Goal: Contribute content: Contribute content

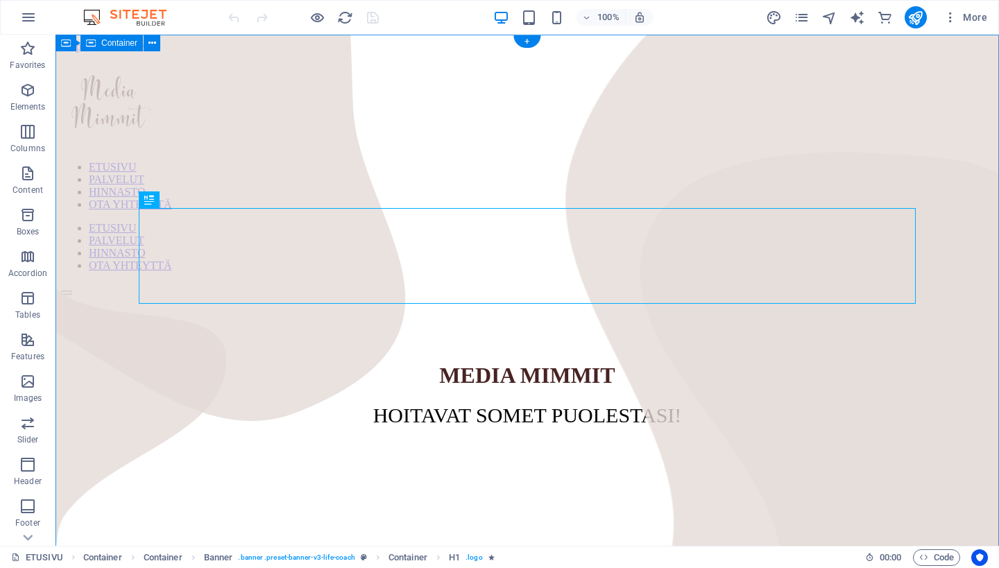
click at [197, 16] on img at bounding box center [183, 18] width 27 height 21
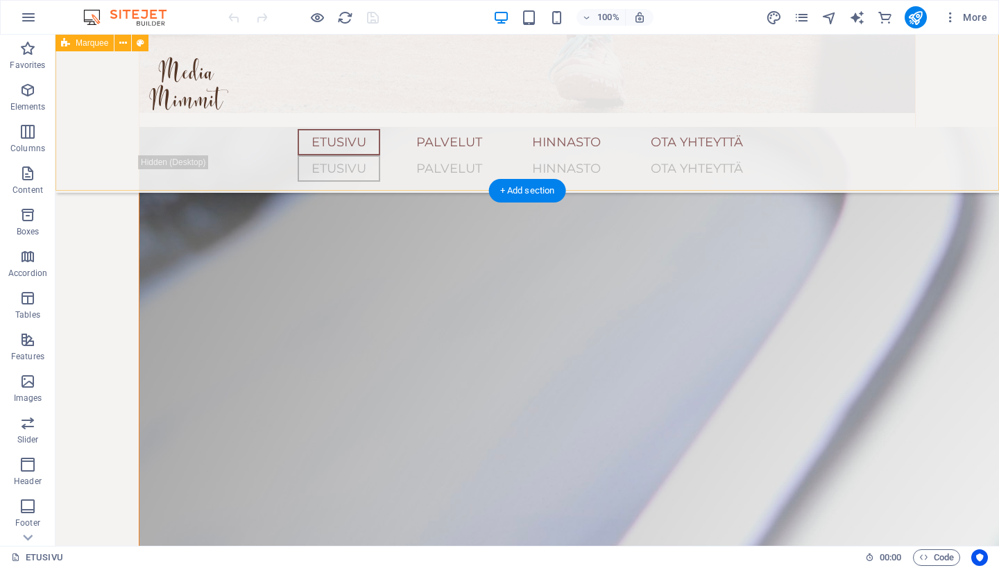
scroll to position [2025, 0]
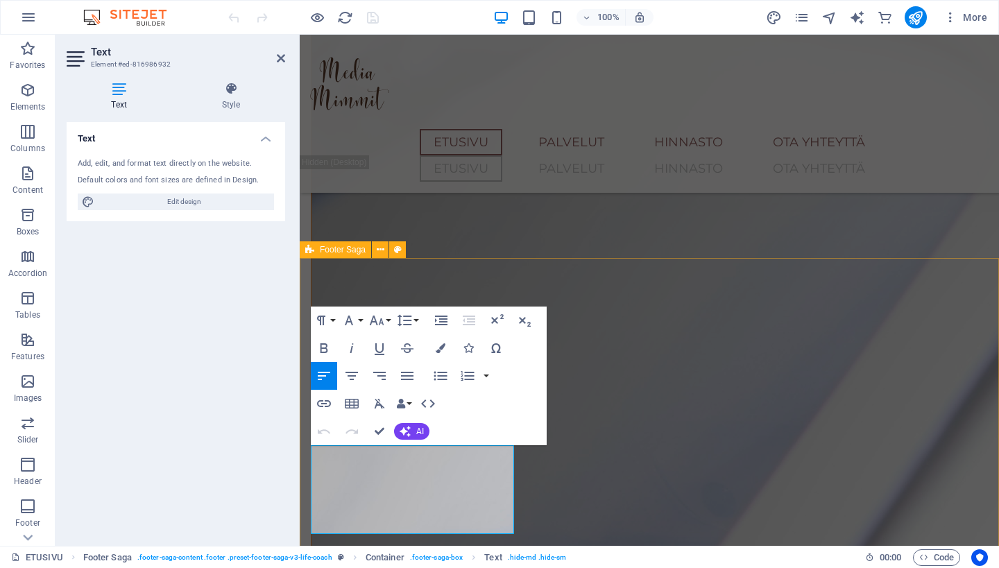
drag, startPoint x: 351, startPoint y: 455, endPoint x: 303, endPoint y: 455, distance: 47.2
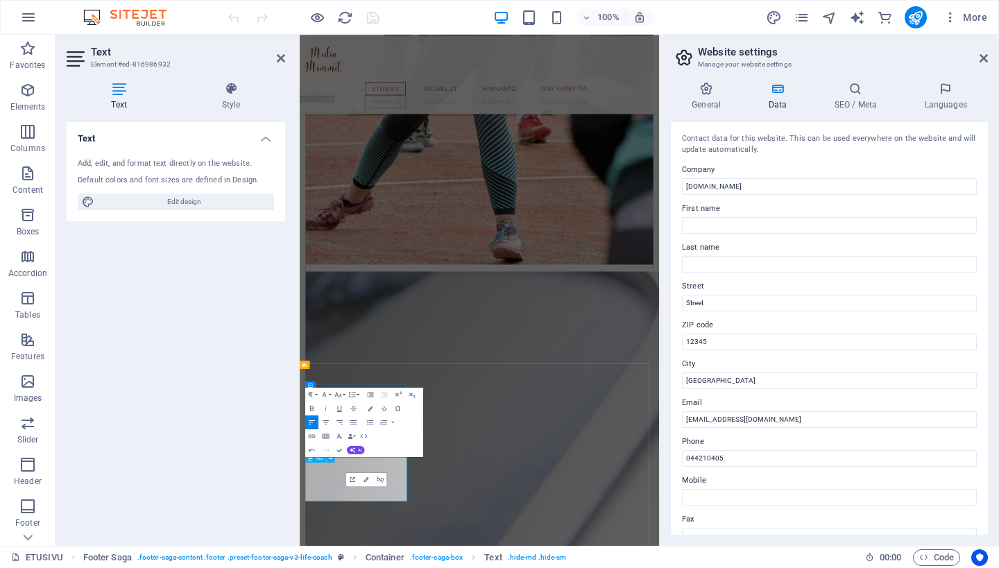
select select "footer"
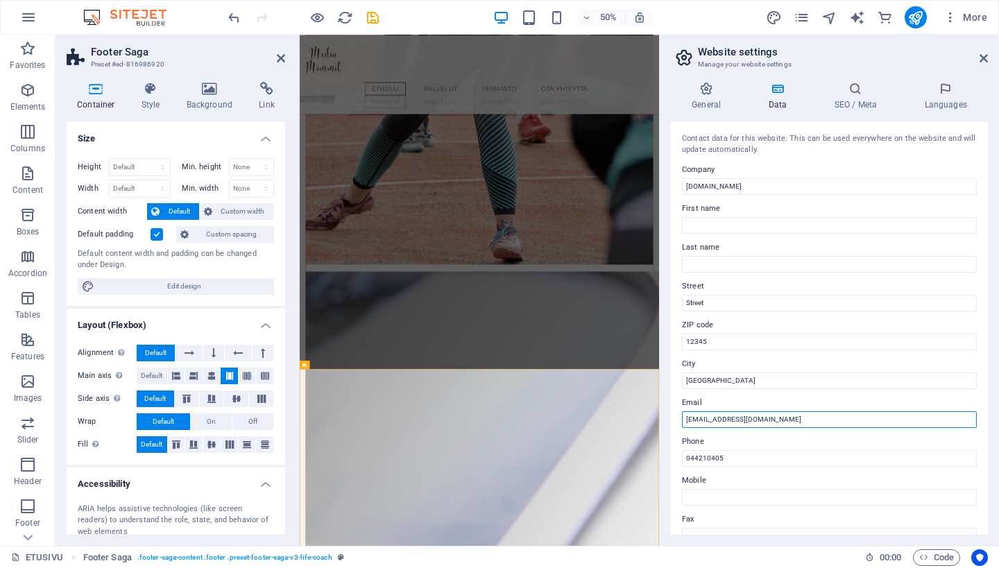
drag, startPoint x: 722, startPoint y: 419, endPoint x: 704, endPoint y: 423, distance: 18.5
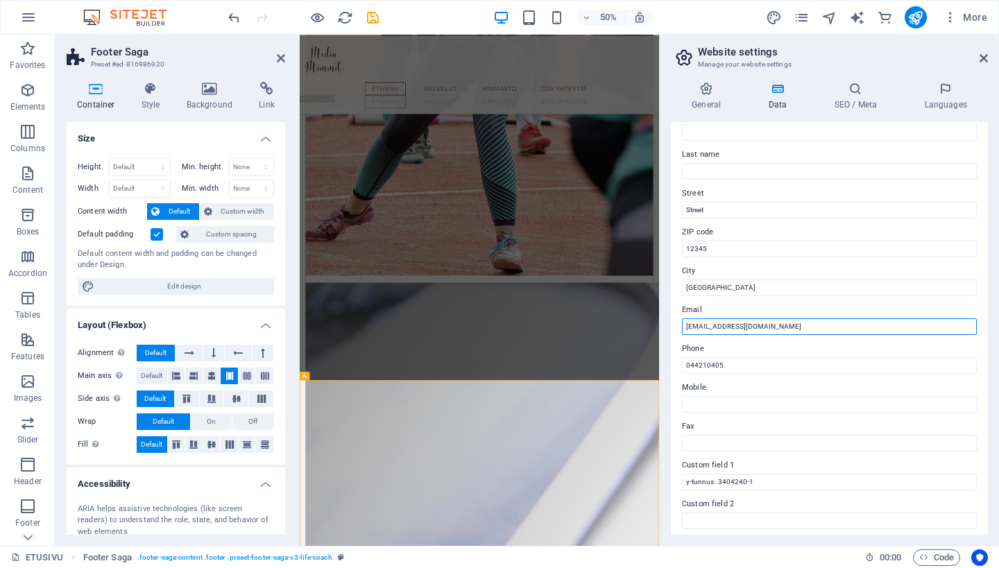
scroll to position [96, 0]
click at [966, 322] on input "[EMAIL_ADDRESS][DOMAIN_NAME]" at bounding box center [829, 323] width 295 height 17
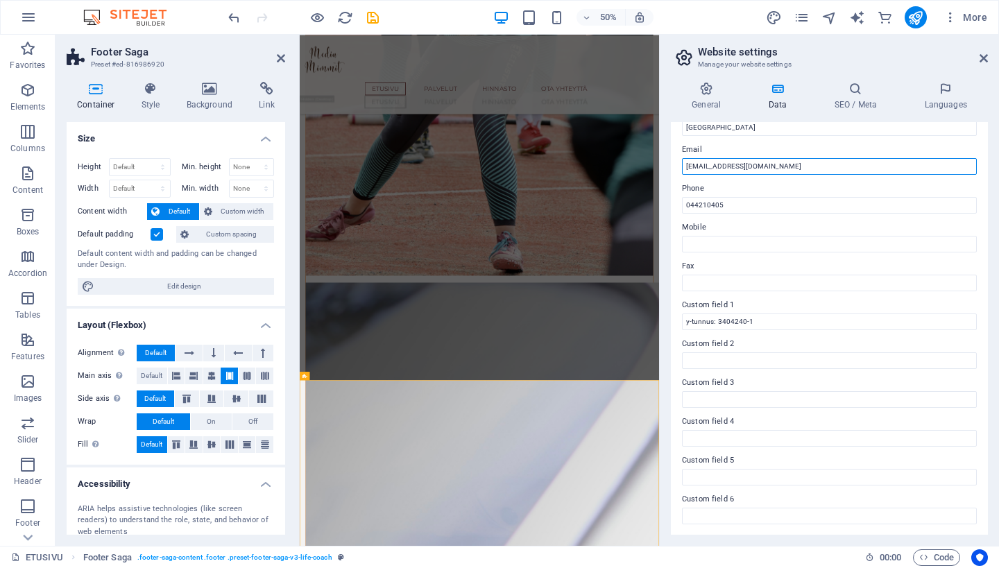
scroll to position [253, 0]
type input "[EMAIL_ADDRESS][DOMAIN_NAME]"
click at [984, 59] on icon at bounding box center [984, 58] width 8 height 11
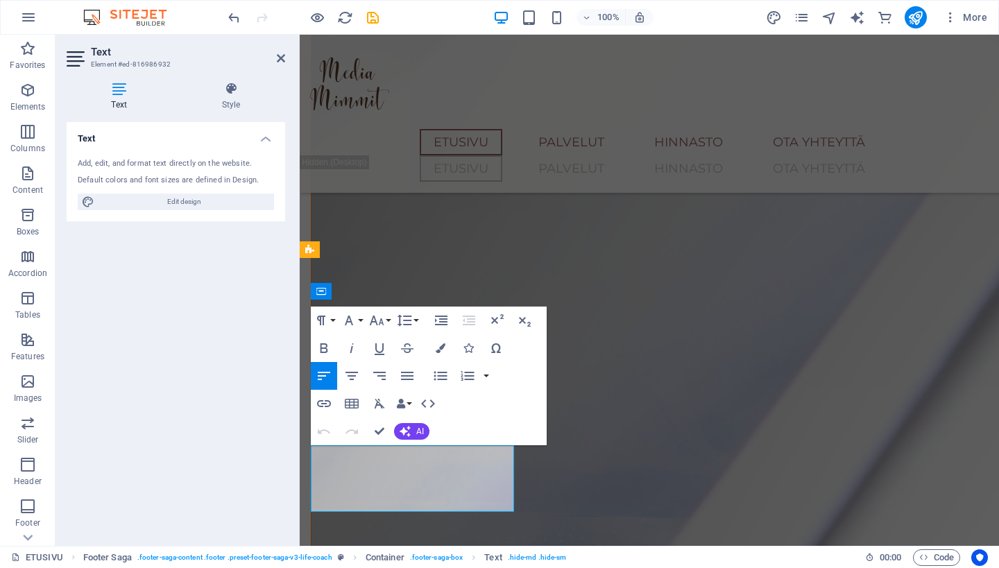
scroll to position [1904, 0]
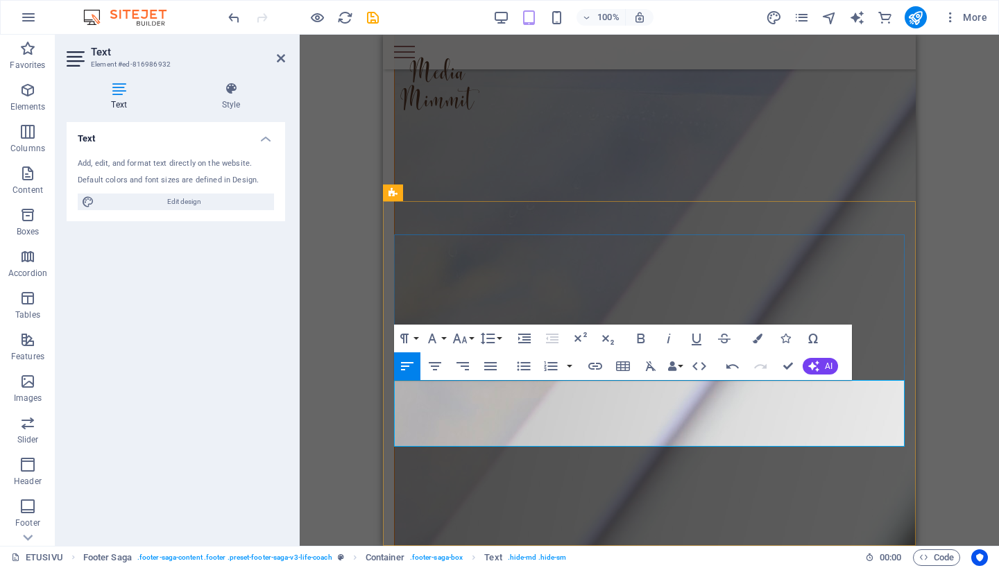
scroll to position [2478, 0]
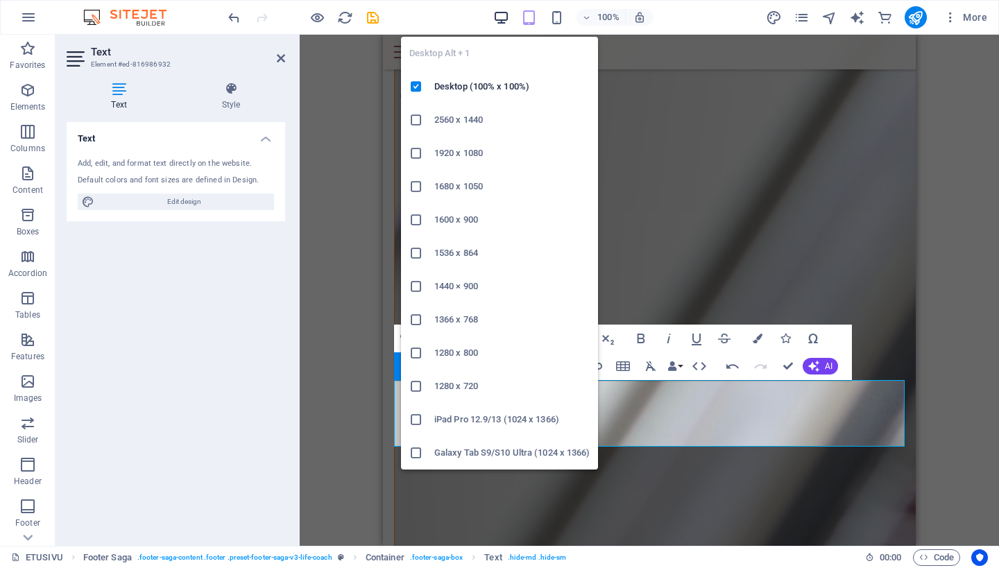
click at [501, 24] on icon "button" at bounding box center [501, 18] width 16 height 16
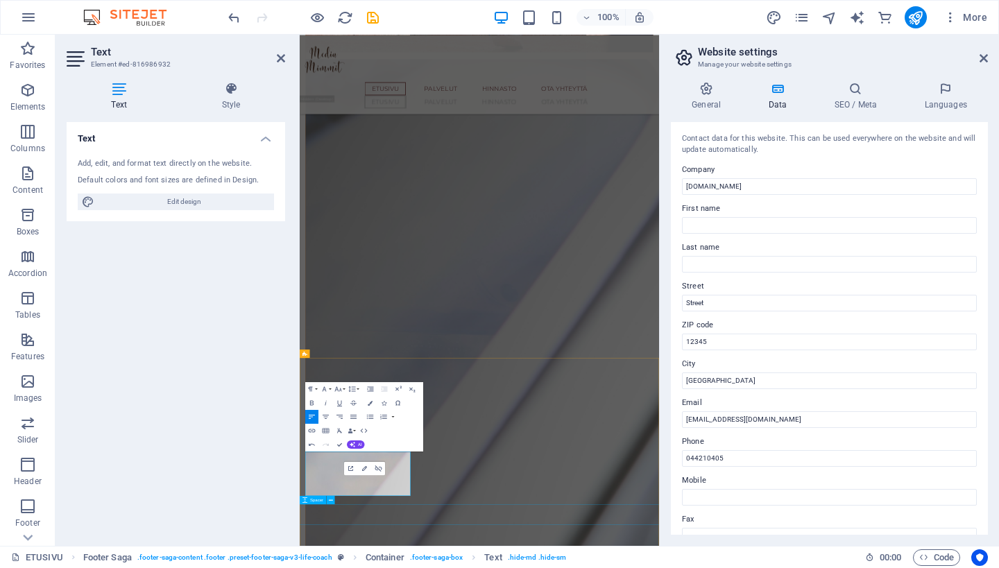
scroll to position [1492, 0]
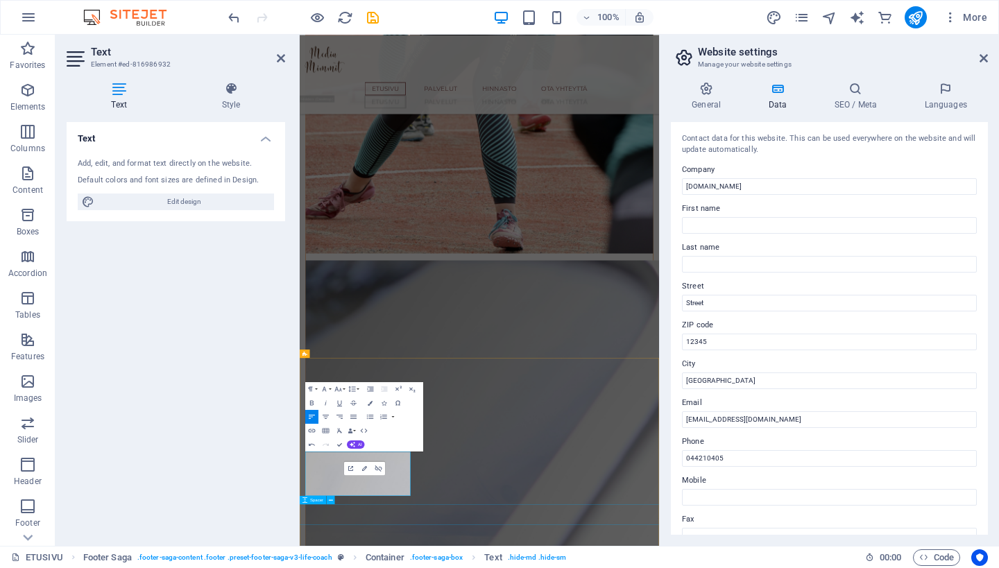
select select "px"
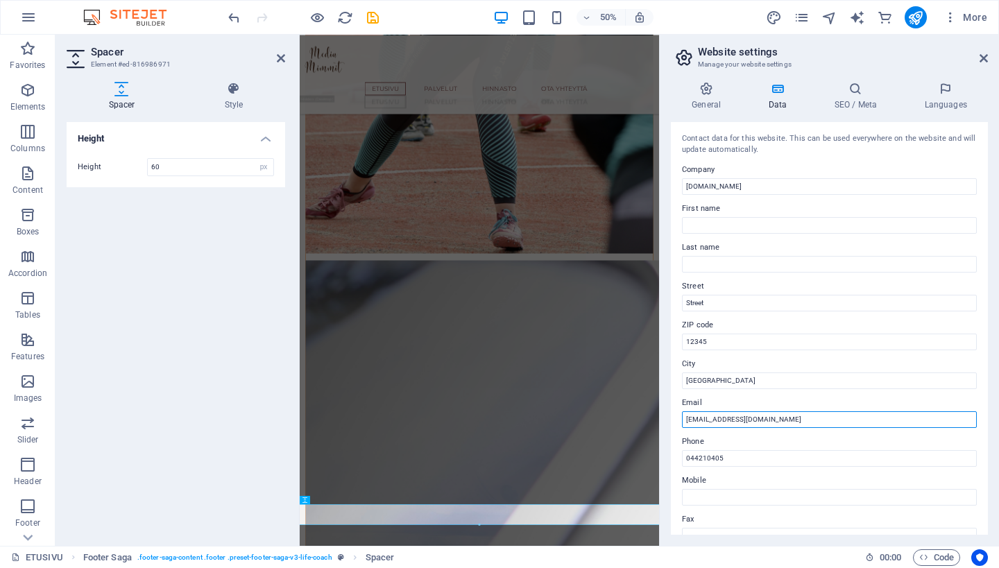
click at [726, 419] on input "[EMAIL_ADDRESS][DOMAIN_NAME]" at bounding box center [829, 420] width 295 height 17
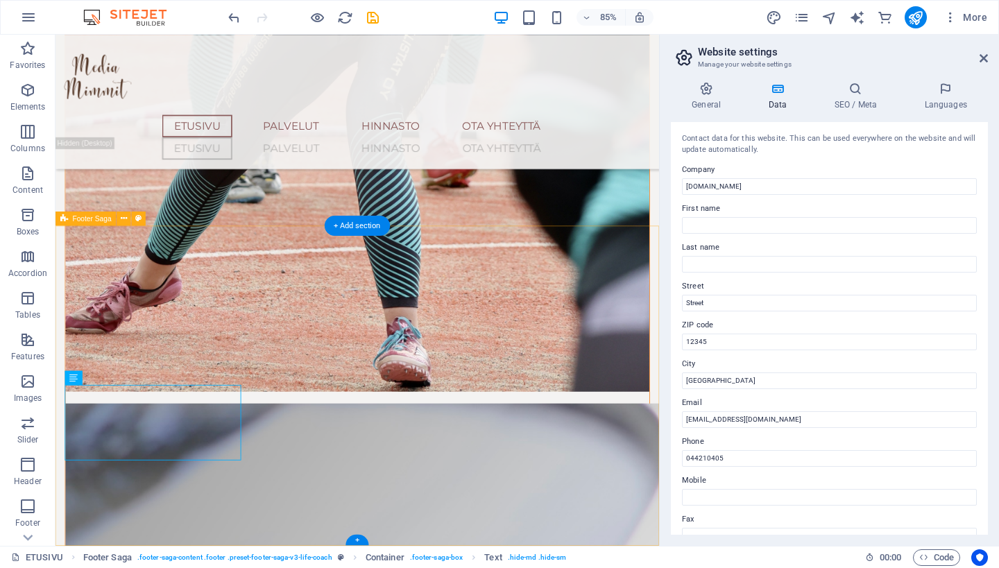
scroll to position [1909, 0]
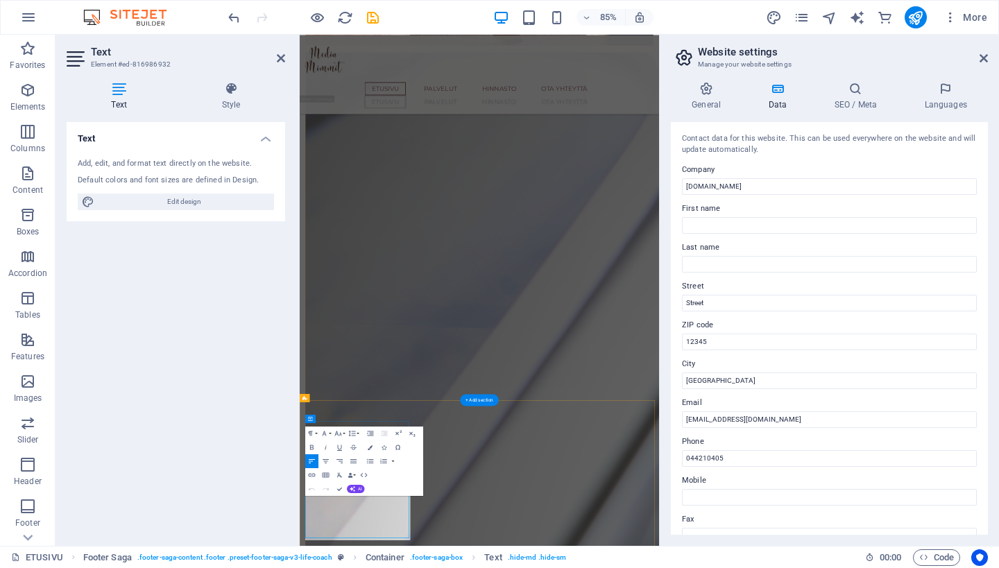
scroll to position [1403, 0]
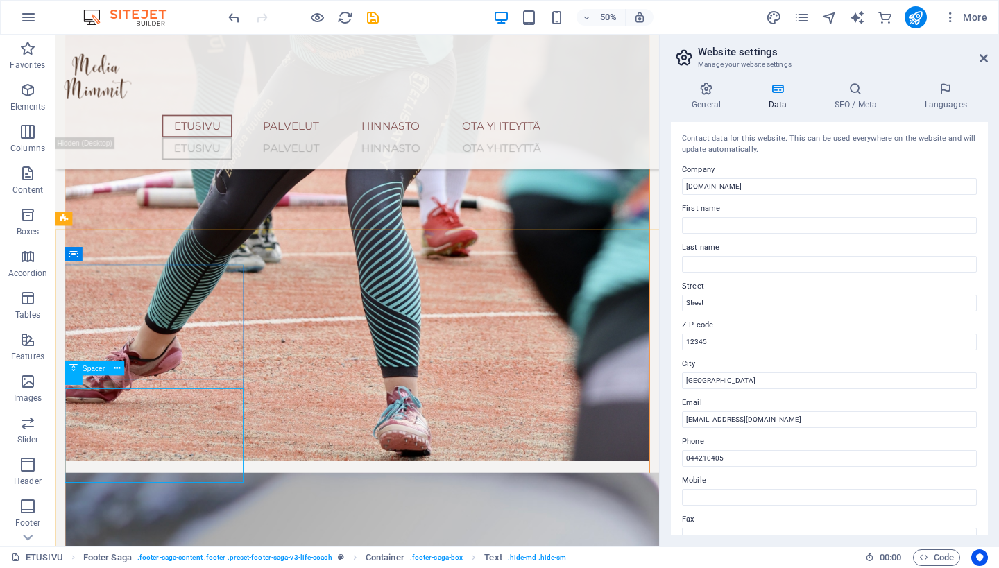
scroll to position [1909, 0]
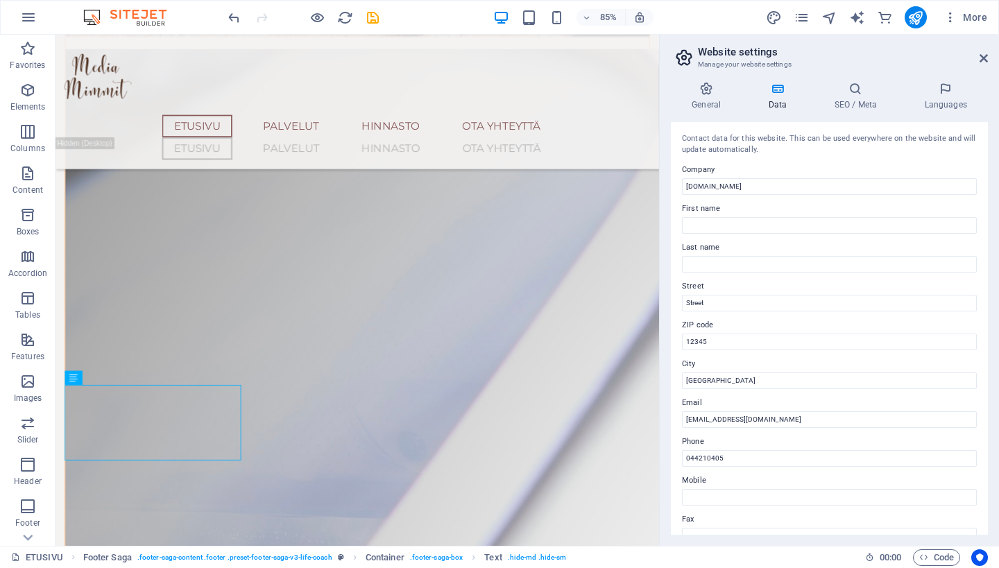
click at [990, 51] on aside "Website settings Manage your website settings General Data SEO / Meta Languages…" at bounding box center [829, 291] width 340 height 512
drag, startPoint x: 986, startPoint y: 54, endPoint x: 929, endPoint y: 19, distance: 66.7
click at [986, 54] on icon at bounding box center [984, 58] width 8 height 11
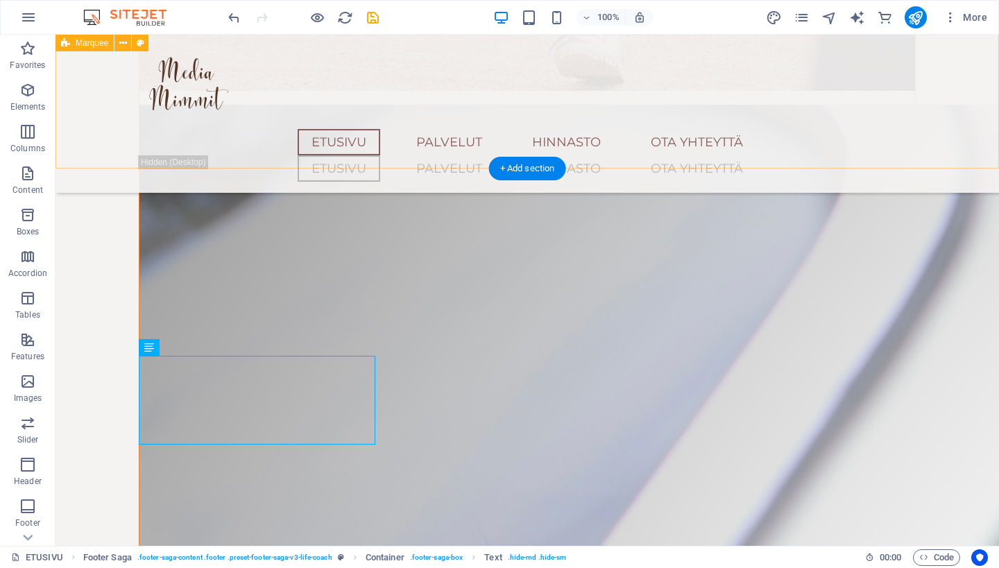
scroll to position [2048, 0]
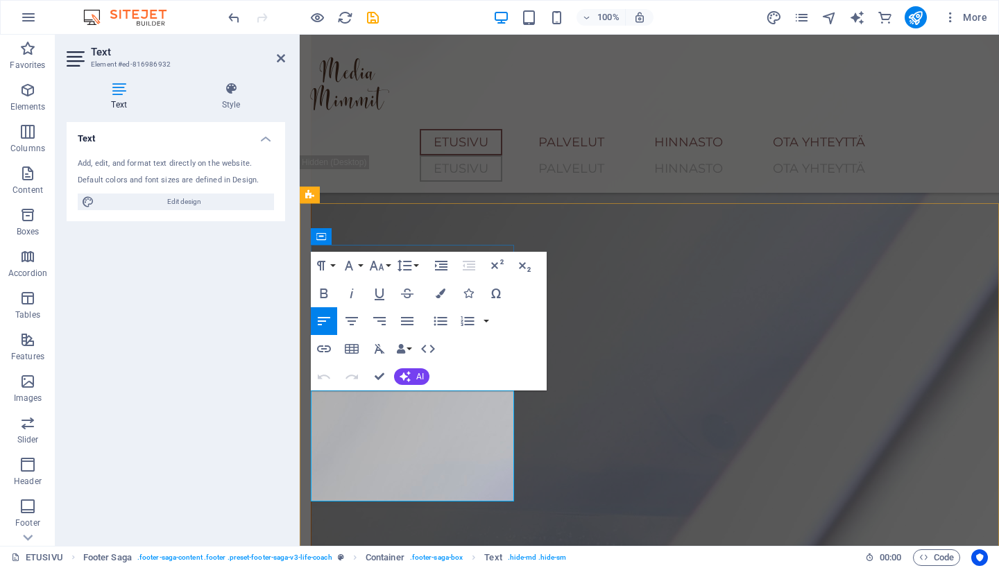
scroll to position [1974, 0]
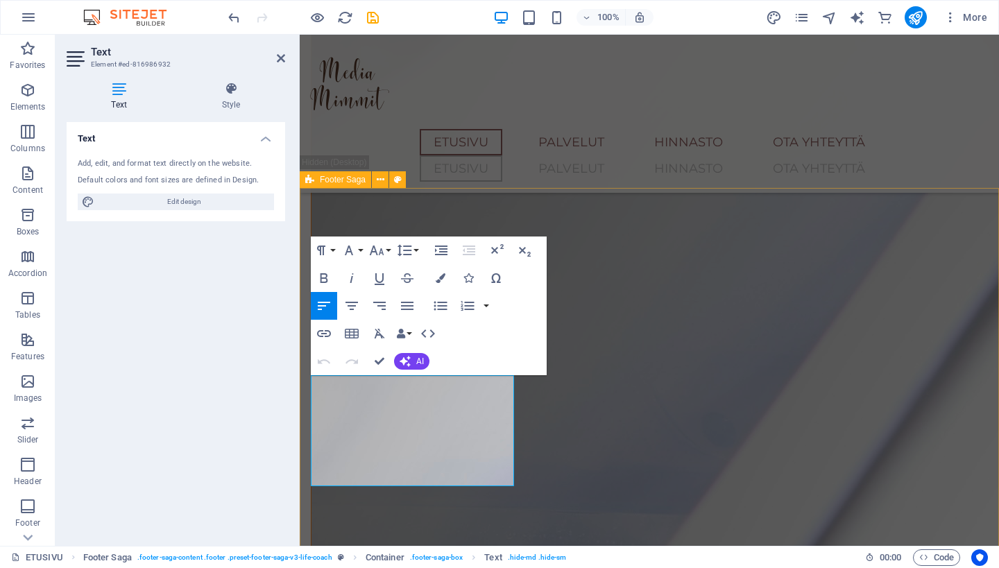
drag, startPoint x: 382, startPoint y: 478, endPoint x: 307, endPoint y: 455, distance: 78.4
click at [407, 335] on button "Data Bindings" at bounding box center [403, 334] width 19 height 28
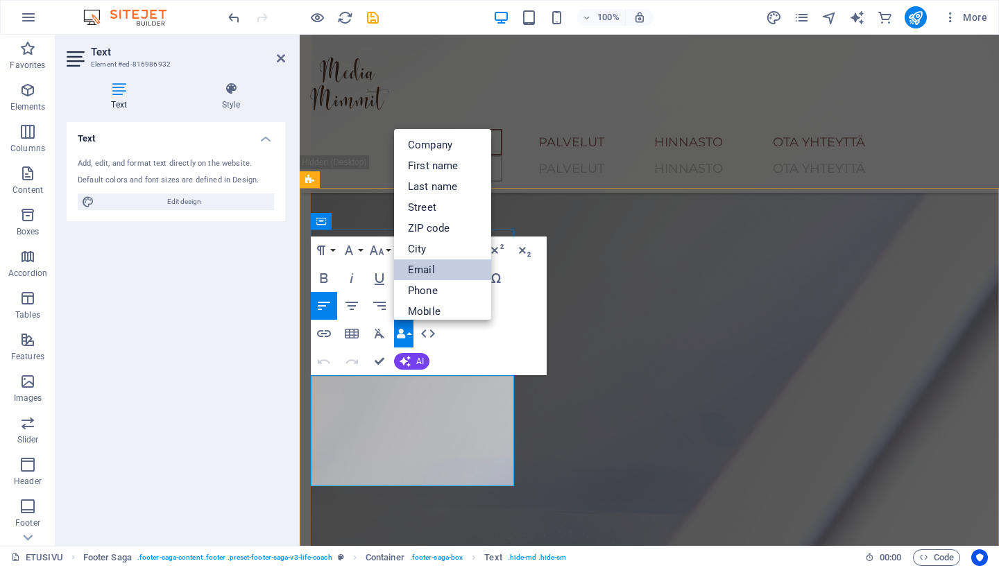
click at [437, 273] on link "Email" at bounding box center [442, 270] width 97 height 21
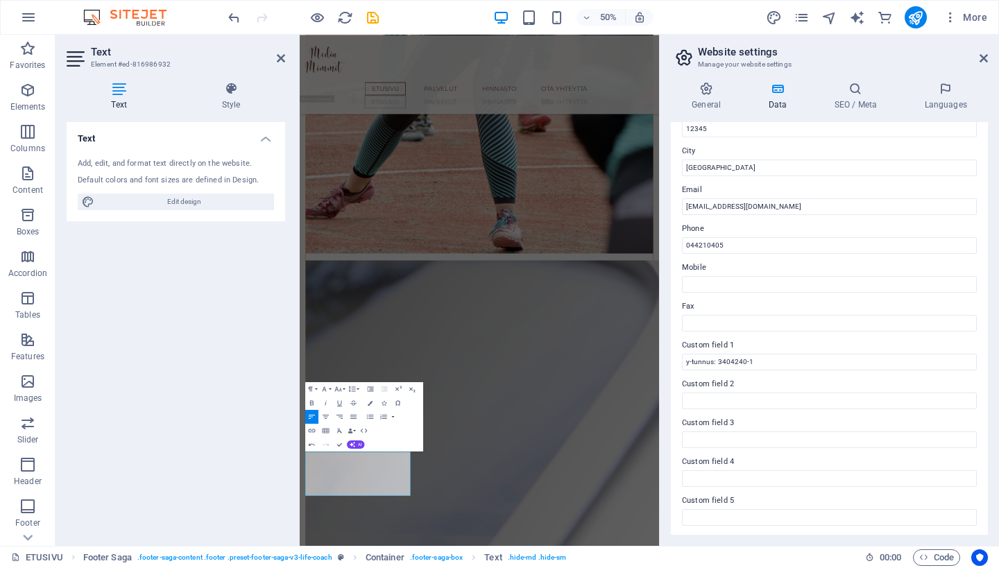
scroll to position [196, 0]
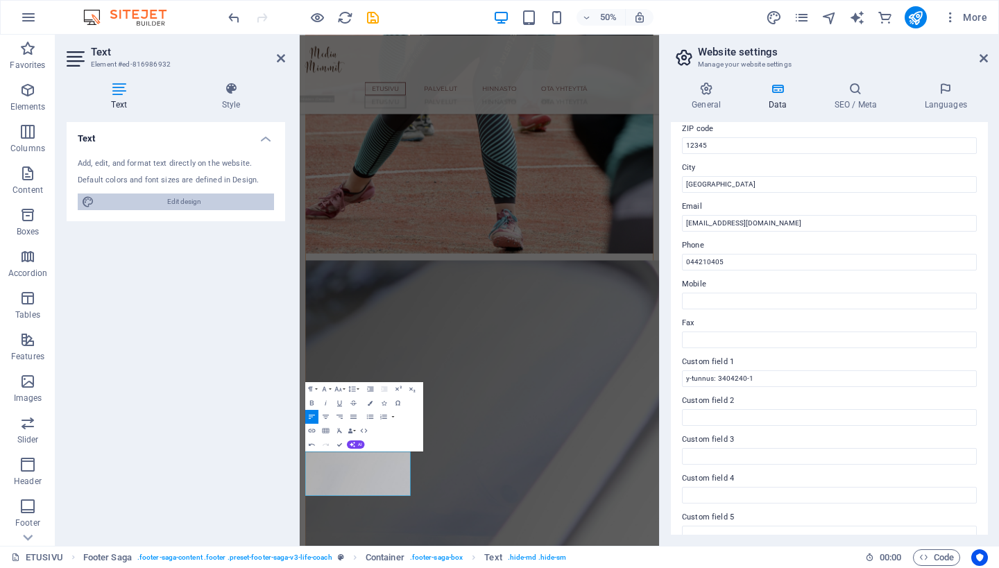
click at [245, 206] on span "Edit design" at bounding box center [184, 202] width 171 height 17
select select "px"
select select "400"
select select "px"
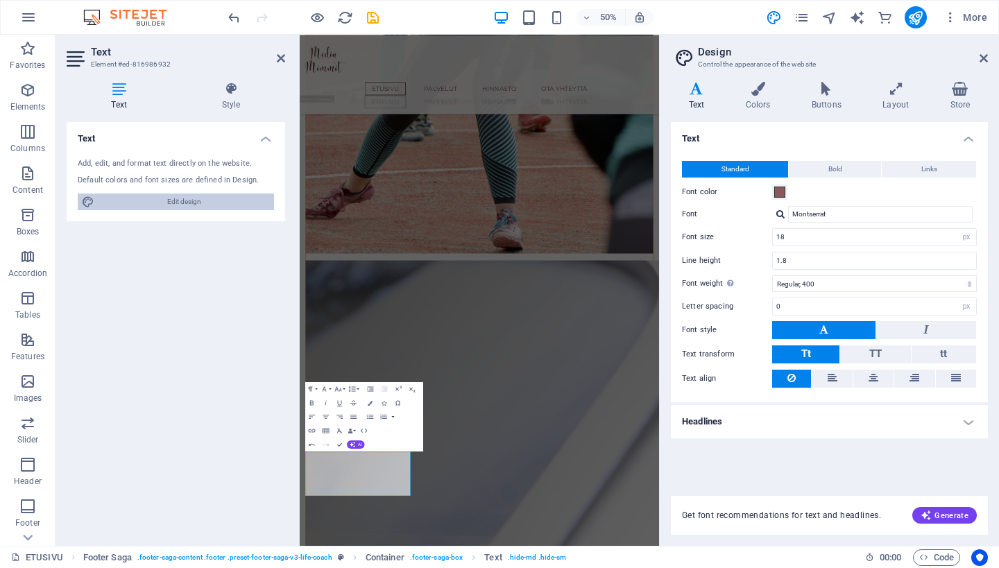
click at [245, 206] on span "Edit design" at bounding box center [184, 202] width 171 height 17
click at [221, 82] on icon at bounding box center [231, 89] width 108 height 14
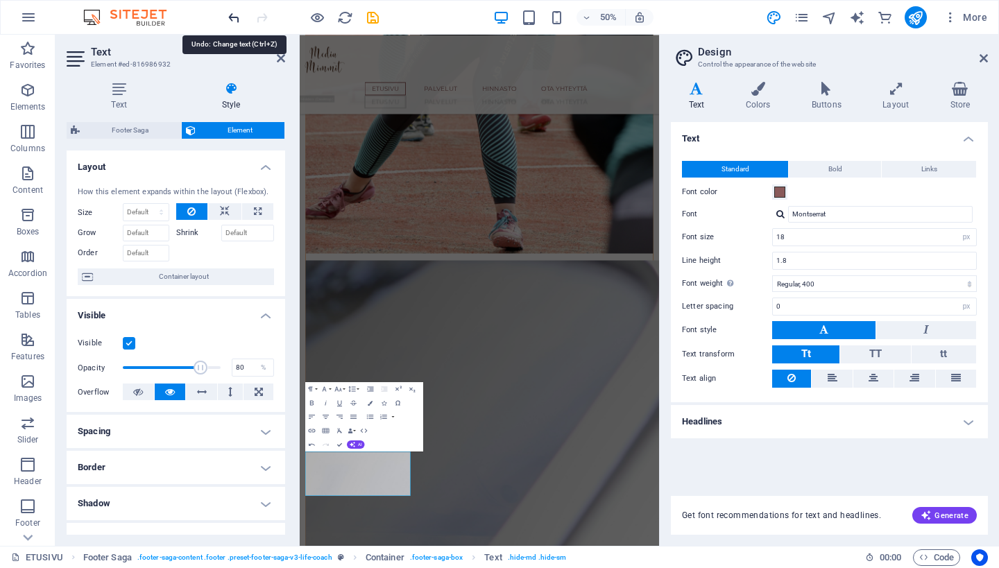
click at [230, 18] on icon "undo" at bounding box center [234, 18] width 16 height 16
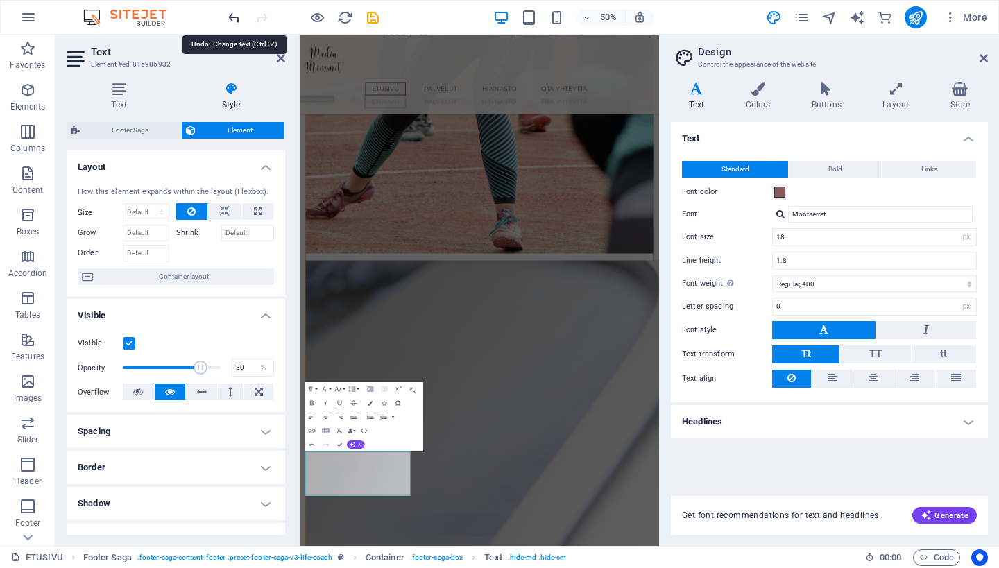
click at [230, 18] on icon "undo" at bounding box center [234, 18] width 16 height 16
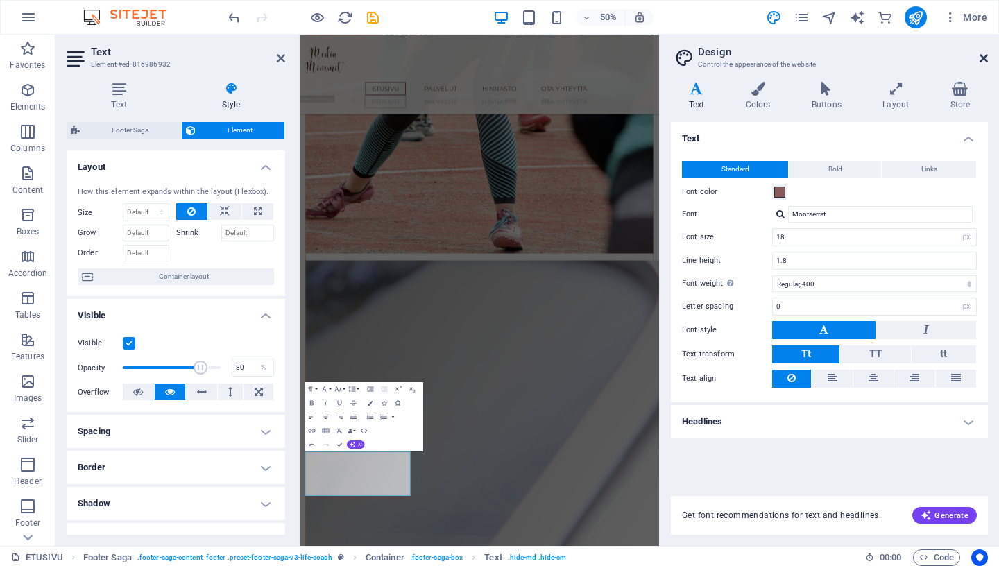
click at [981, 61] on icon at bounding box center [984, 58] width 8 height 11
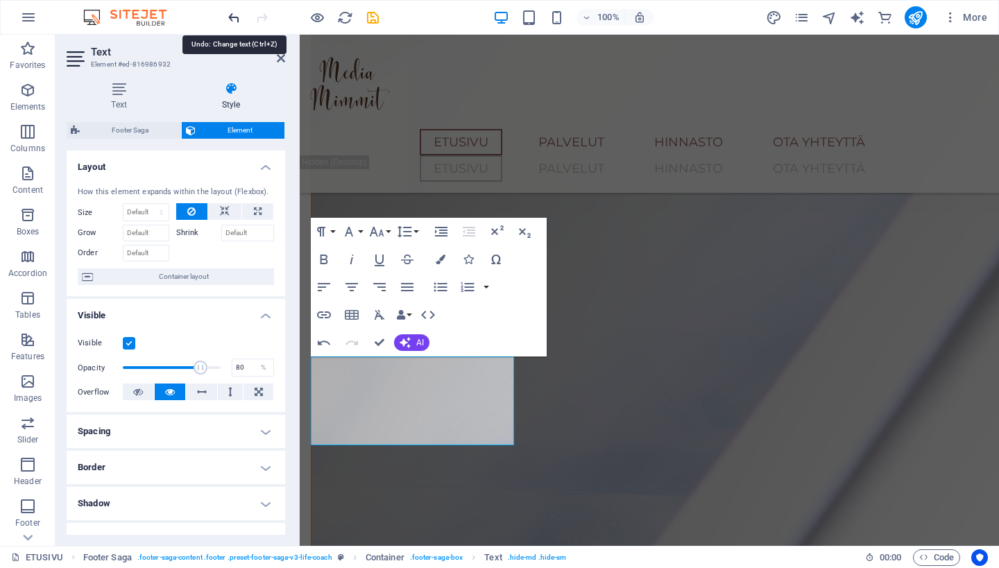
click at [232, 15] on icon "undo" at bounding box center [234, 18] width 16 height 16
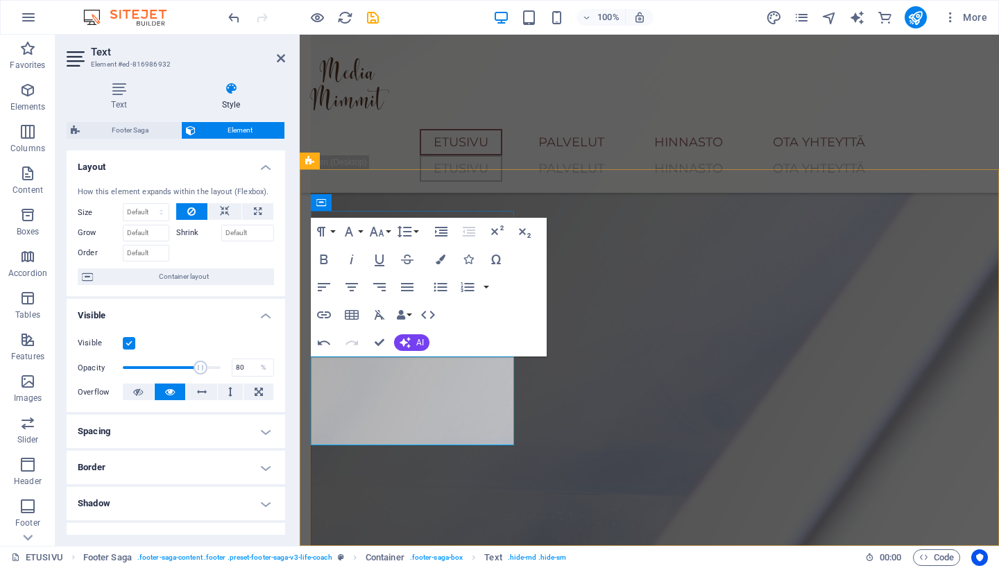
click at [410, 313] on button "Data Bindings" at bounding box center [403, 315] width 19 height 28
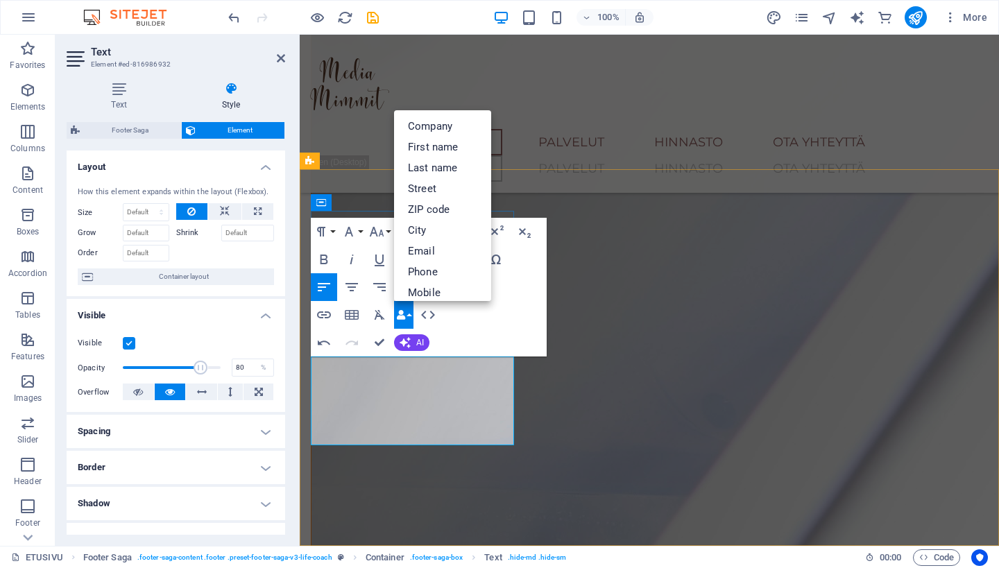
drag, startPoint x: 513, startPoint y: 434, endPoint x: 347, endPoint y: 430, distance: 165.9
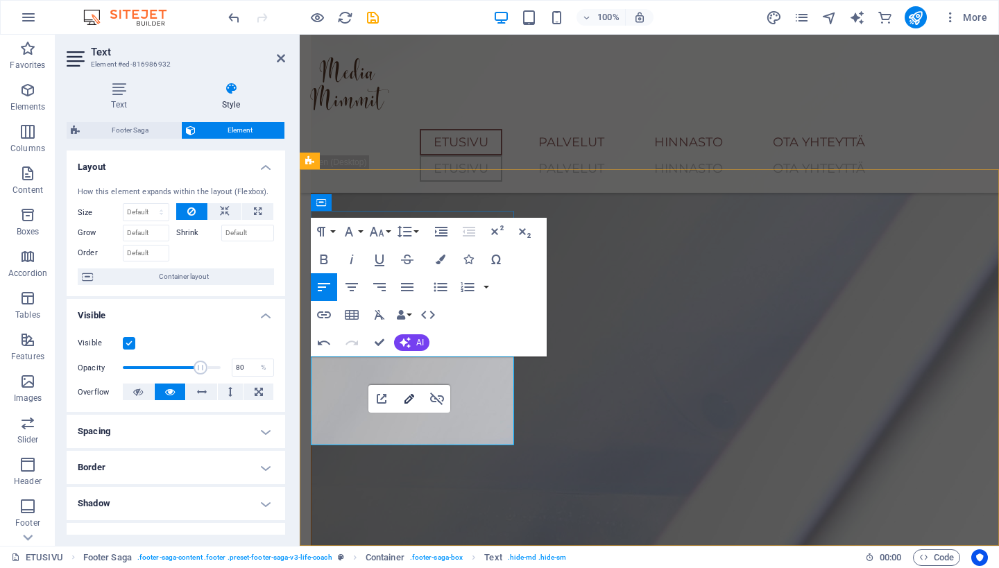
click at [410, 402] on icon "button" at bounding box center [409, 399] width 17 height 17
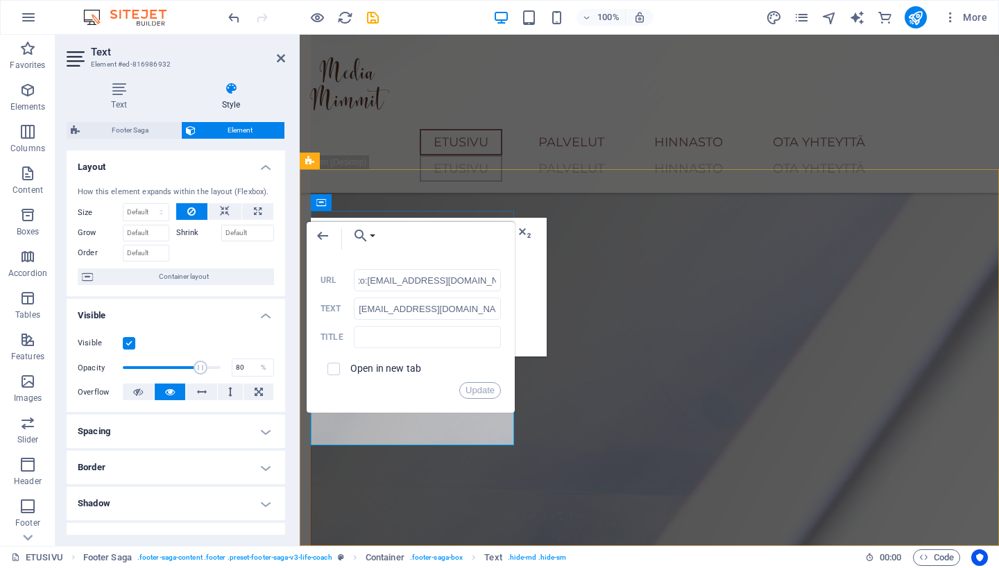
drag, startPoint x: 513, startPoint y: 435, endPoint x: 342, endPoint y: 426, distance: 171.0
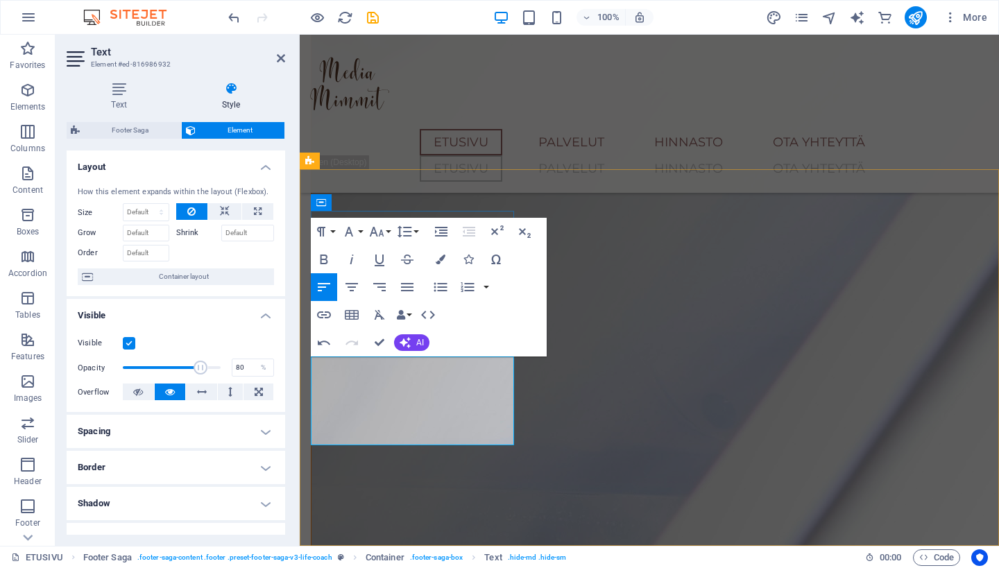
drag, startPoint x: 511, startPoint y: 436, endPoint x: 417, endPoint y: 436, distance: 93.7
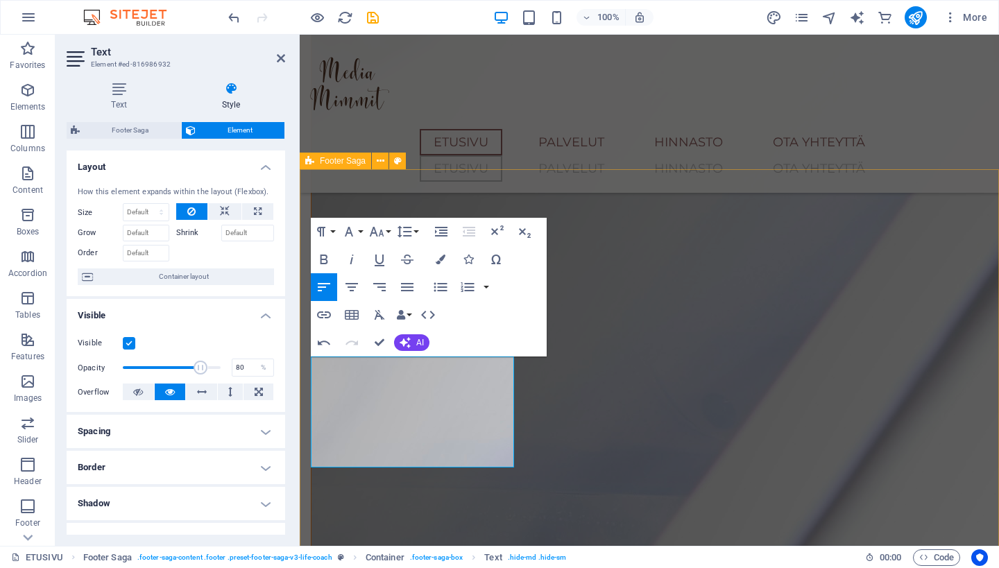
drag, startPoint x: 346, startPoint y: 453, endPoint x: 308, endPoint y: 437, distance: 41.7
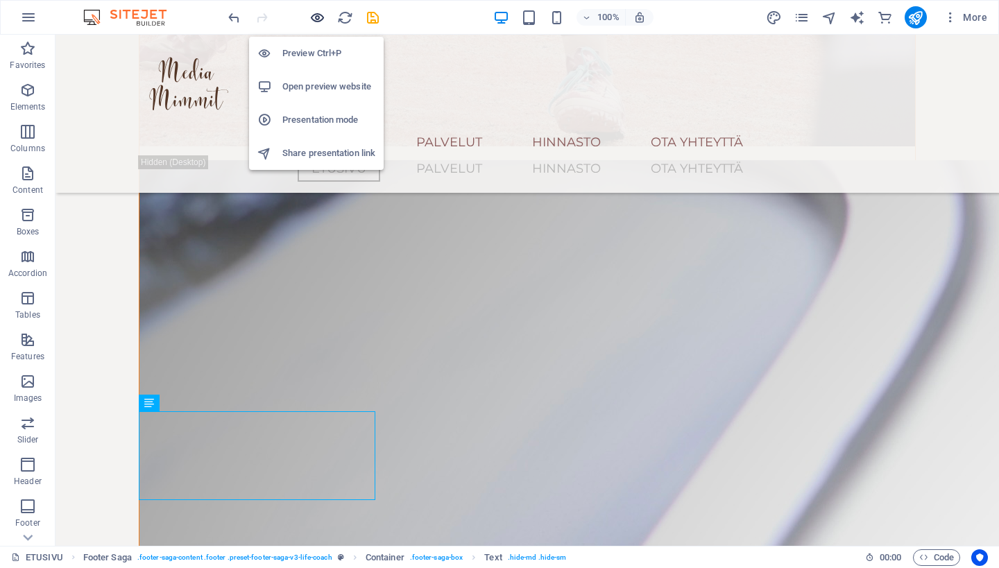
click at [314, 18] on icon "button" at bounding box center [318, 18] width 16 height 16
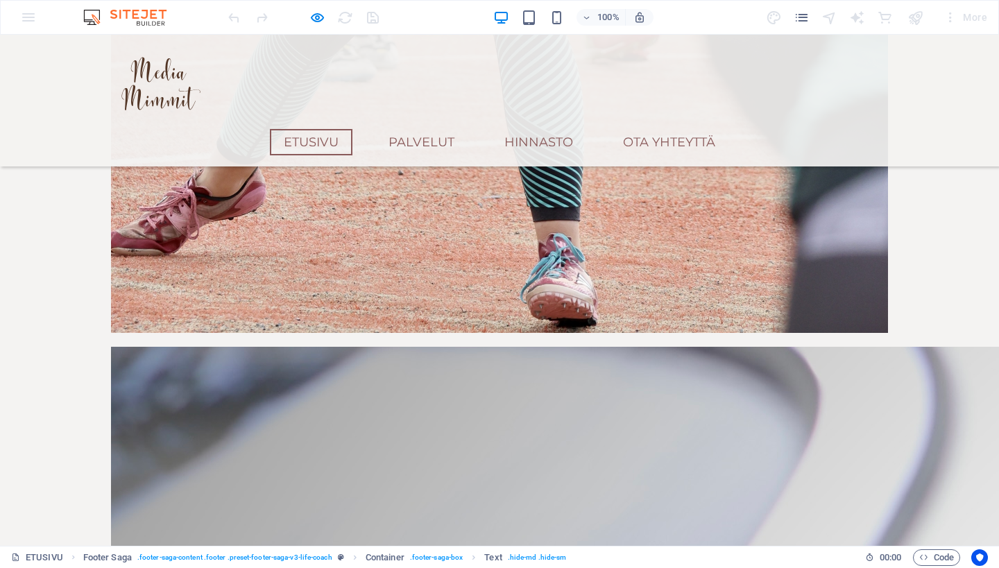
scroll to position [1778, 0]
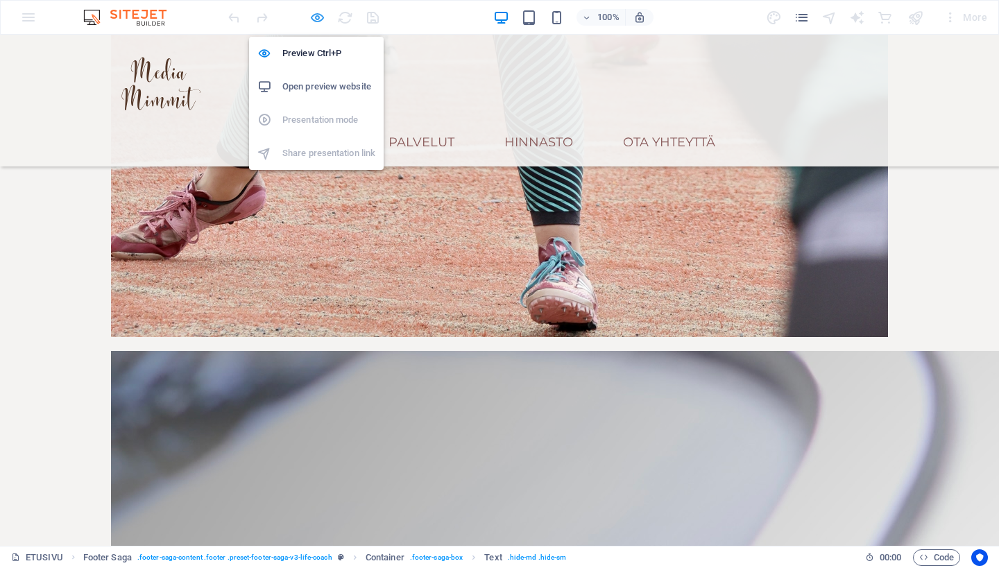
click at [323, 19] on icon "button" at bounding box center [318, 18] width 16 height 16
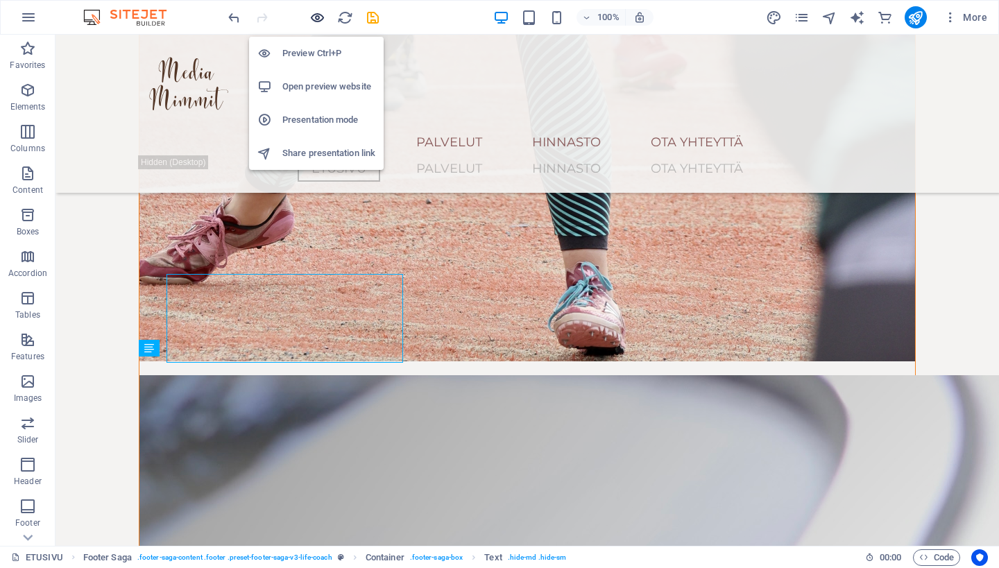
scroll to position [2048, 0]
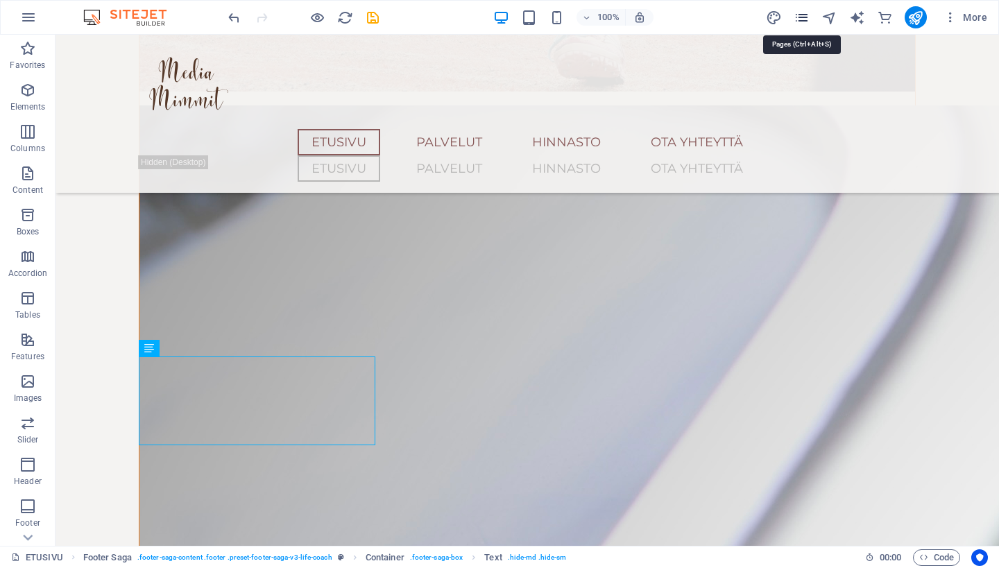
click at [804, 22] on icon "pages" at bounding box center [802, 18] width 16 height 16
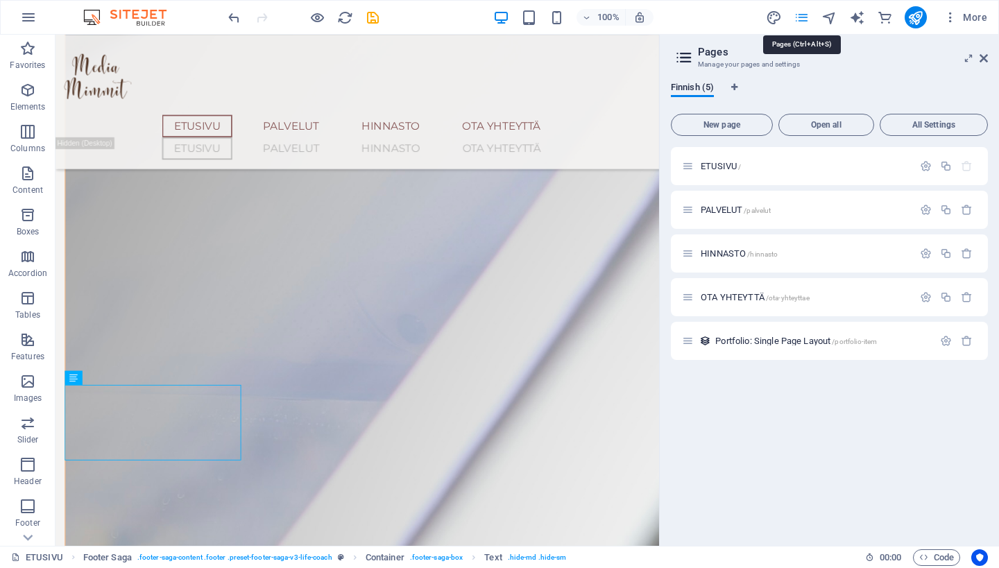
scroll to position [1909, 0]
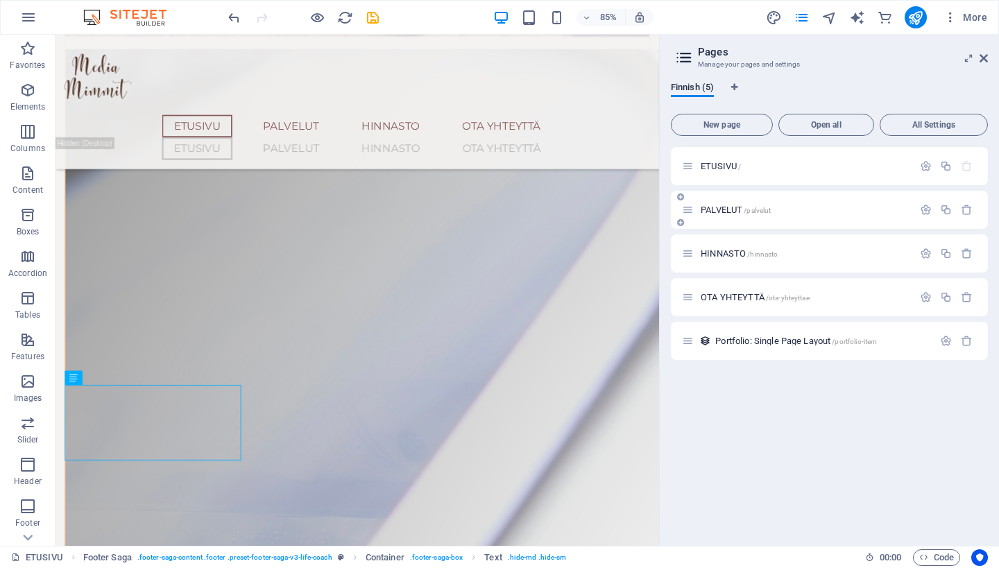
click at [718, 211] on span "PALVELUT /palvelut" at bounding box center [736, 210] width 70 height 10
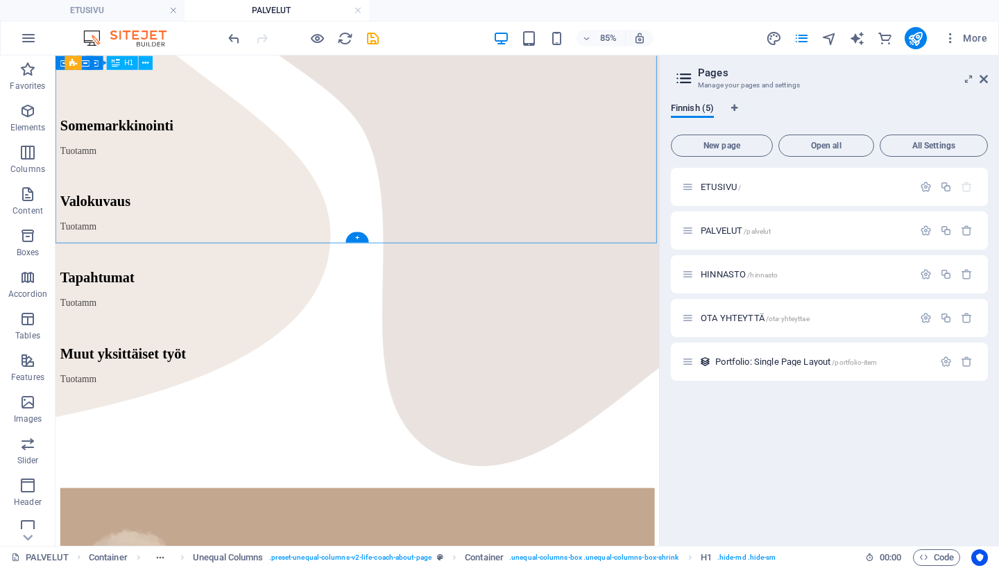
scroll to position [584, 0]
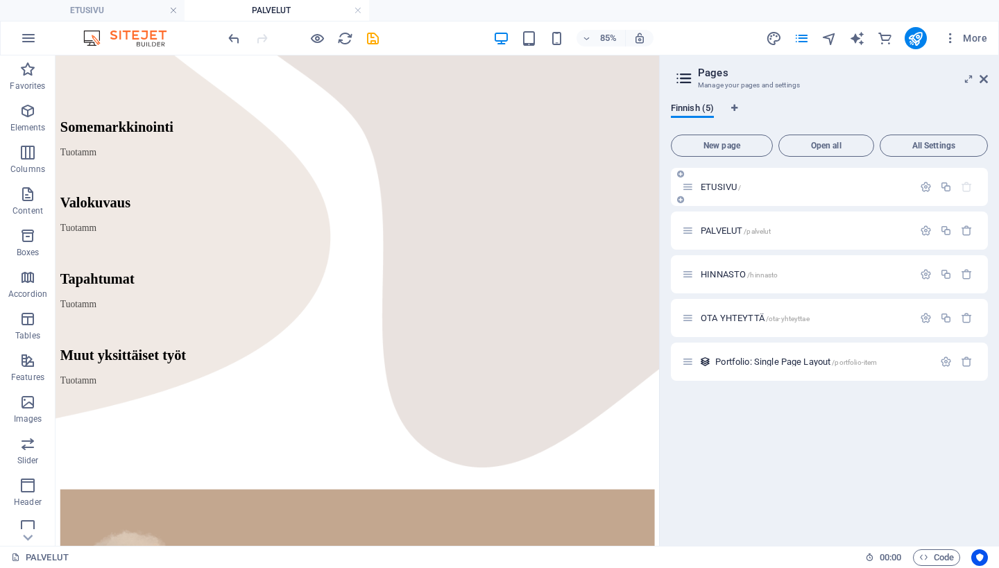
click at [716, 184] on span "ETUSIVU /" at bounding box center [721, 187] width 40 height 10
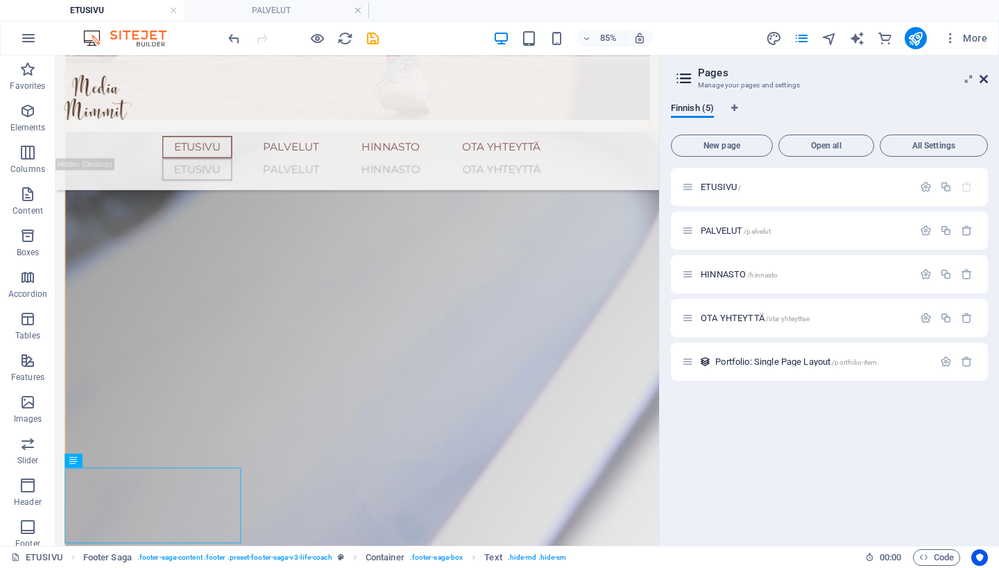
click at [984, 81] on icon at bounding box center [984, 79] width 8 height 11
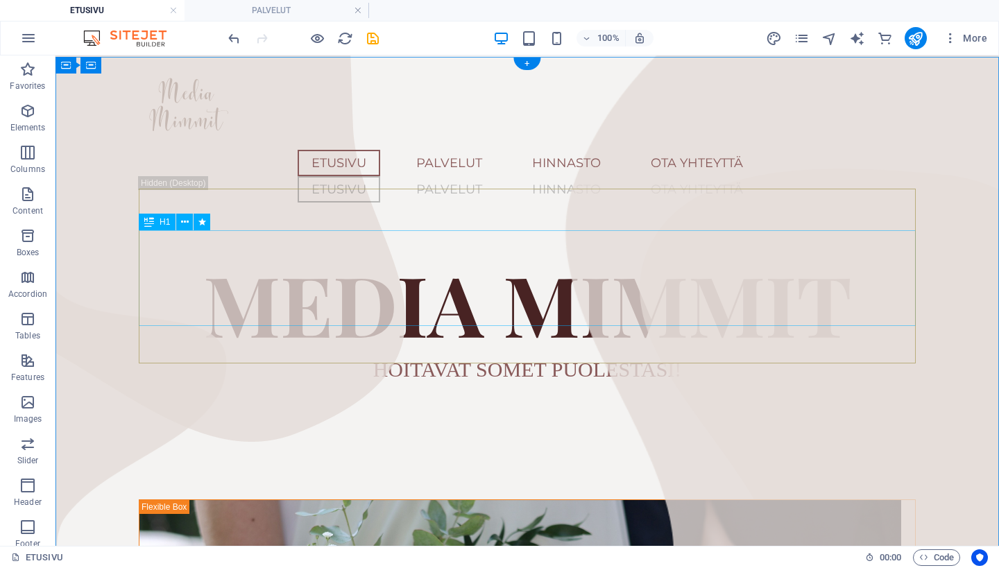
scroll to position [0, 0]
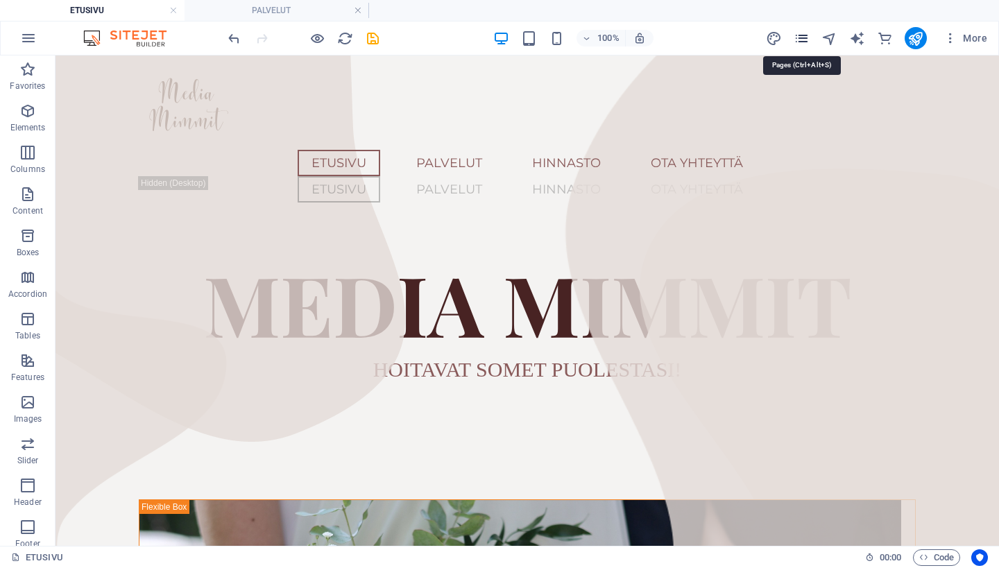
click at [804, 37] on icon "pages" at bounding box center [802, 39] width 16 height 16
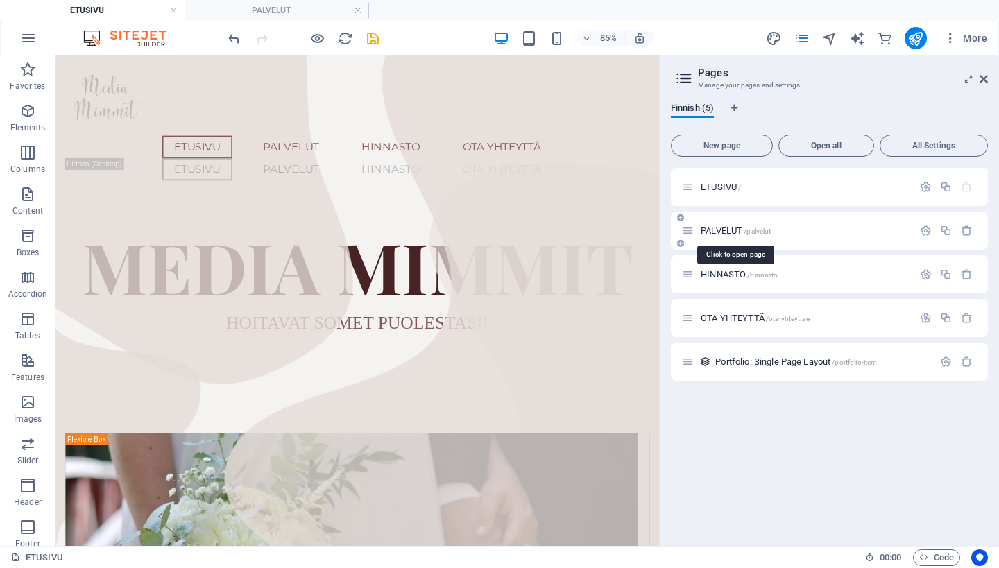
click at [723, 230] on span "PALVELUT /palvelut" at bounding box center [736, 231] width 70 height 10
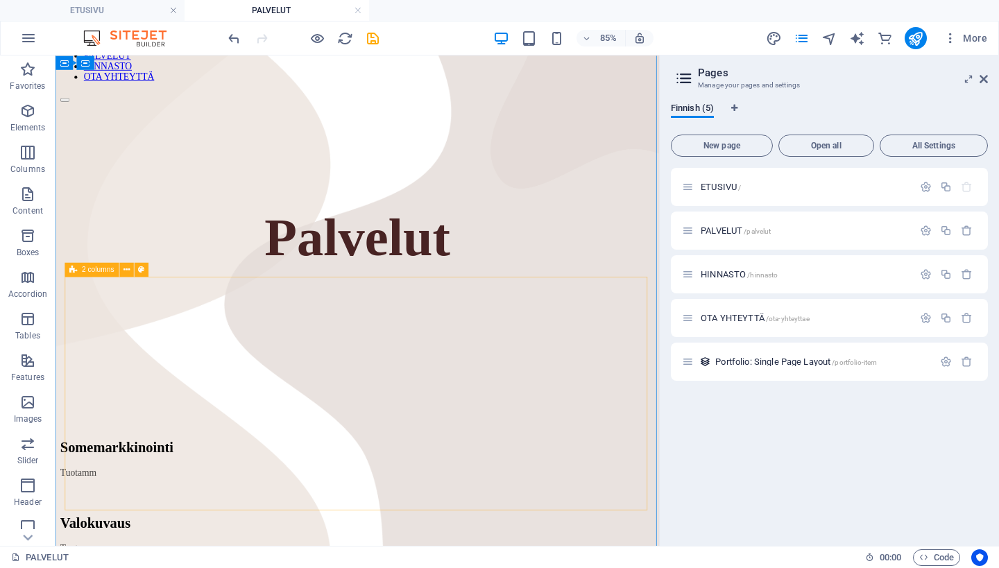
scroll to position [271, 0]
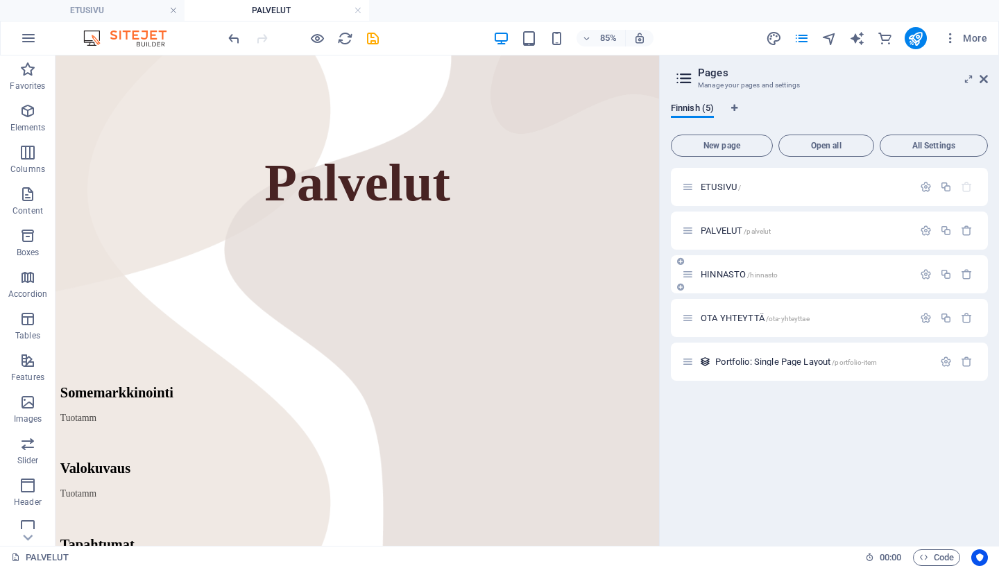
click at [718, 274] on span "HINNASTO /hinnasto" at bounding box center [739, 274] width 77 height 10
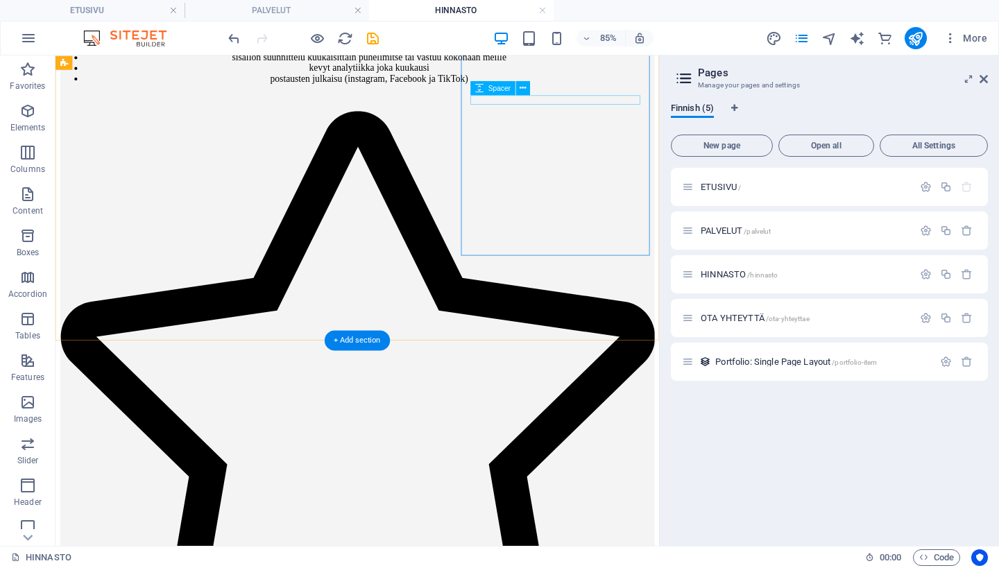
scroll to position [1273, 0]
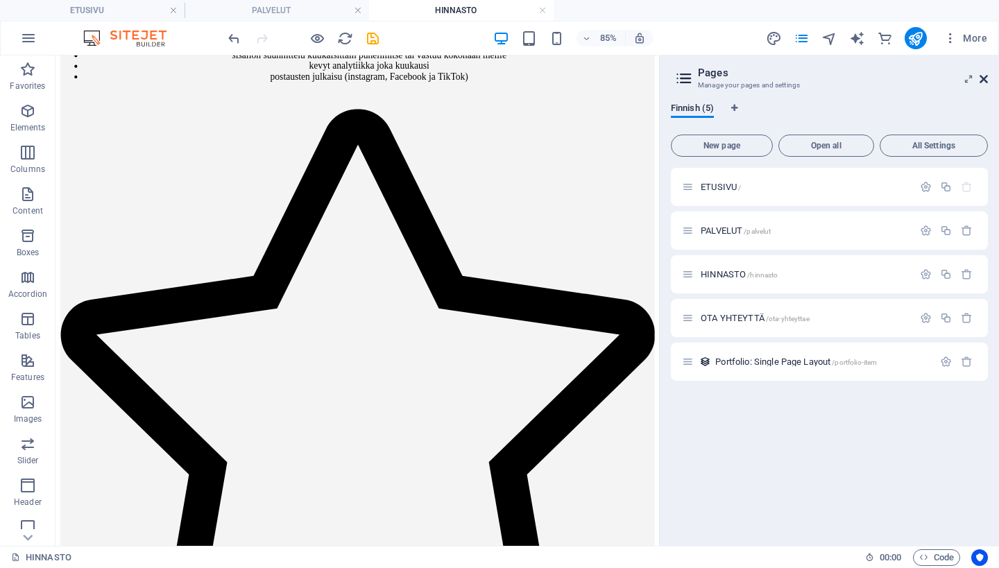
click at [984, 80] on icon at bounding box center [984, 79] width 8 height 11
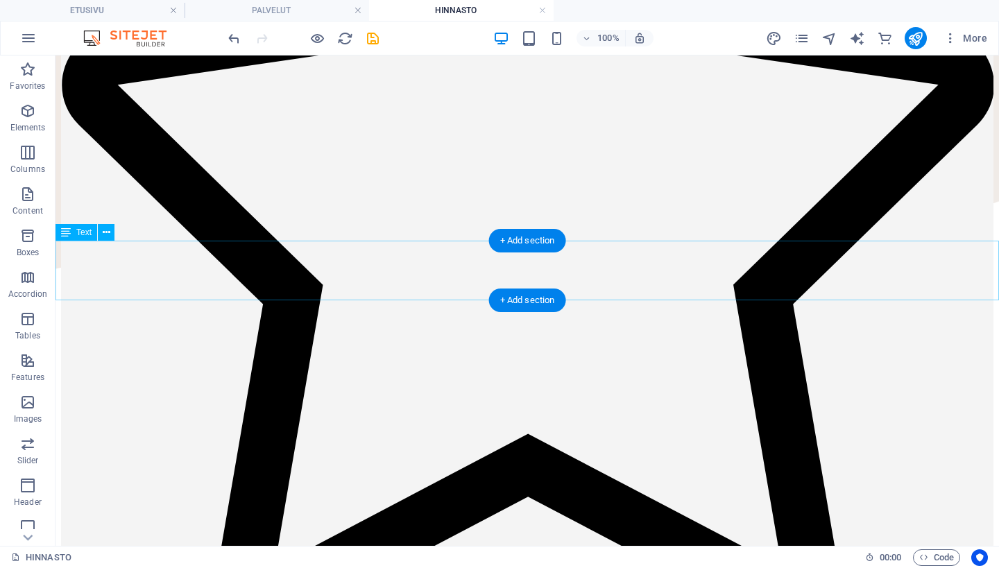
scroll to position [802, 0]
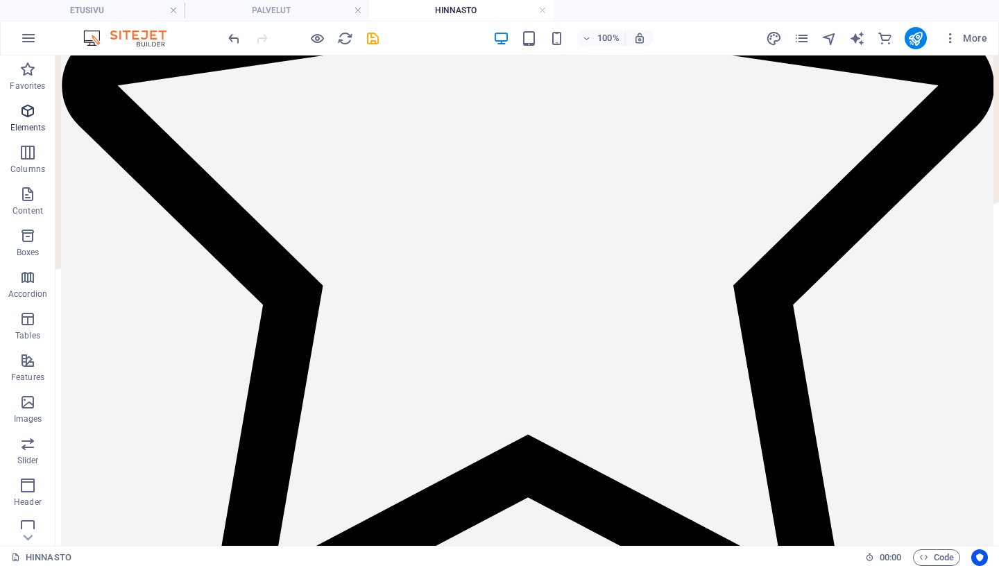
click at [26, 124] on p "Elements" at bounding box center [27, 127] width 35 height 11
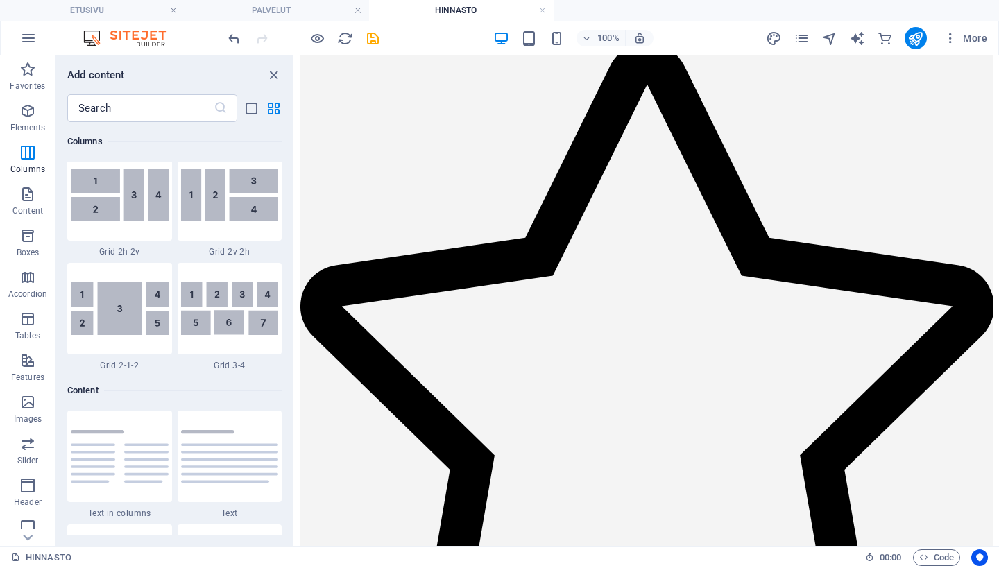
scroll to position [2185, 0]
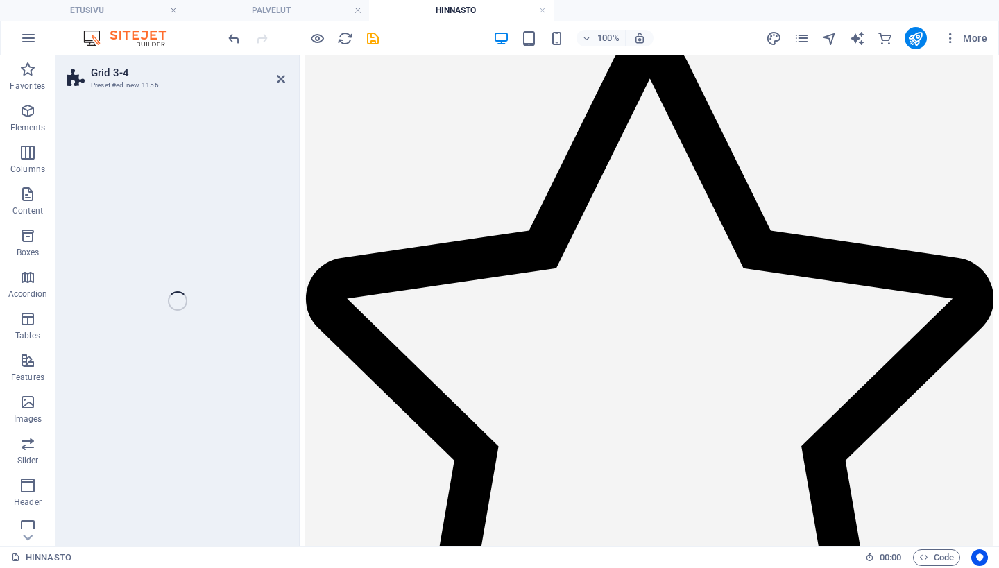
select select "rem"
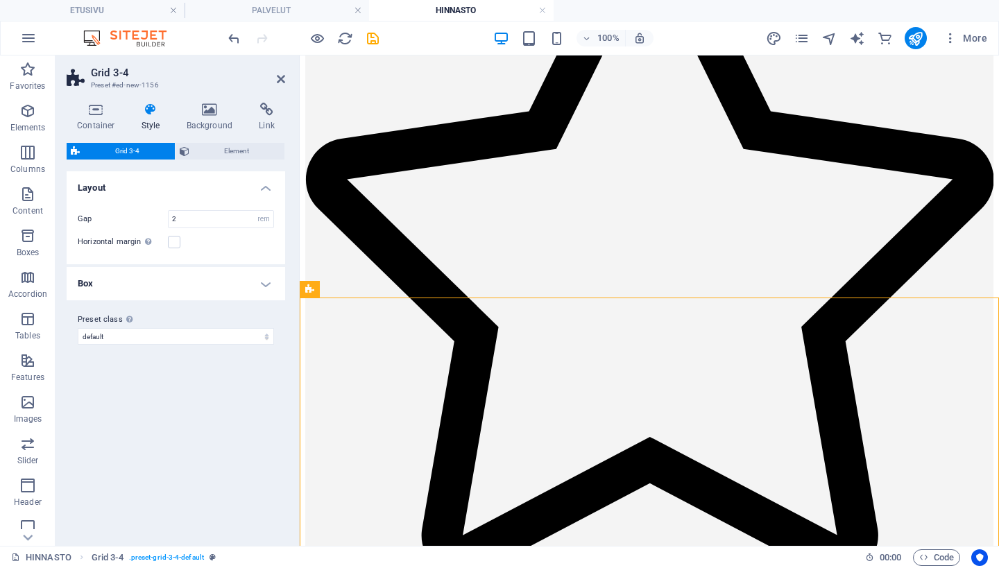
scroll to position [1474, 0]
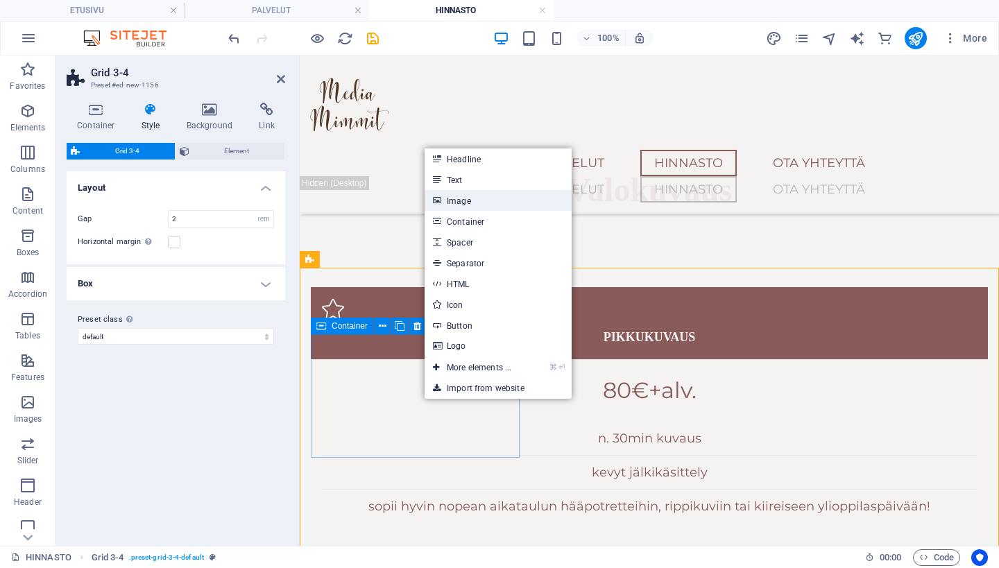
click at [481, 205] on link "Image" at bounding box center [498, 200] width 147 height 21
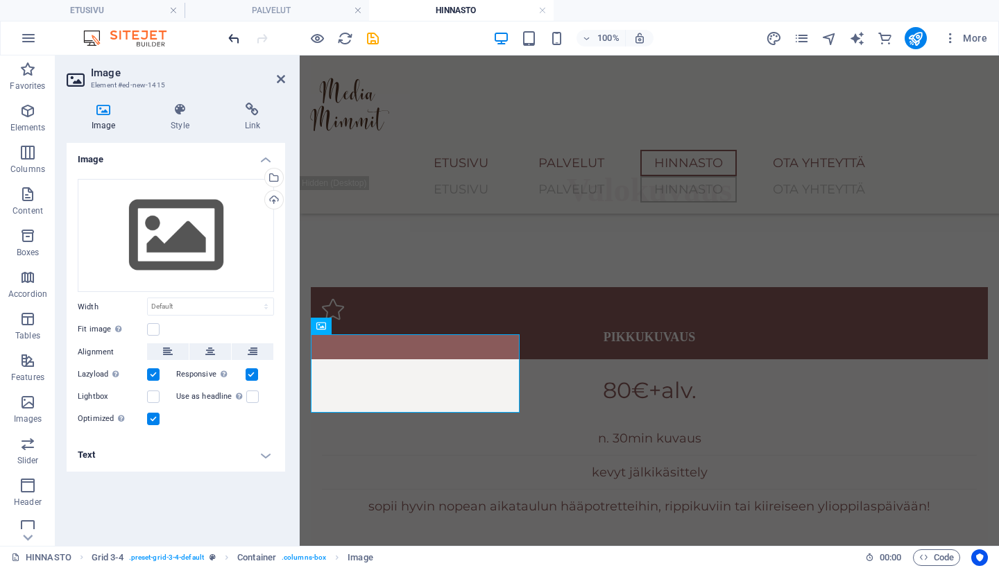
click at [235, 32] on icon "undo" at bounding box center [234, 39] width 16 height 16
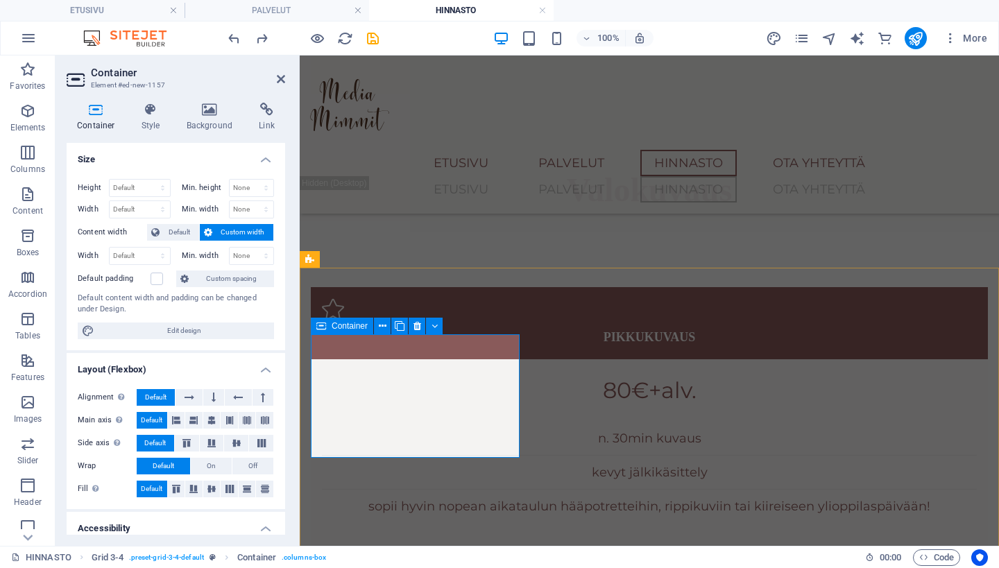
click at [203, 120] on h4 "Background" at bounding box center [212, 117] width 73 height 29
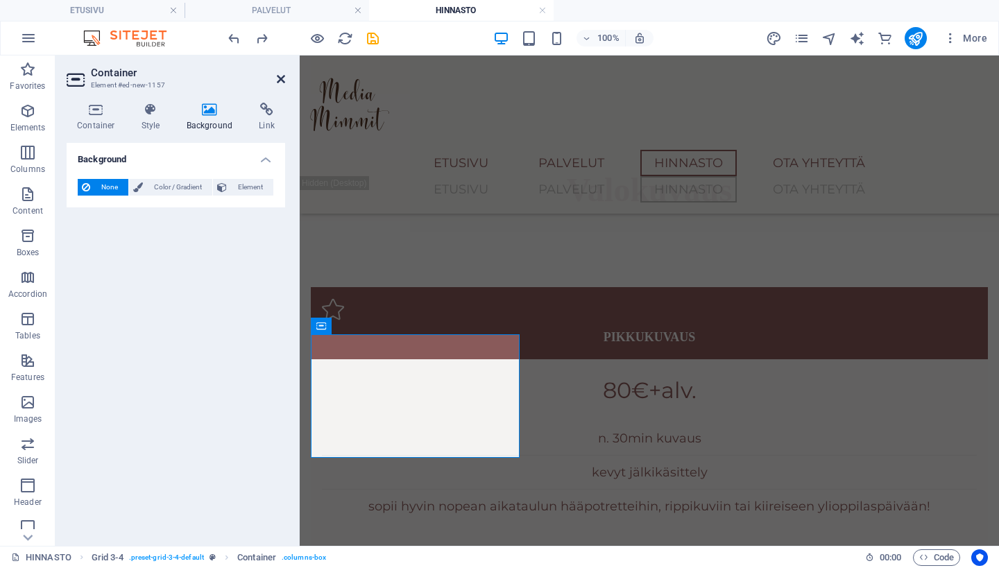
click at [285, 78] on icon at bounding box center [281, 79] width 8 height 11
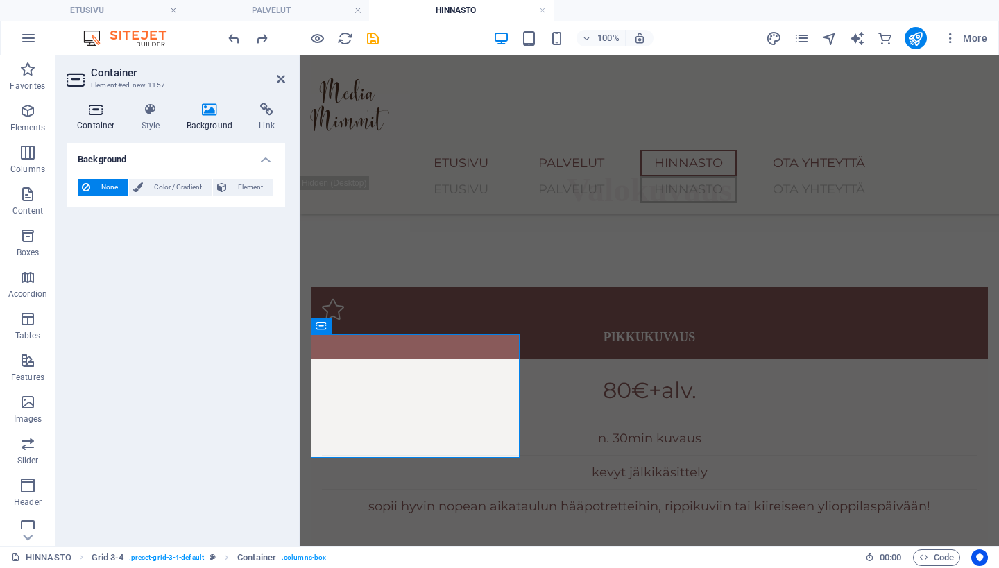
click at [104, 111] on icon at bounding box center [96, 110] width 59 height 14
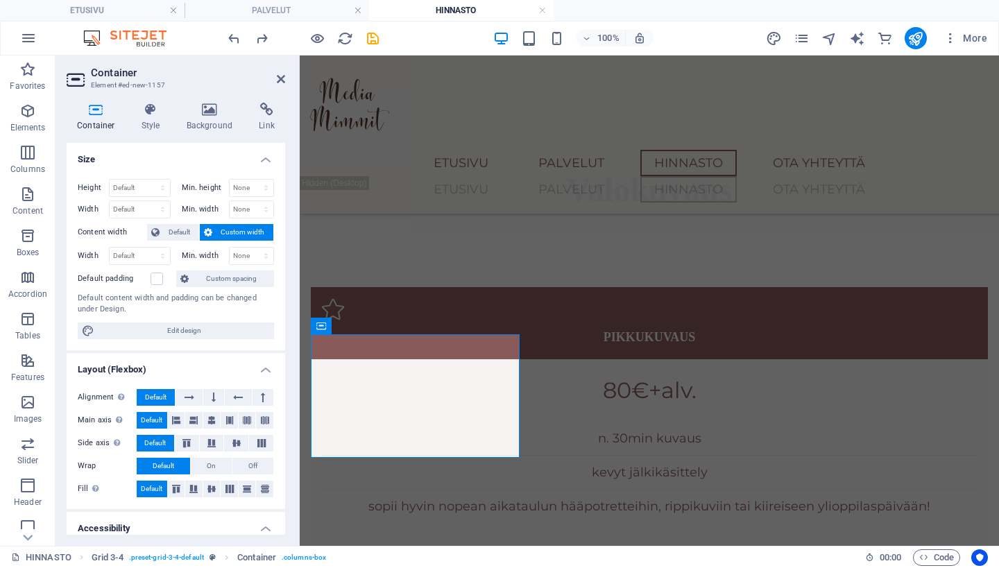
click at [253, 164] on h4 "Size" at bounding box center [176, 155] width 219 height 25
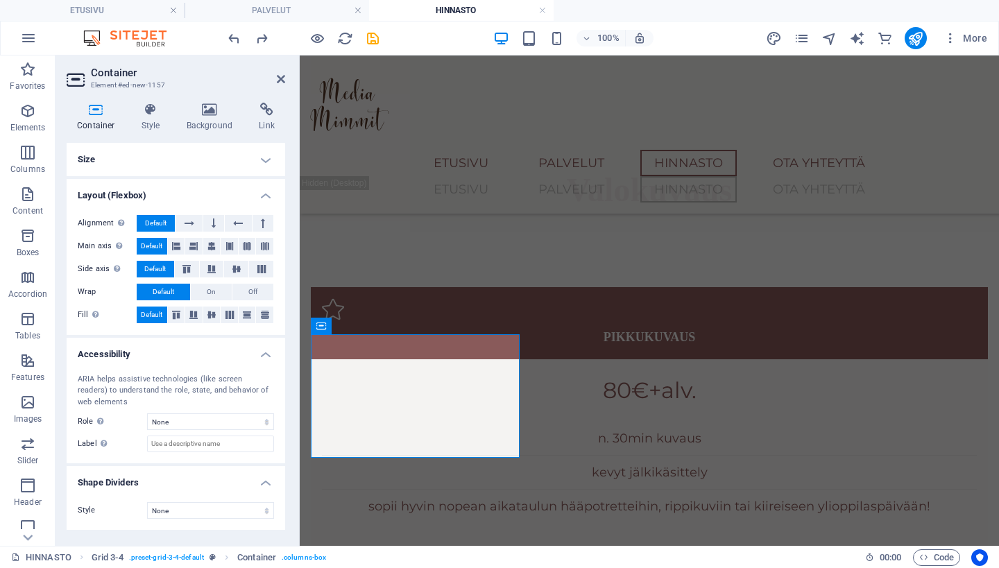
click at [252, 196] on h4 "Layout (Flexbox)" at bounding box center [176, 191] width 219 height 25
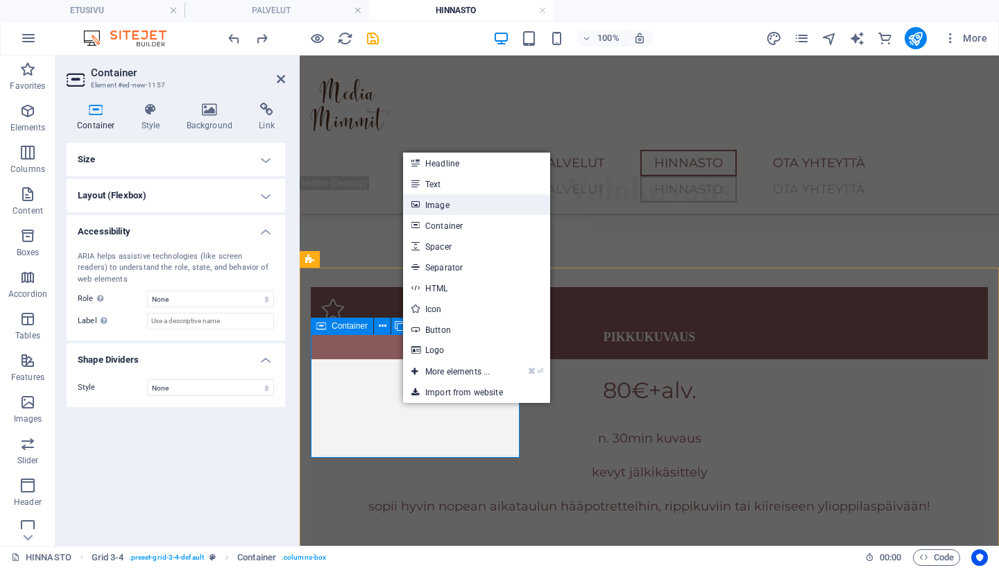
click at [469, 197] on link "Image" at bounding box center [476, 204] width 147 height 21
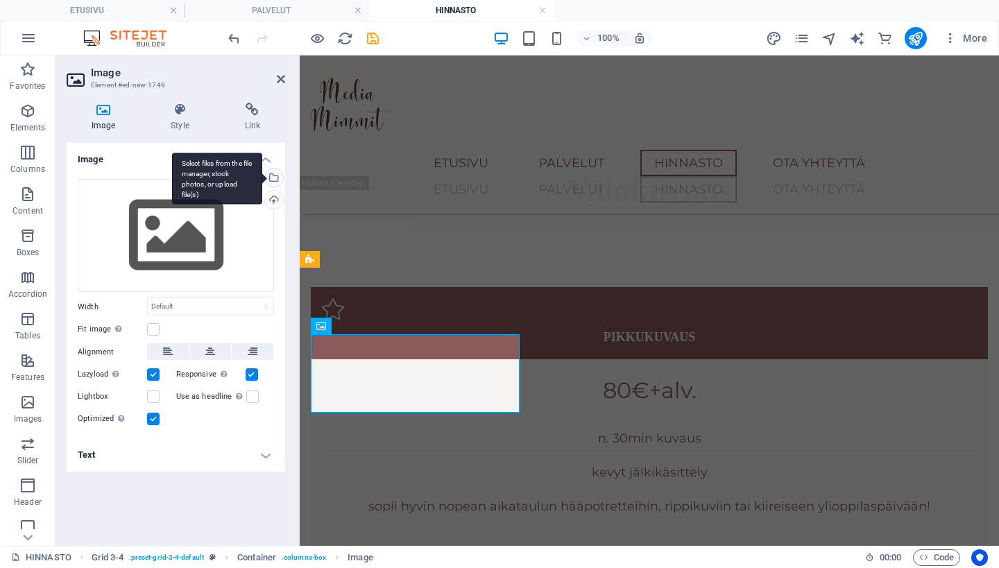
click at [276, 176] on div "Select files from the file manager, stock photos, or upload file(s)" at bounding box center [272, 179] width 21 height 21
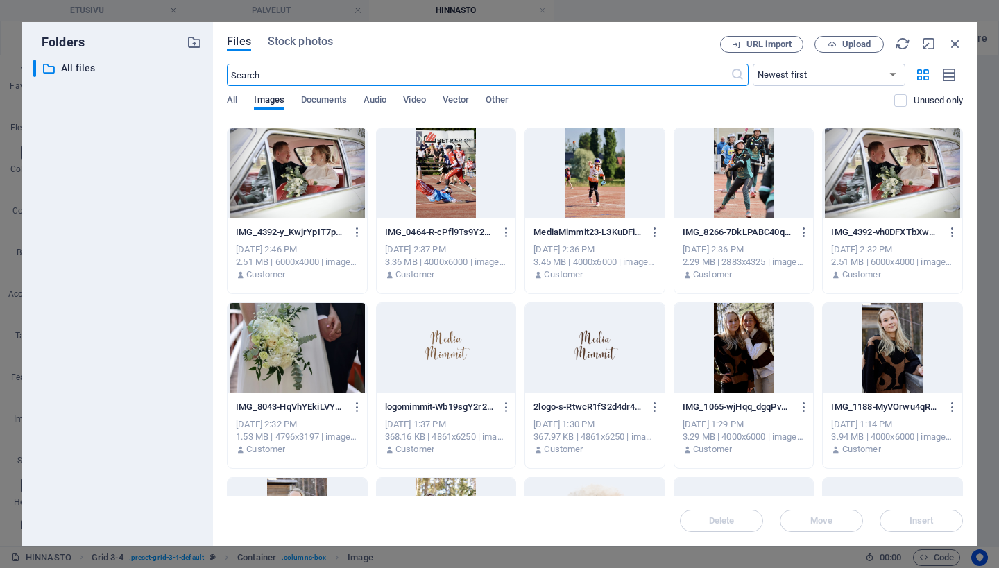
scroll to position [834, 0]
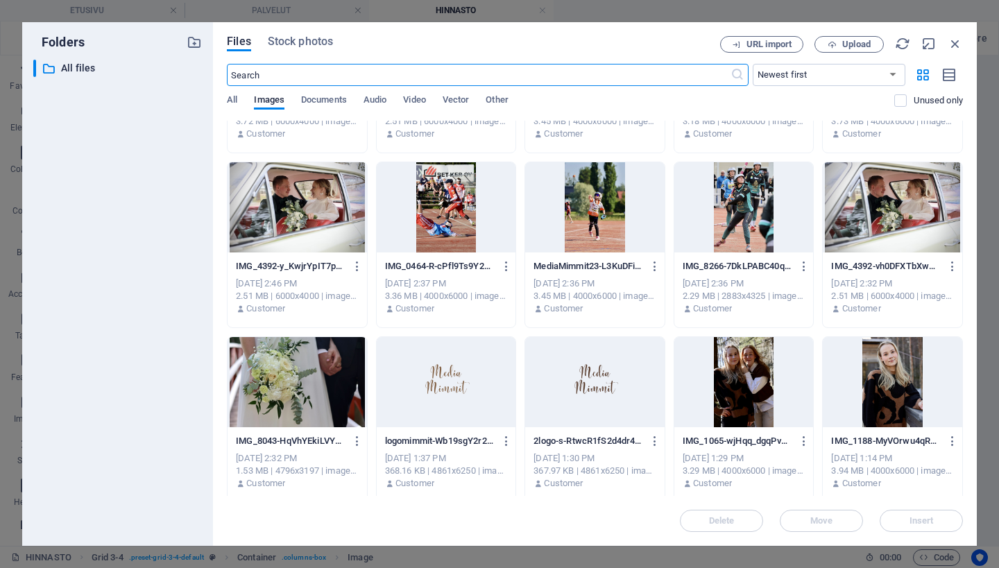
click at [454, 196] on div at bounding box center [447, 207] width 140 height 90
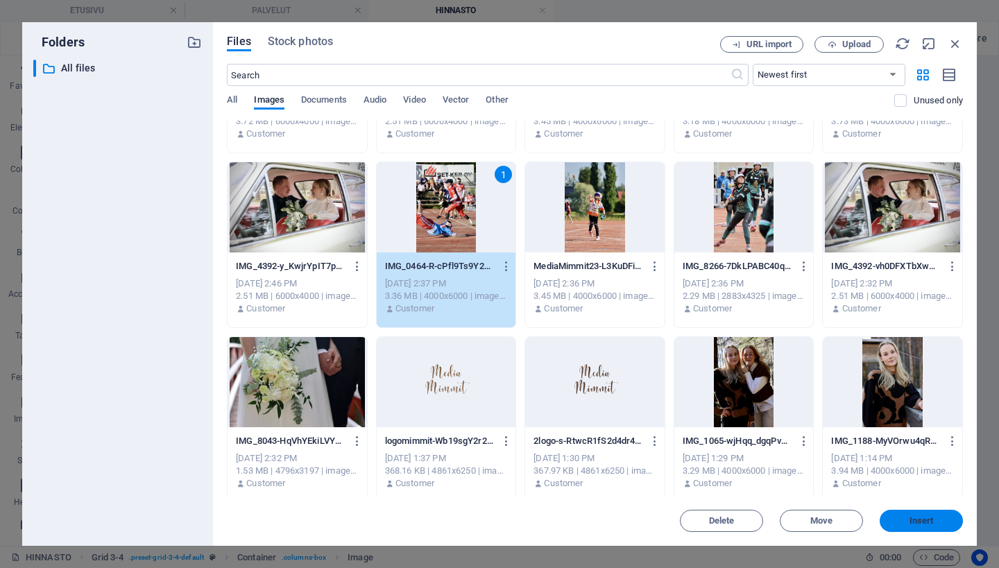
click at [903, 515] on button "Insert" at bounding box center [921, 521] width 83 height 22
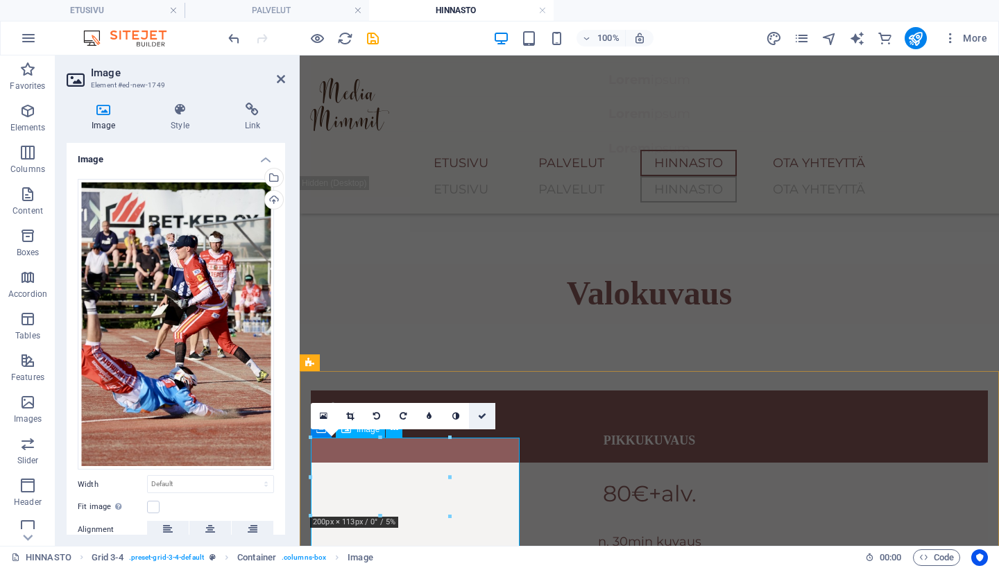
click at [484, 418] on icon at bounding box center [482, 416] width 8 height 8
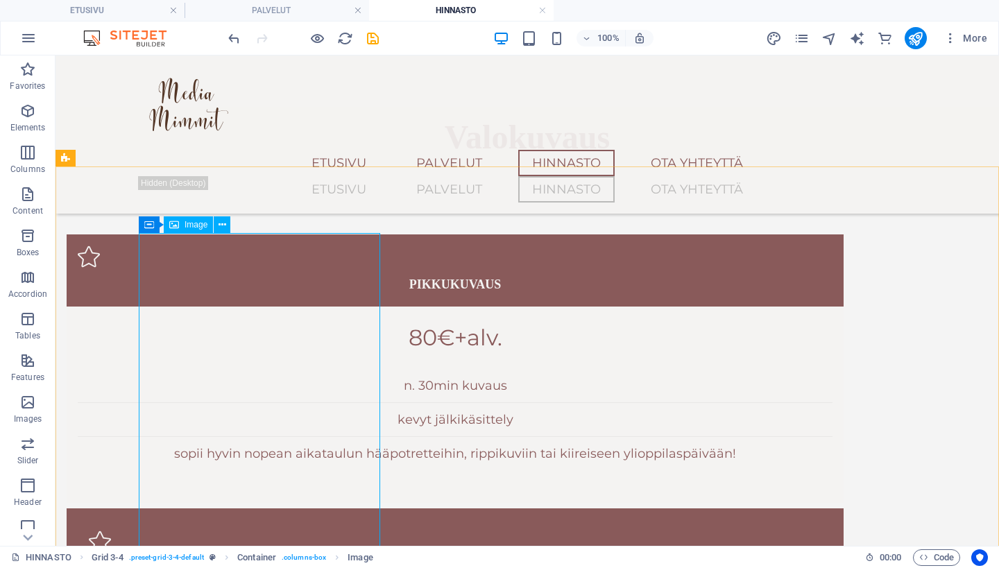
scroll to position [1528, 0]
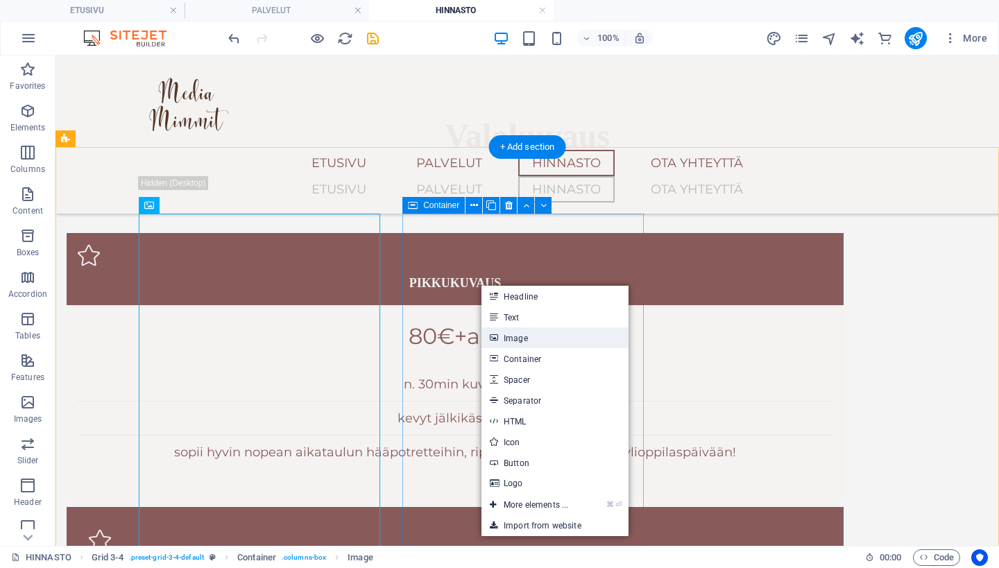
click at [523, 346] on link "Image" at bounding box center [555, 338] width 147 height 21
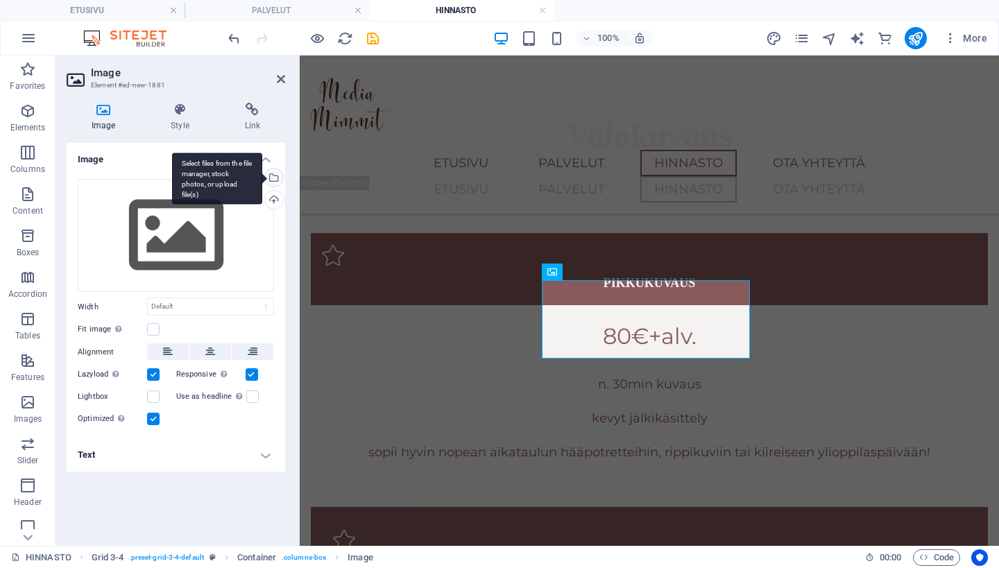
click at [276, 178] on div "Select files from the file manager, stock photos, or upload file(s)" at bounding box center [272, 179] width 21 height 21
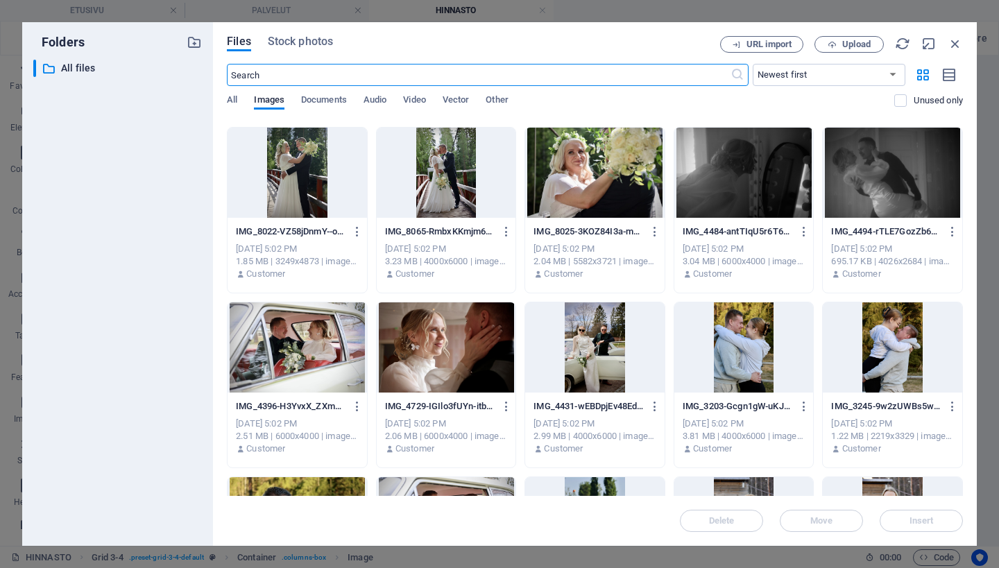
scroll to position [330, 0]
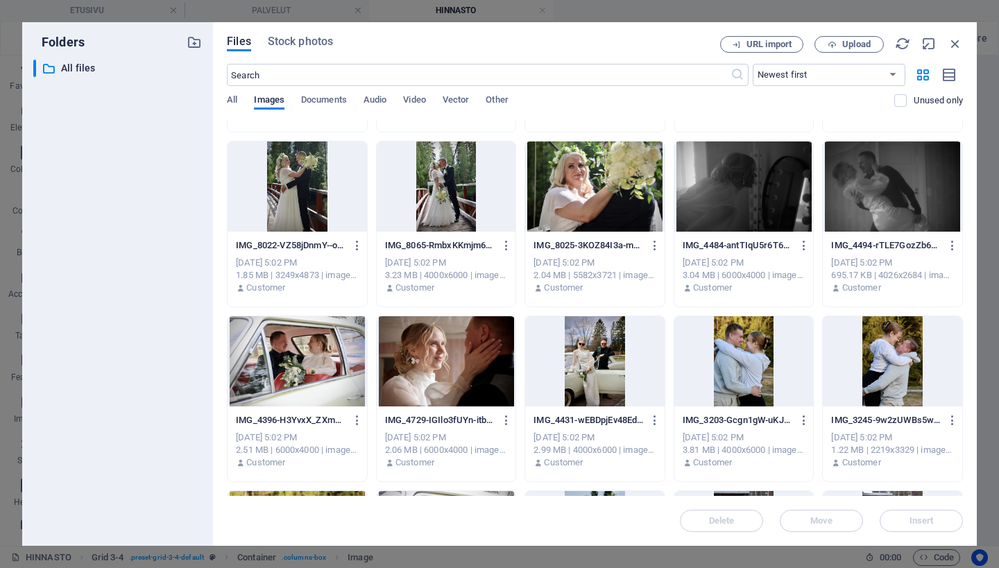
click at [755, 197] on div at bounding box center [745, 187] width 140 height 90
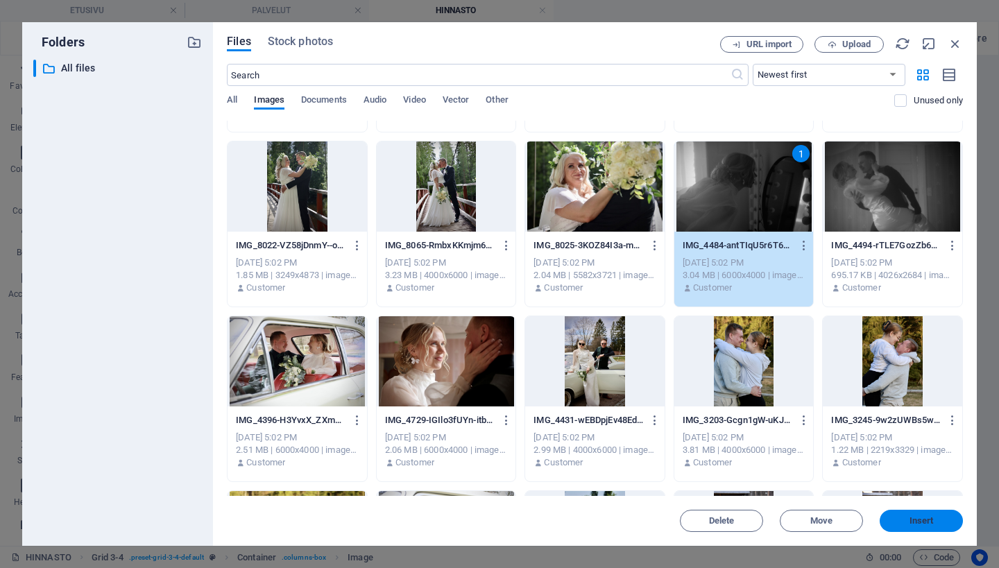
click at [909, 518] on span "Insert" at bounding box center [922, 521] width 72 height 8
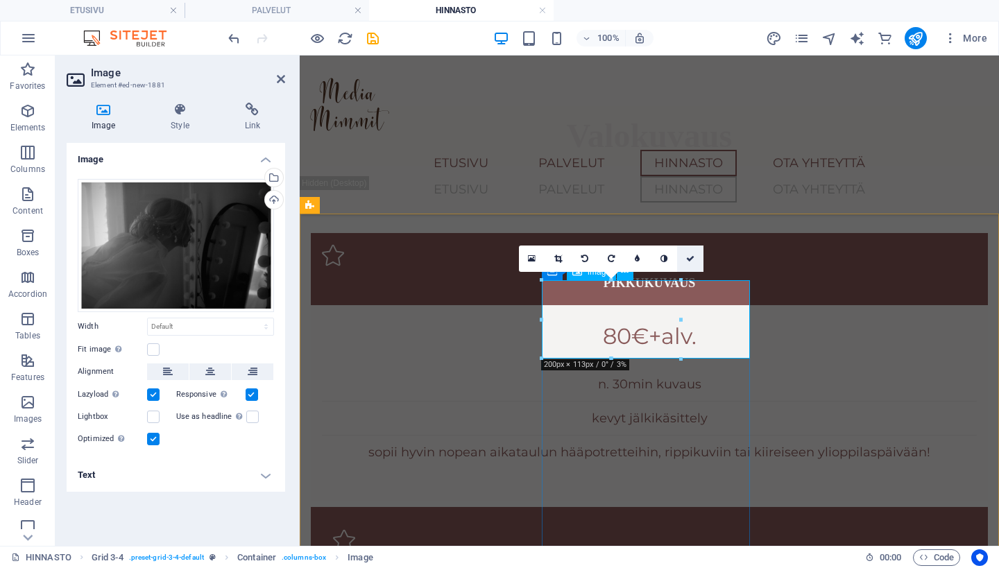
click at [688, 255] on icon at bounding box center [690, 259] width 8 height 8
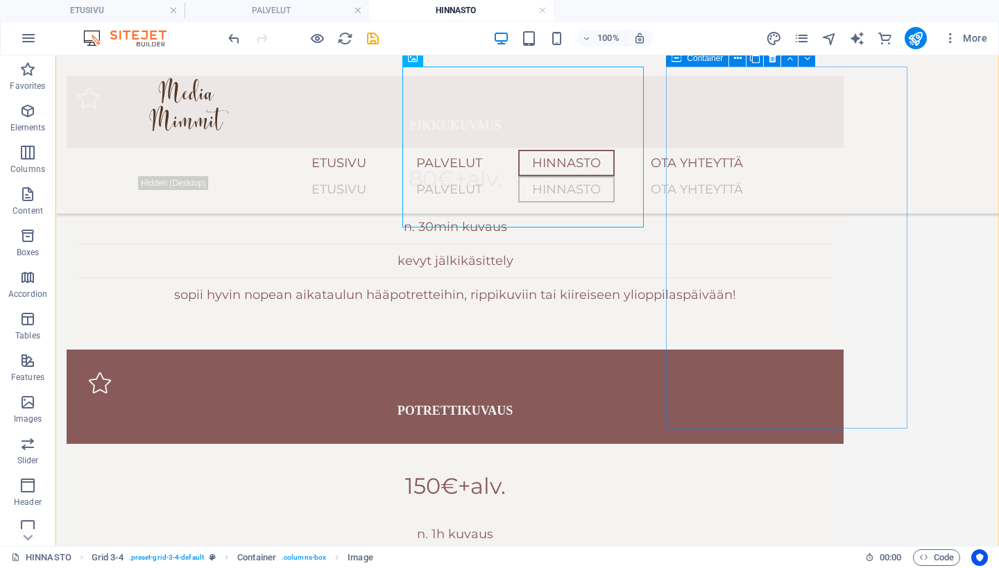
scroll to position [1694, 0]
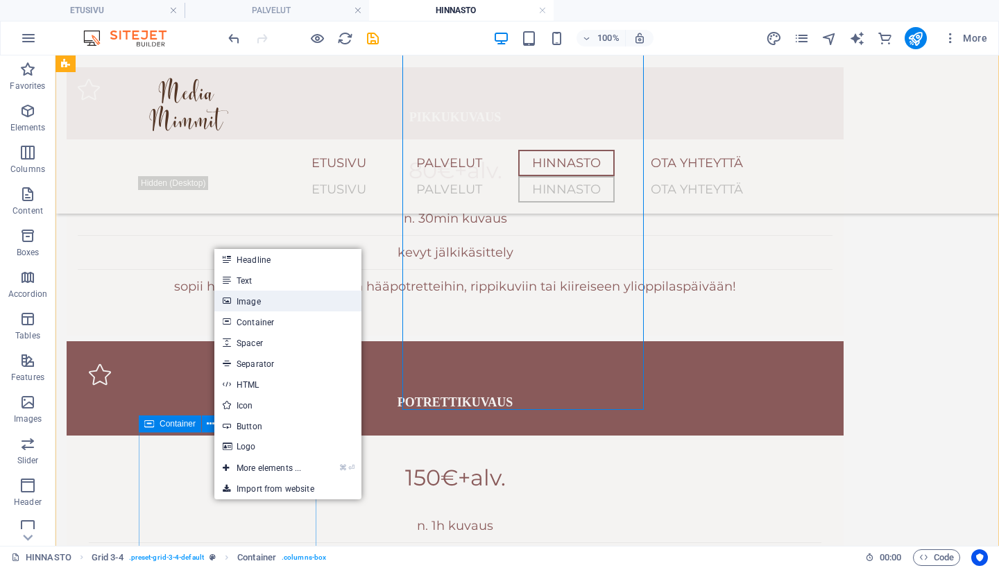
click at [262, 303] on link "Image" at bounding box center [287, 301] width 147 height 21
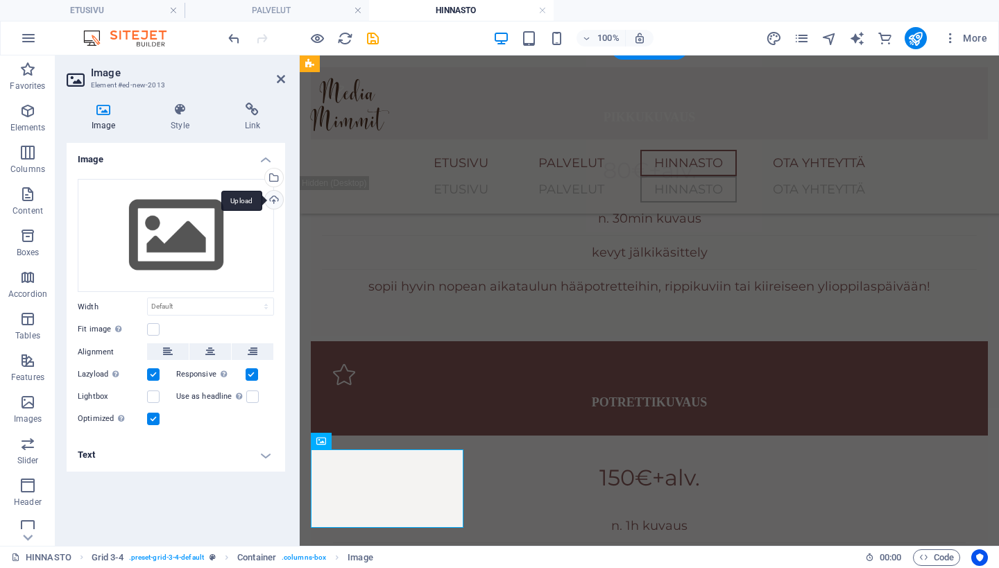
click at [275, 199] on div "Upload" at bounding box center [272, 201] width 21 height 21
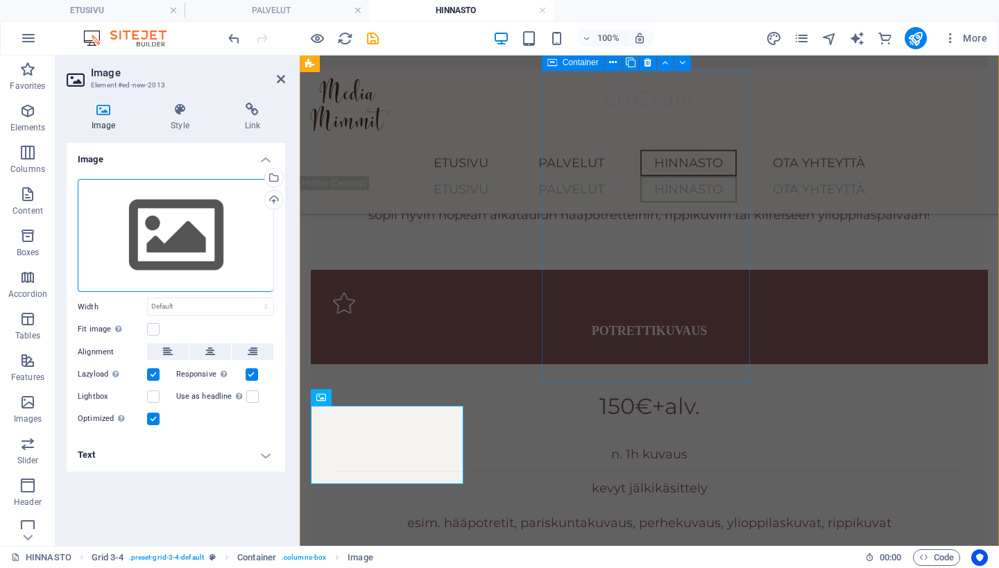
scroll to position [1767, 0]
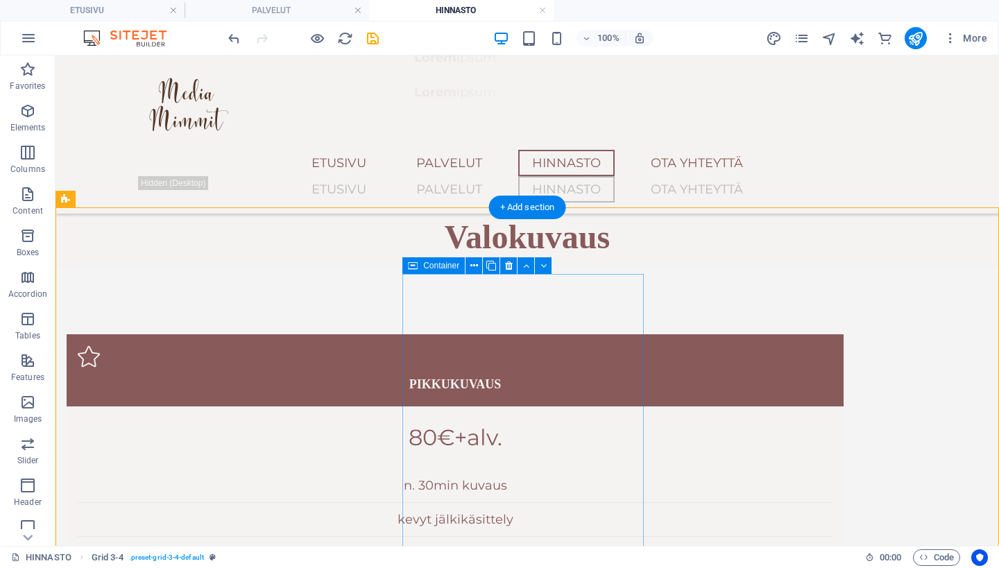
scroll to position [1421, 0]
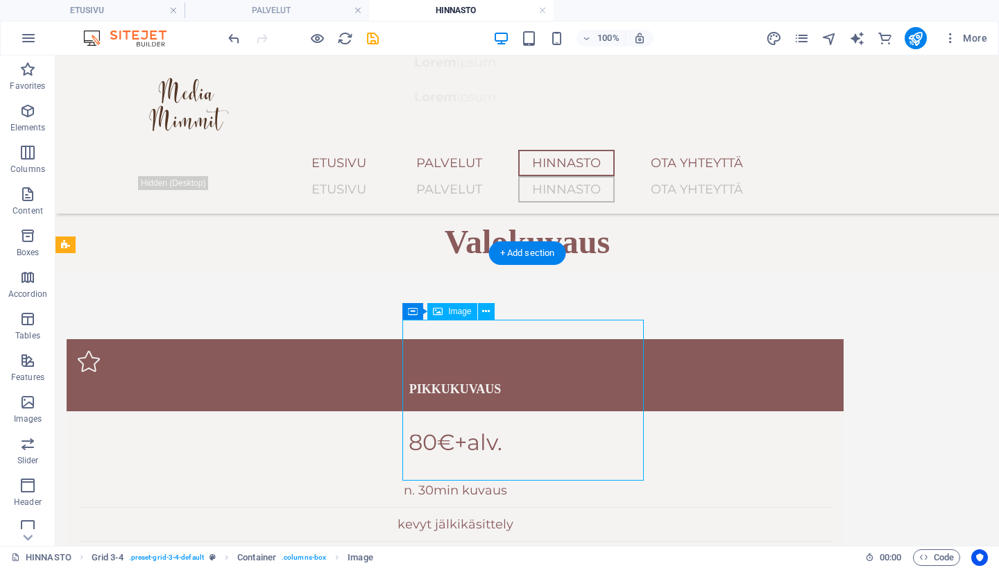
click at [484, 316] on icon at bounding box center [486, 312] width 8 height 15
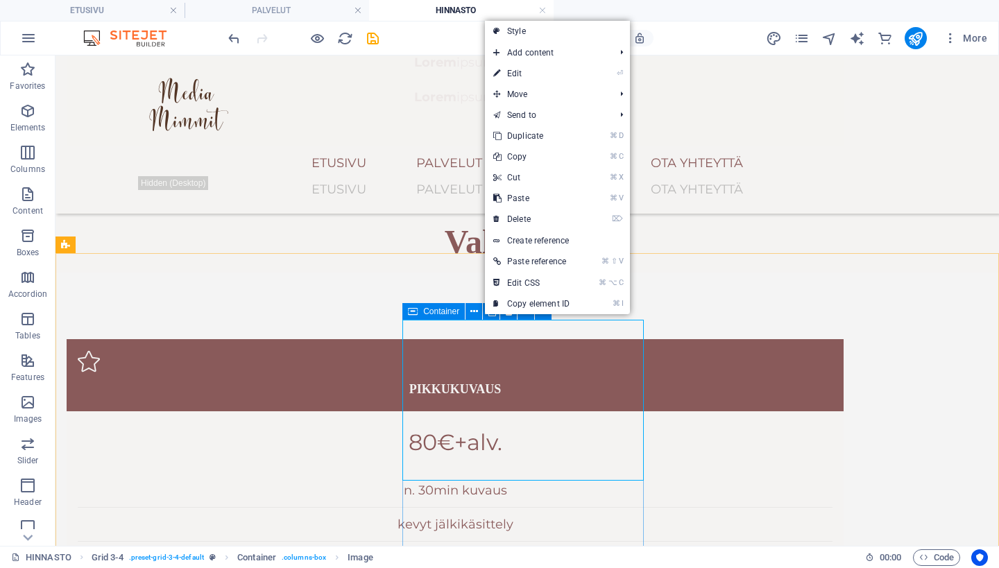
click at [415, 310] on icon at bounding box center [413, 311] width 10 height 17
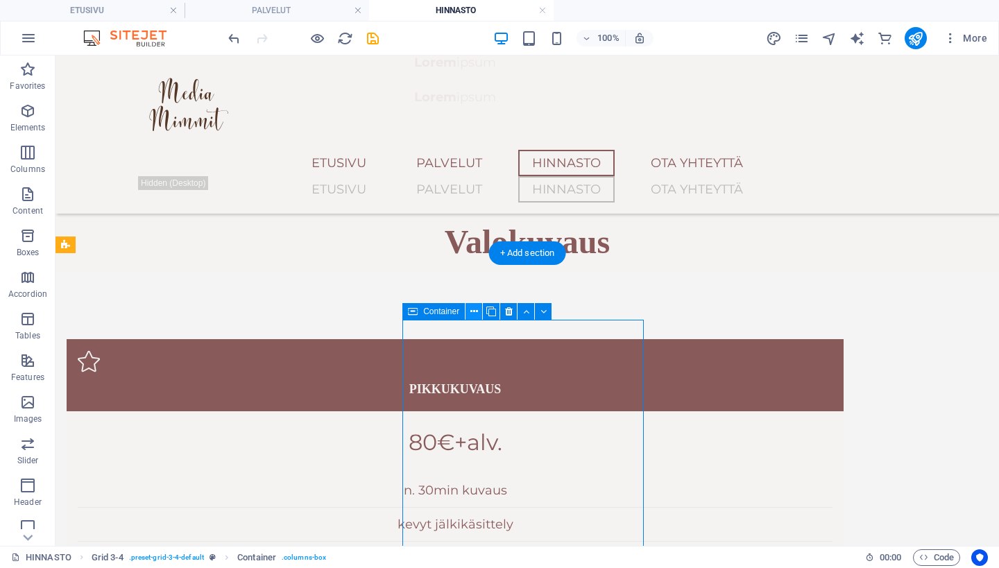
click at [477, 315] on icon at bounding box center [475, 312] width 8 height 15
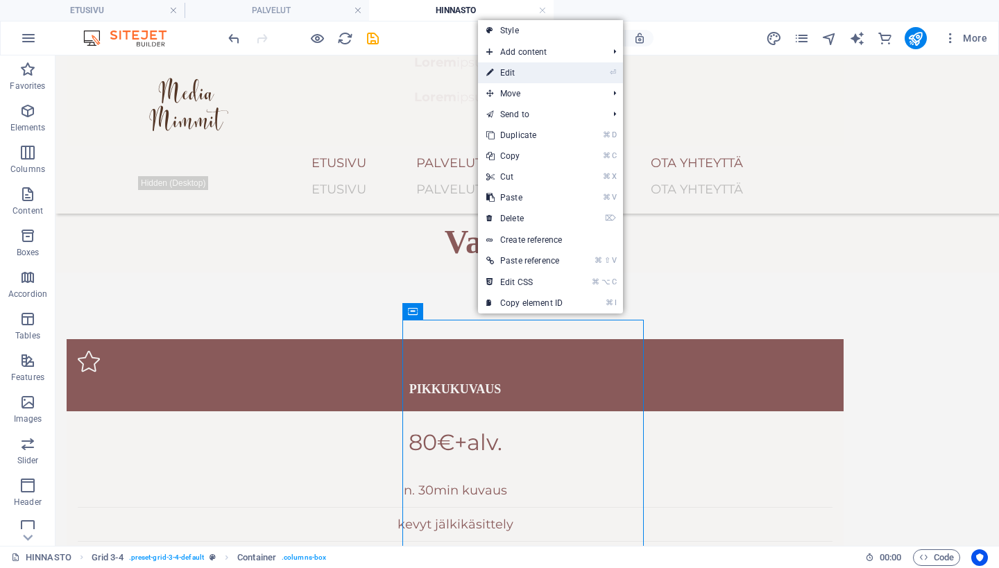
click at [534, 74] on link "⏎ Edit" at bounding box center [524, 72] width 93 height 21
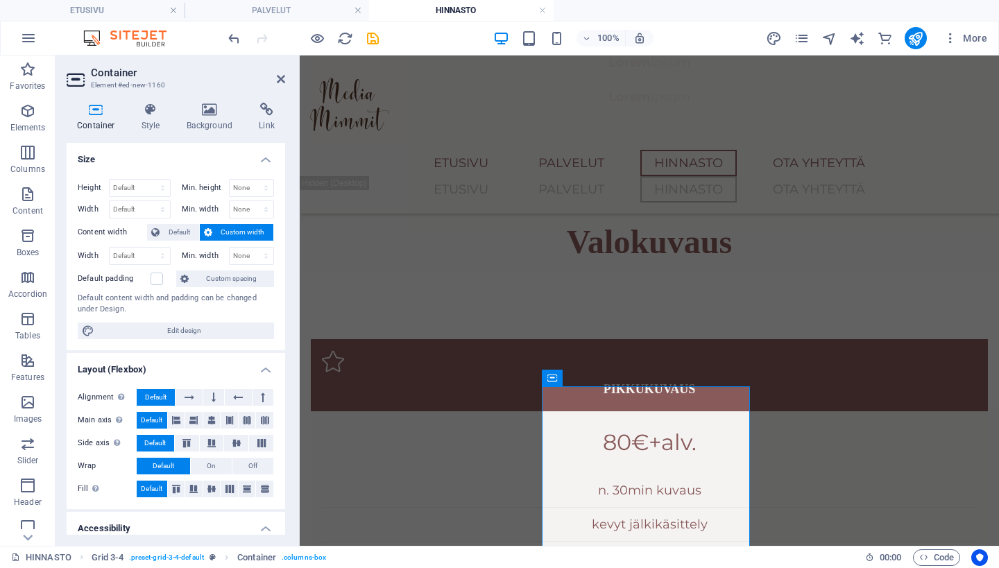
scroll to position [0, 0]
click at [165, 230] on span "Default" at bounding box center [179, 232] width 31 height 17
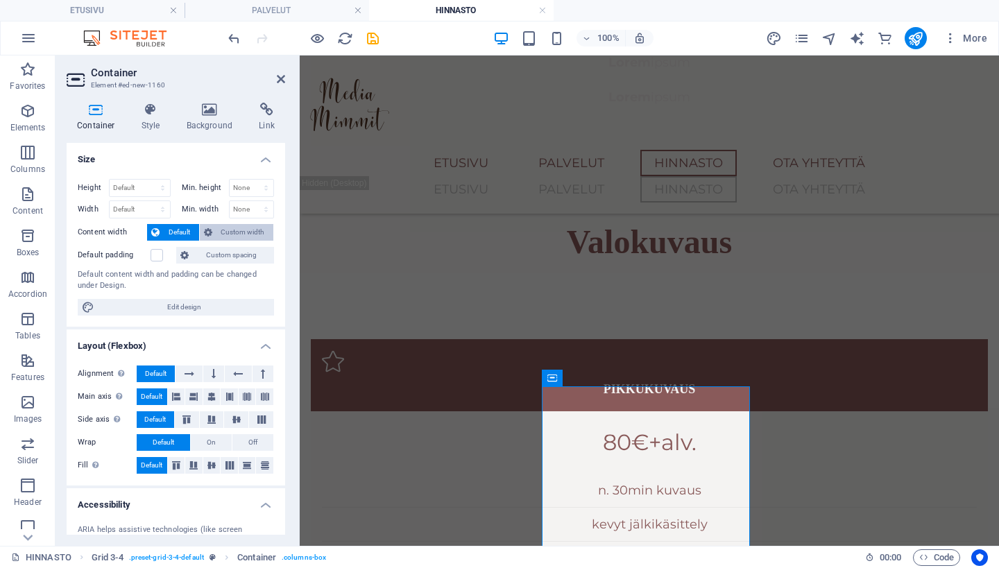
click at [214, 229] on button "Custom width" at bounding box center [237, 232] width 74 height 17
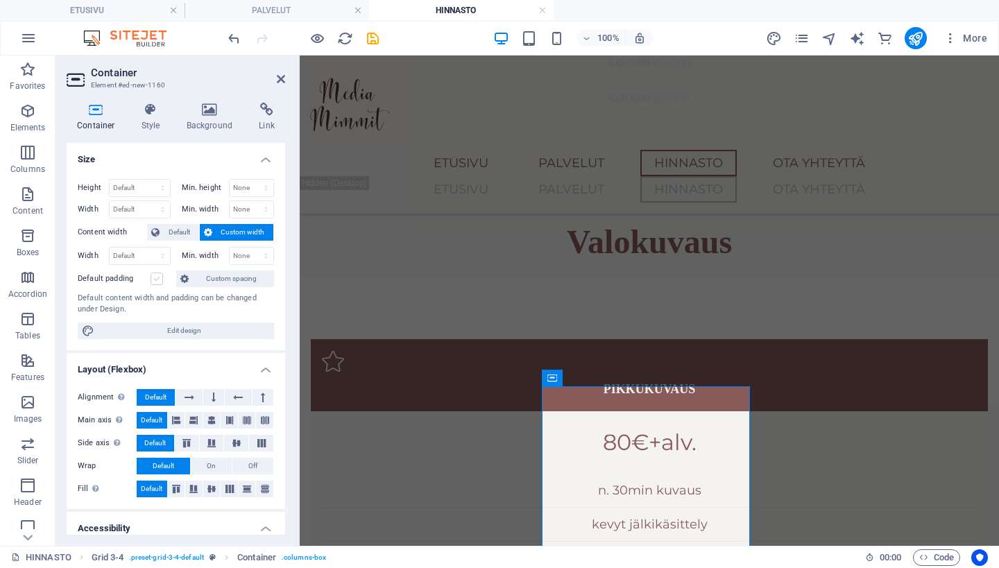
click at [155, 275] on label at bounding box center [157, 279] width 12 height 12
click at [0, 0] on input "Default padding" at bounding box center [0, 0] width 0 height 0
click at [187, 277] on icon at bounding box center [184, 279] width 8 height 17
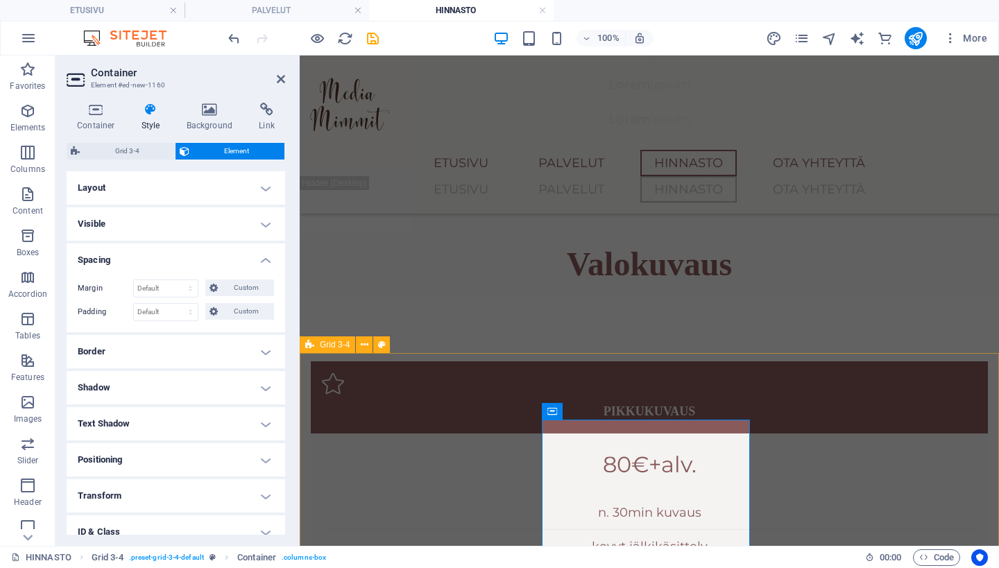
scroll to position [1406, 0]
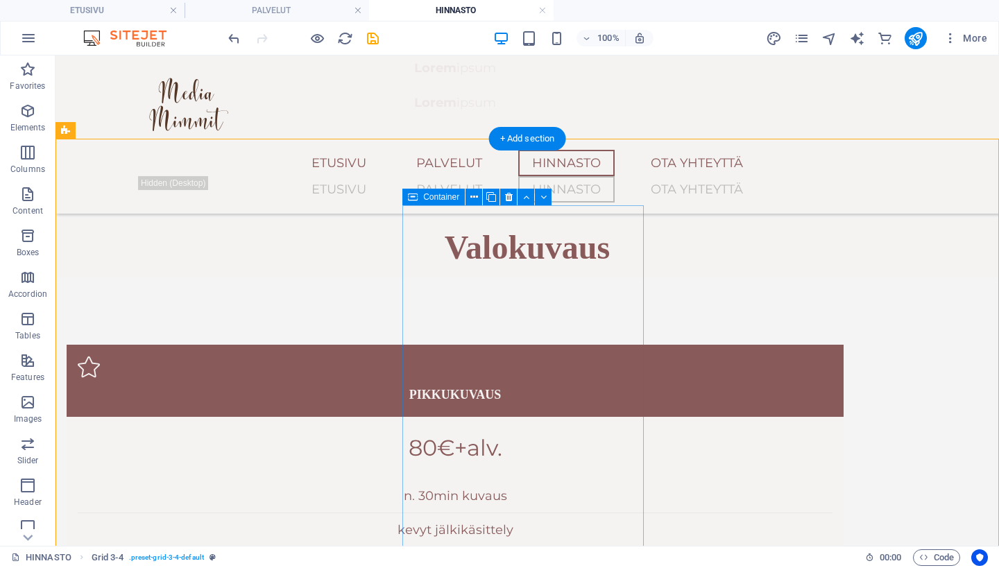
scroll to position [1402, 0]
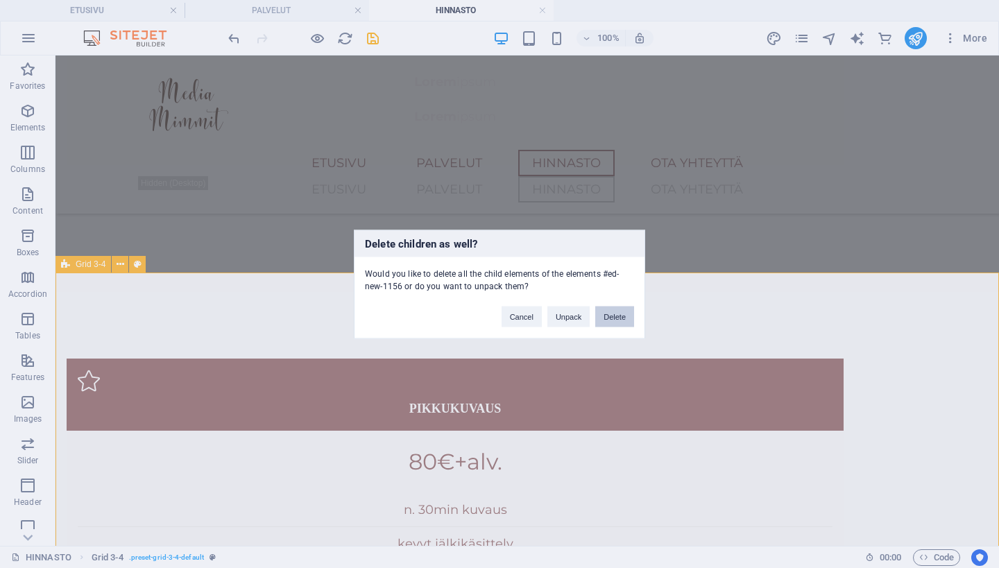
click at [617, 316] on button "Delete" at bounding box center [615, 316] width 39 height 21
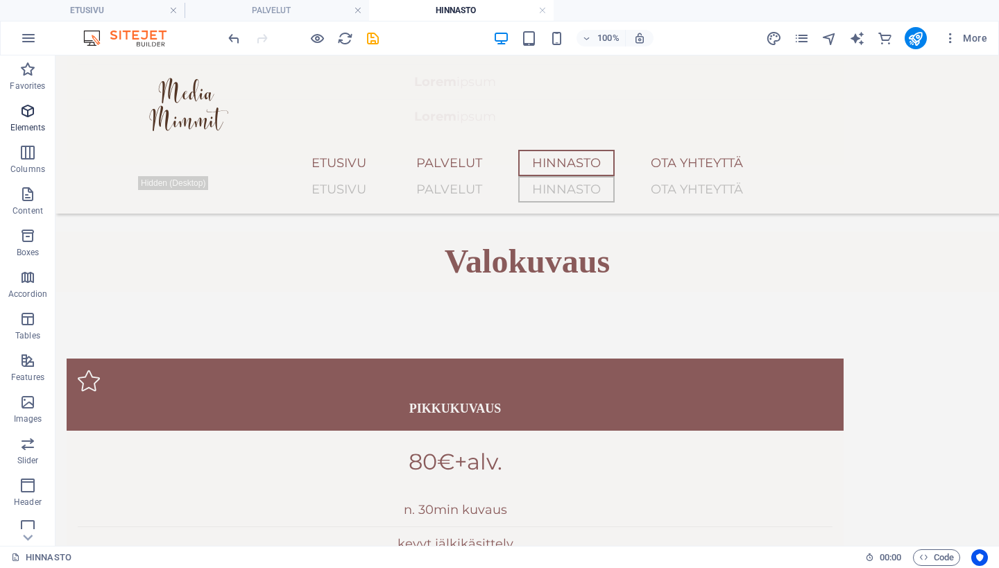
click at [28, 130] on p "Elements" at bounding box center [27, 127] width 35 height 11
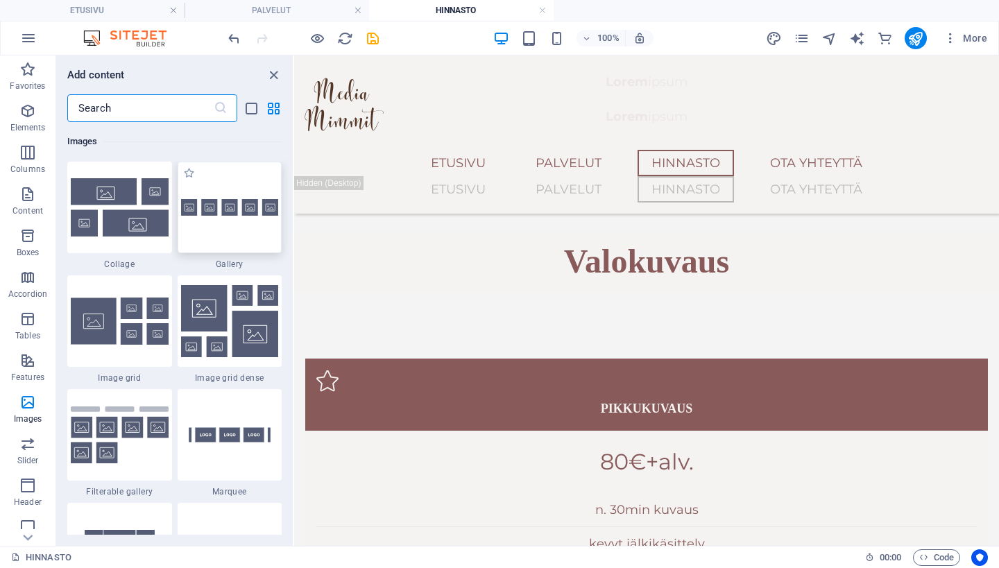
scroll to position [7147, 0]
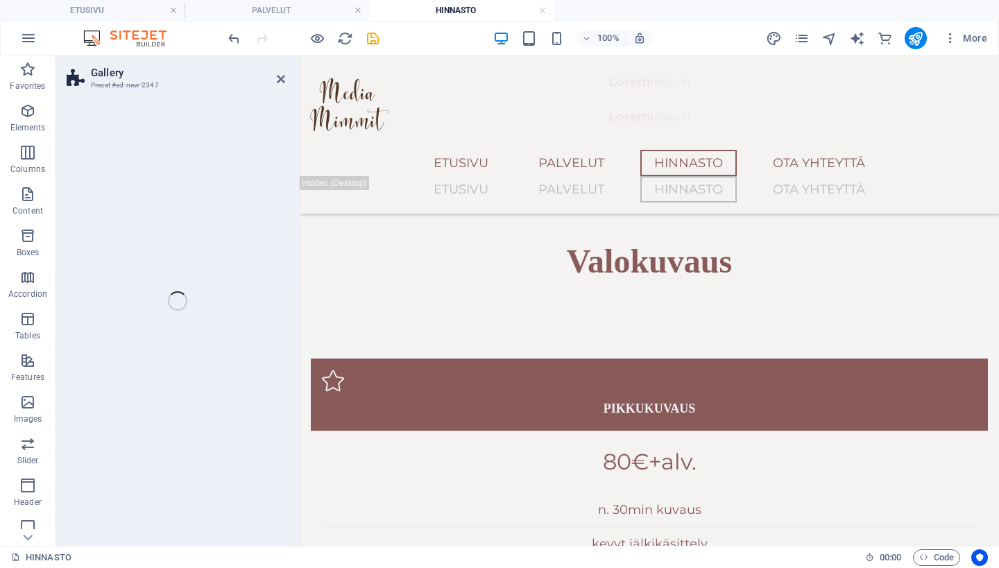
select select "rem"
select select "preset-gallery-v3-grid-dense"
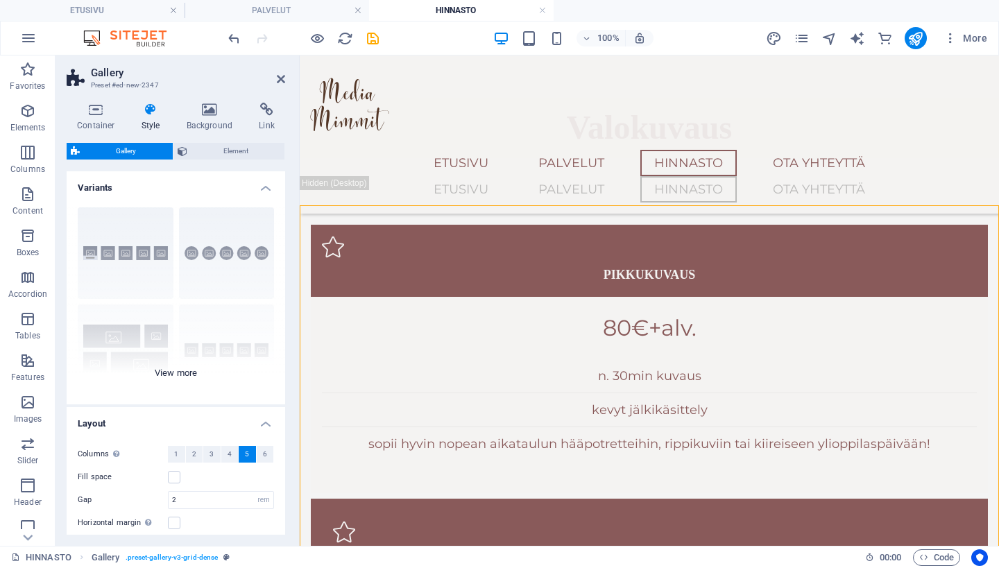
scroll to position [0, 0]
select select "4"
select select "px"
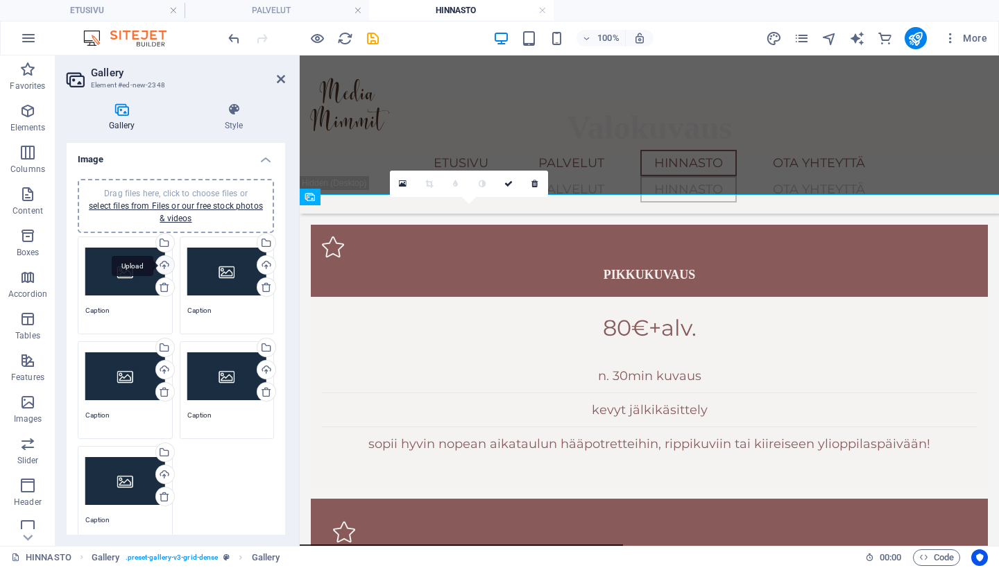
click at [170, 262] on div "Upload" at bounding box center [163, 266] width 21 height 21
click at [264, 266] on div "Upload" at bounding box center [265, 266] width 21 height 21
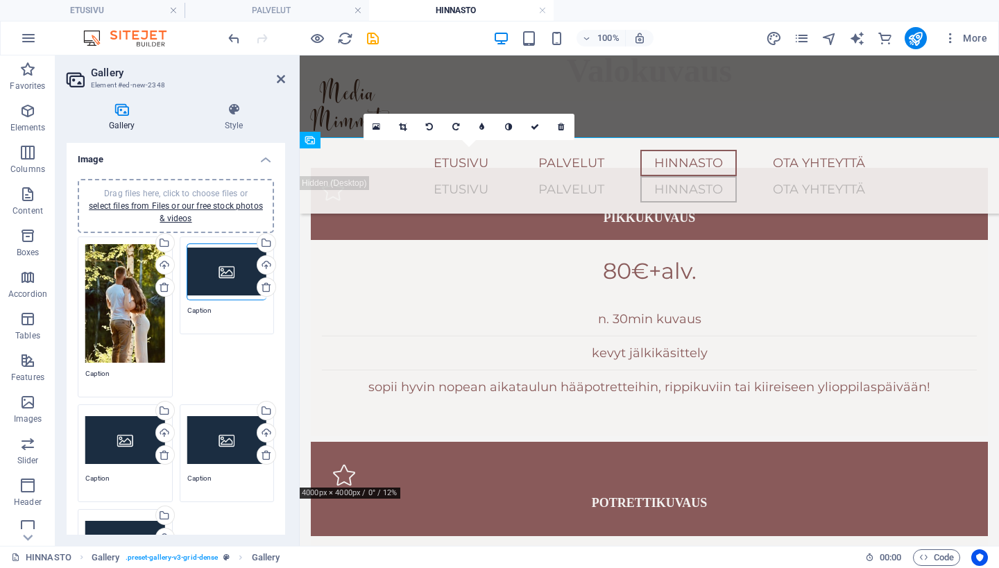
scroll to position [119, 0]
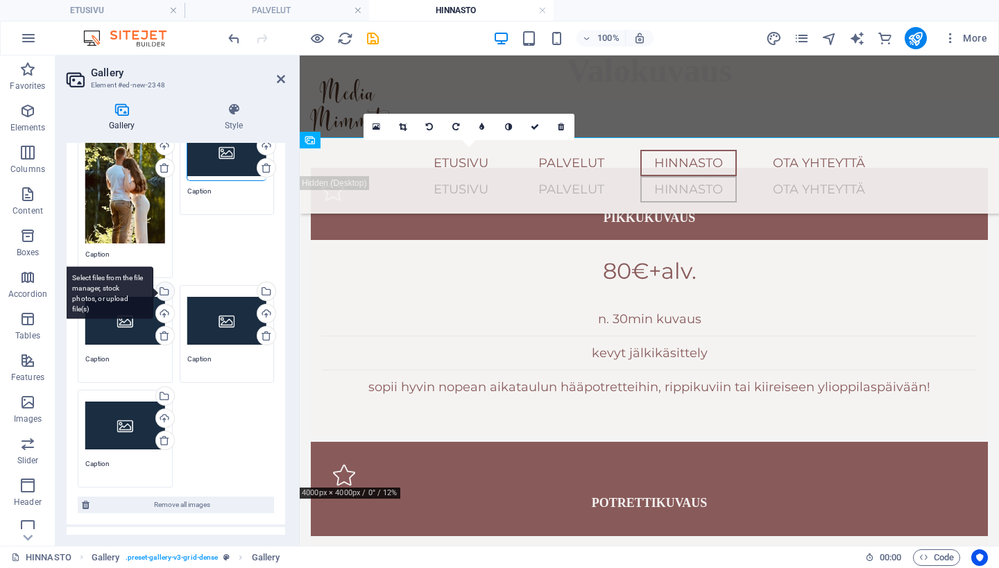
click at [153, 292] on div "Select files from the file manager, stock photos, or upload file(s)" at bounding box center [108, 293] width 90 height 52
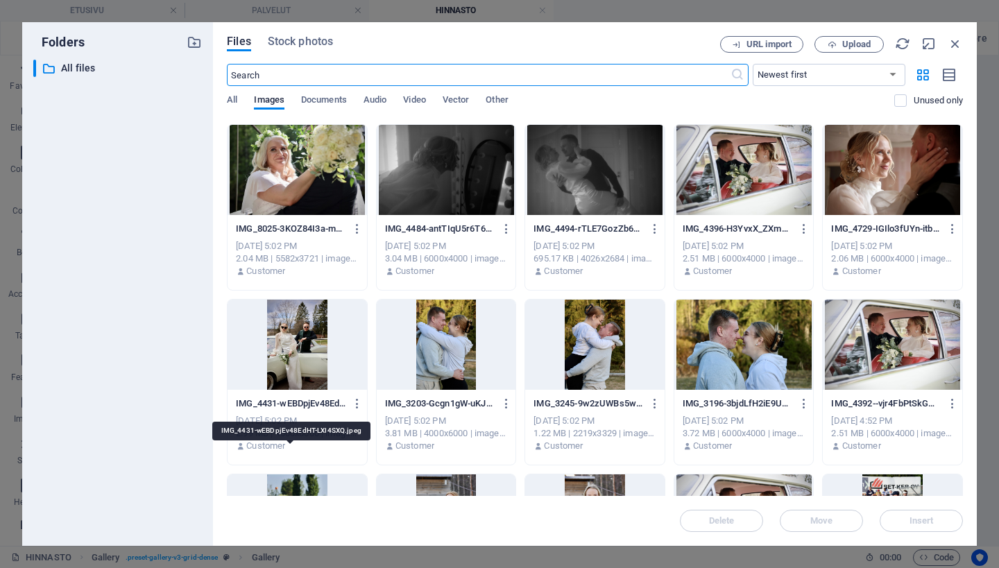
scroll to position [458, 0]
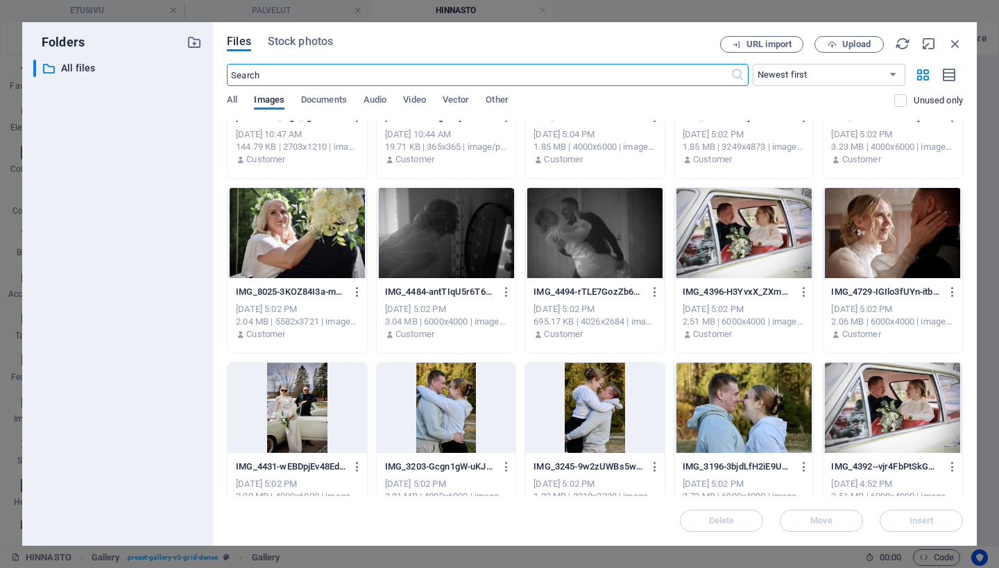
click at [439, 231] on div at bounding box center [447, 233] width 140 height 90
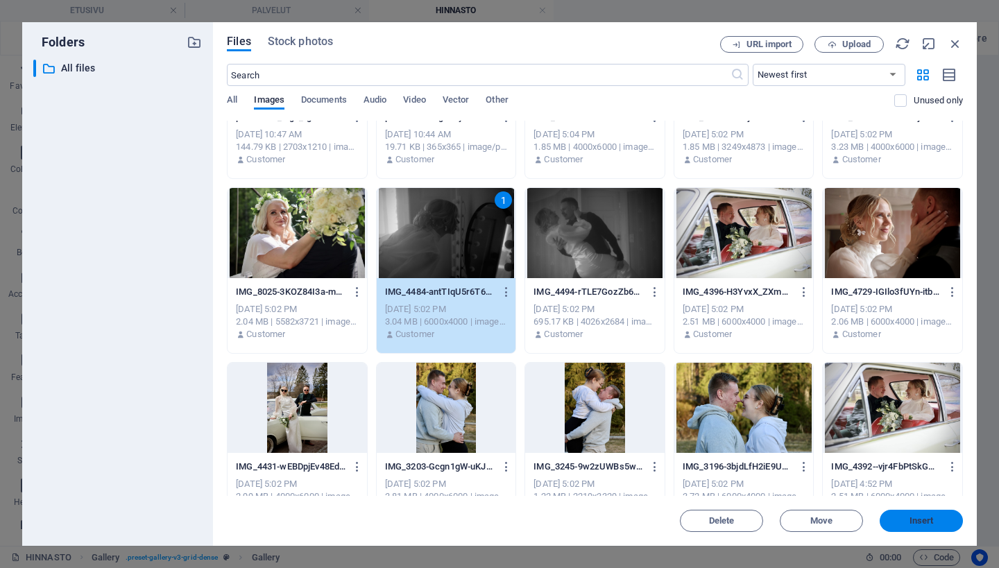
click at [929, 521] on span "Insert" at bounding box center [922, 521] width 24 height 8
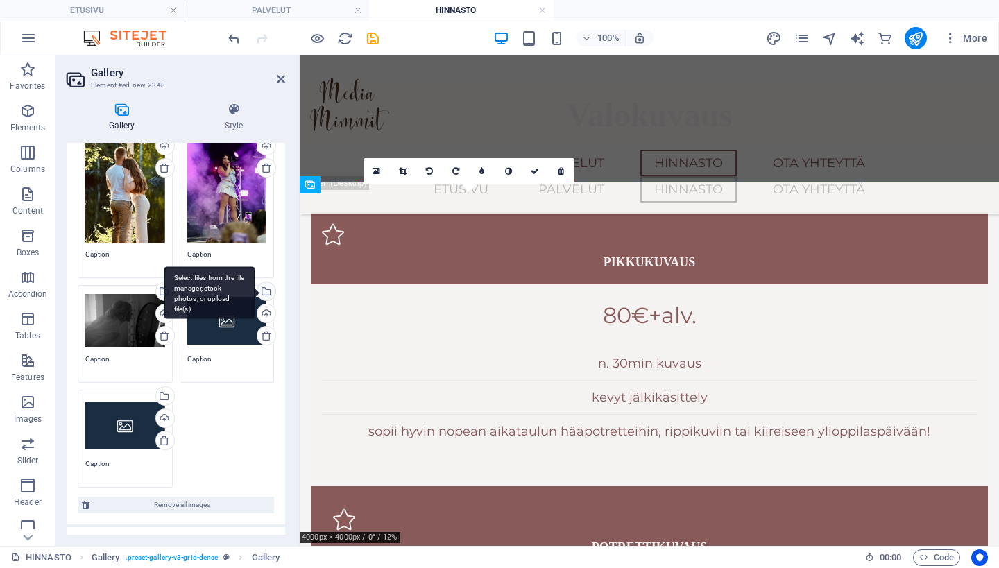
click at [263, 292] on div "Select files from the file manager, stock photos, or upload file(s)" at bounding box center [265, 292] width 21 height 21
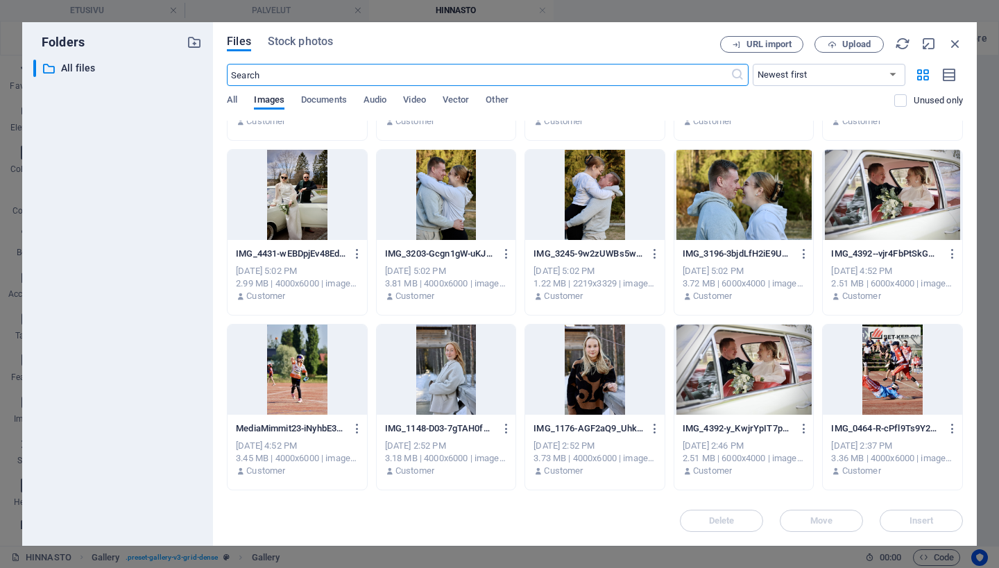
scroll to position [677, 0]
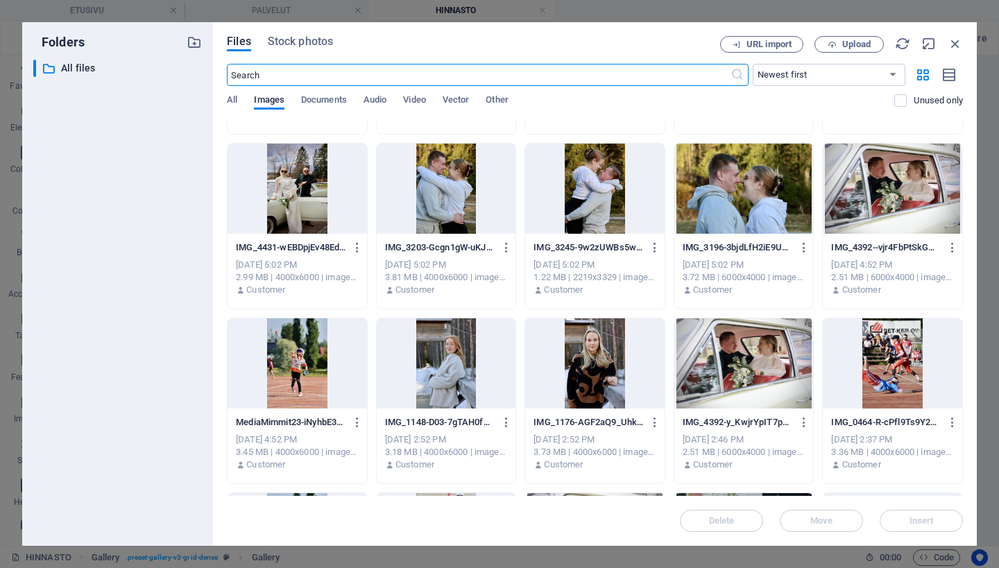
click at [877, 364] on div at bounding box center [893, 364] width 140 height 90
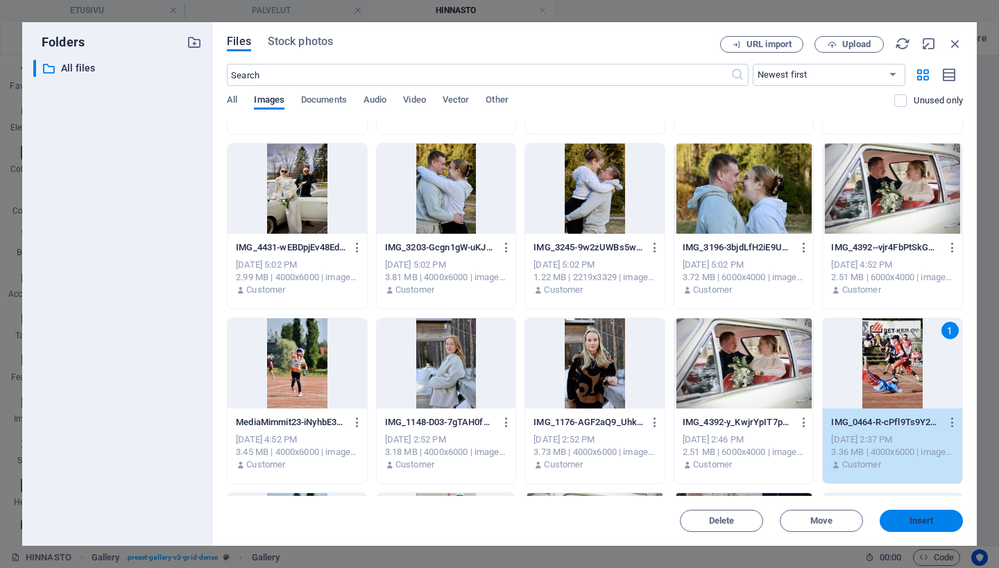
click at [927, 519] on span "Insert" at bounding box center [922, 521] width 24 height 8
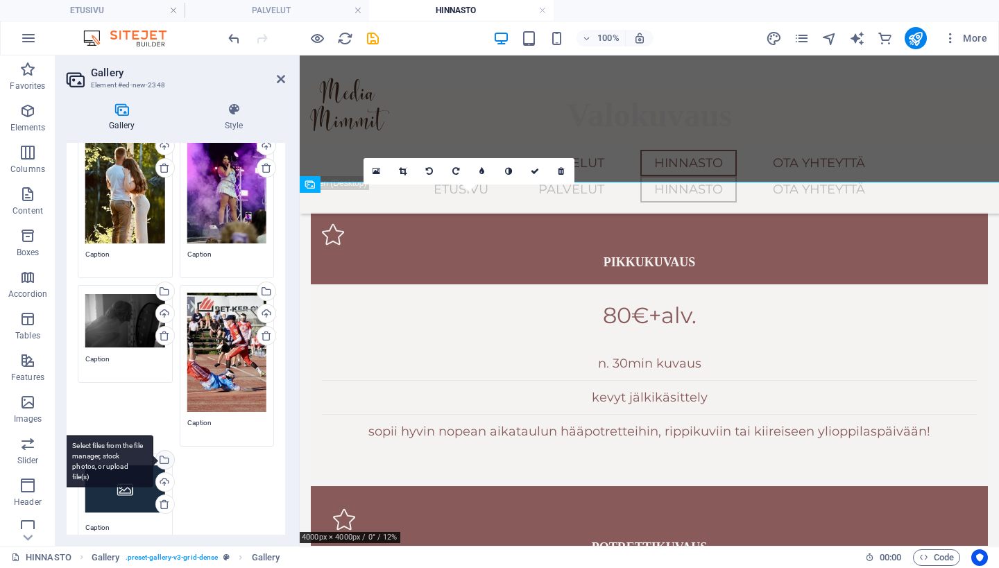
click at [164, 459] on div "Select files from the file manager, stock photos, or upload file(s)" at bounding box center [163, 461] width 21 height 21
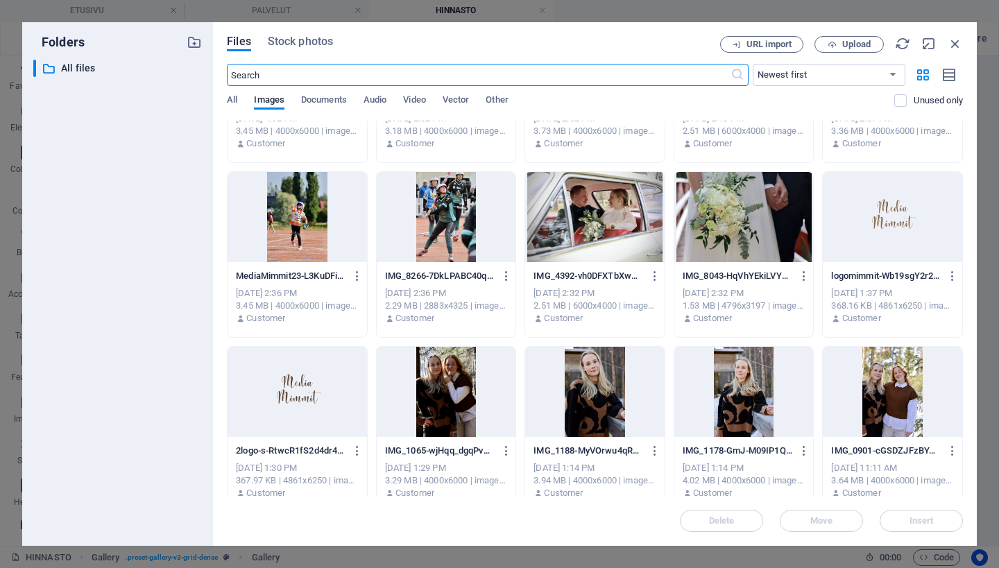
scroll to position [983, 0]
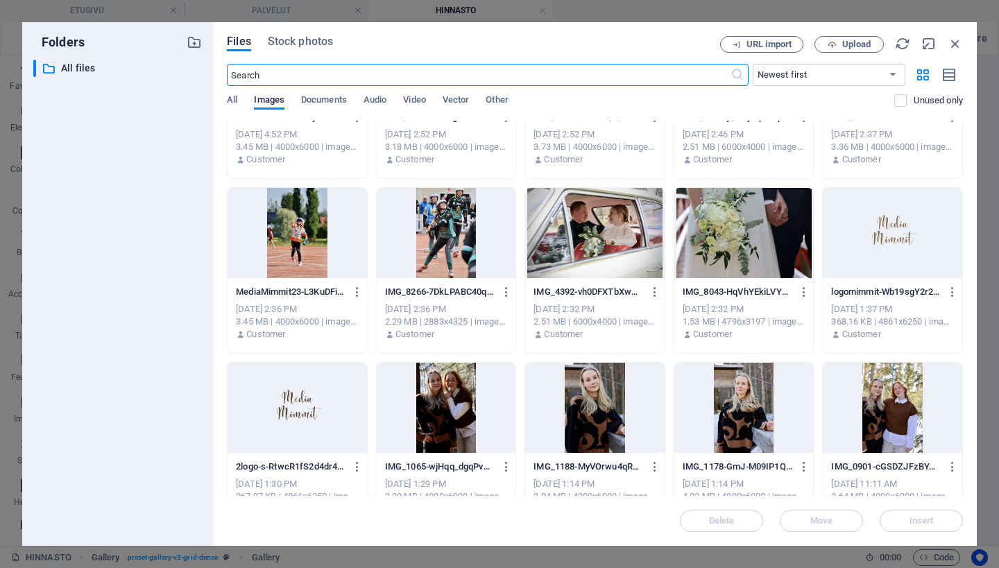
click at [304, 228] on div at bounding box center [298, 233] width 140 height 90
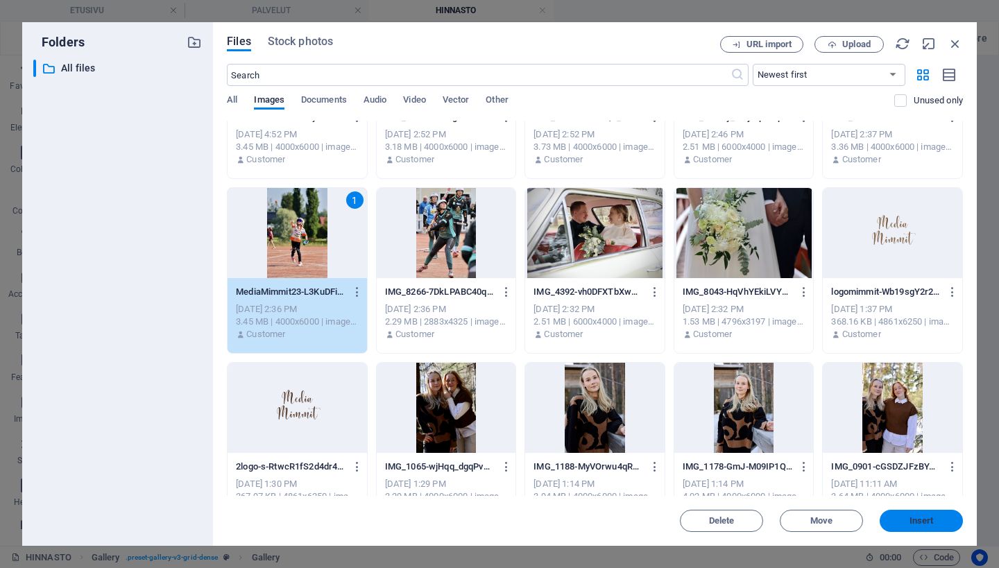
click at [906, 523] on span "Insert" at bounding box center [922, 521] width 72 height 8
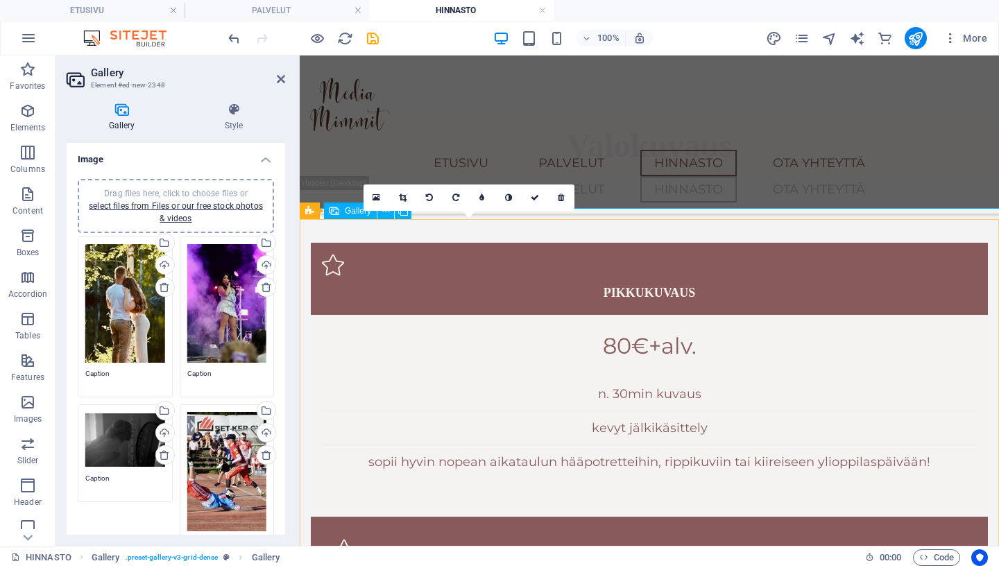
scroll to position [1523, 0]
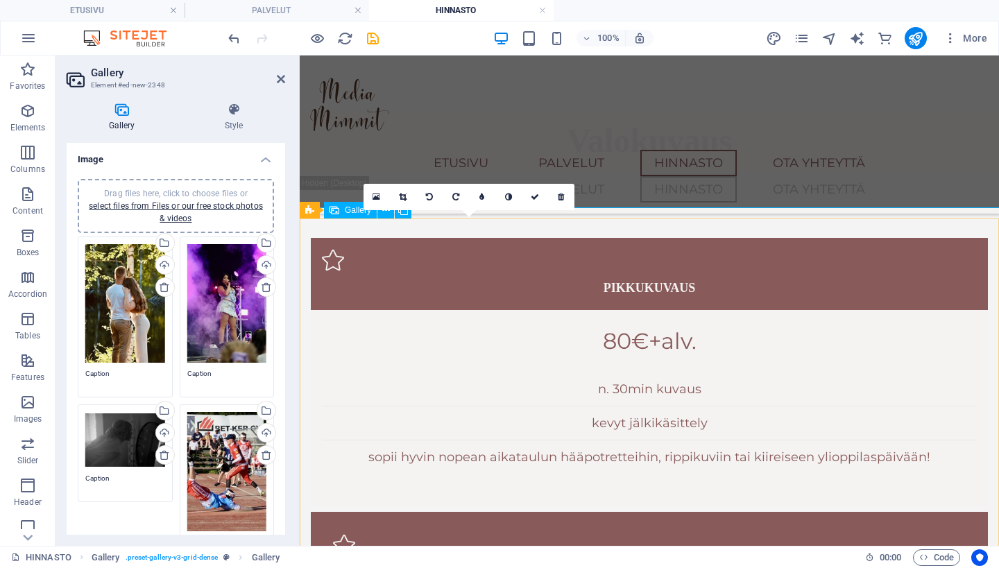
click at [537, 196] on icon at bounding box center [535, 197] width 8 height 8
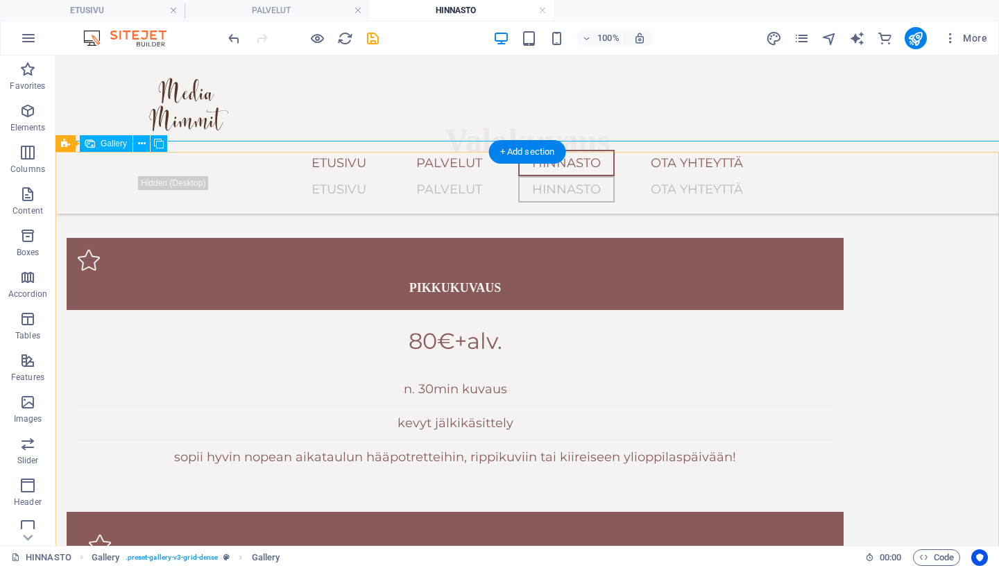
select select "4"
select select "px"
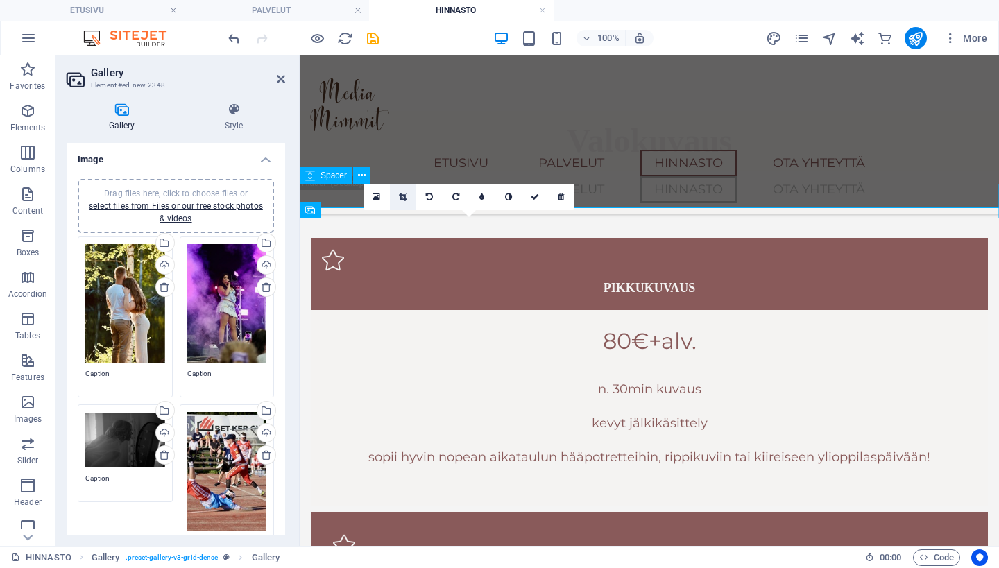
click at [403, 196] on icon at bounding box center [403, 197] width 8 height 8
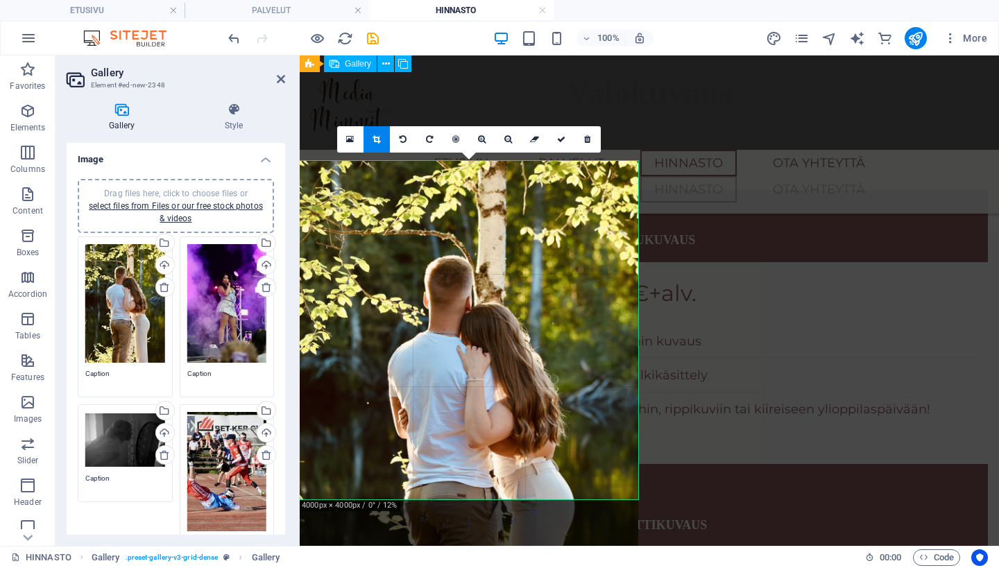
scroll to position [1560, 0]
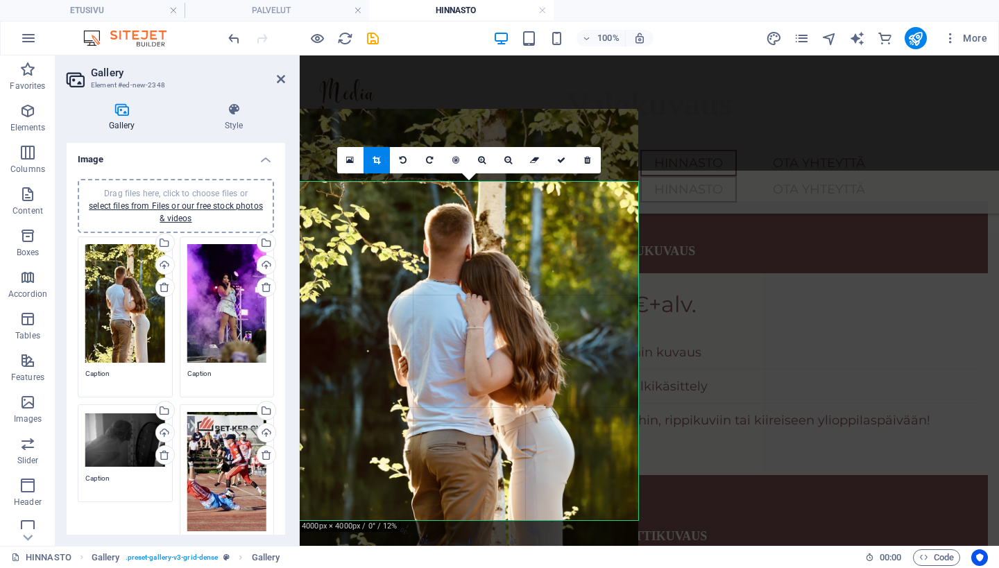
drag, startPoint x: 571, startPoint y: 342, endPoint x: 568, endPoint y: 270, distance: 72.2
click at [568, 270] on div at bounding box center [469, 363] width 339 height 508
click at [559, 155] on link at bounding box center [561, 160] width 26 height 26
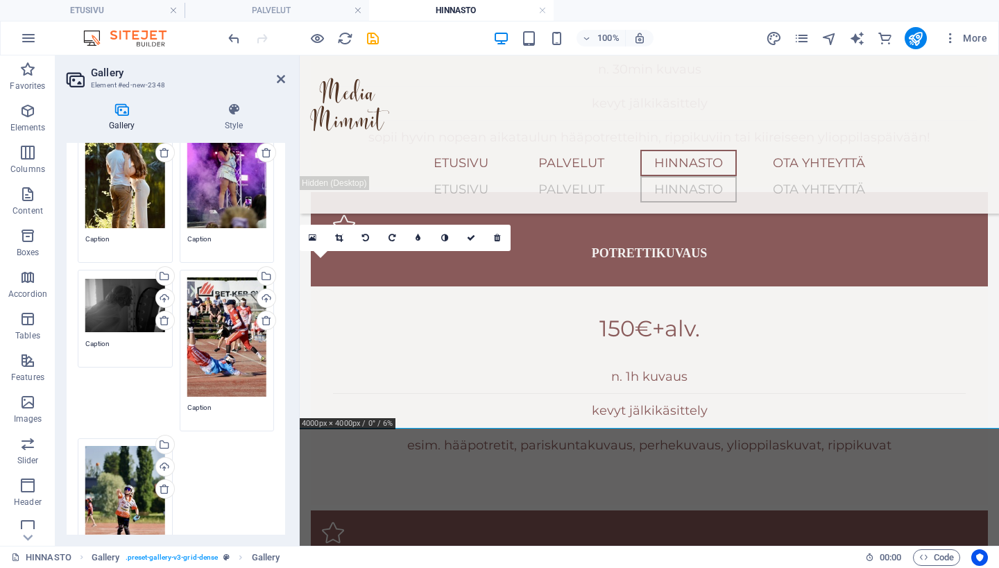
scroll to position [99, 0]
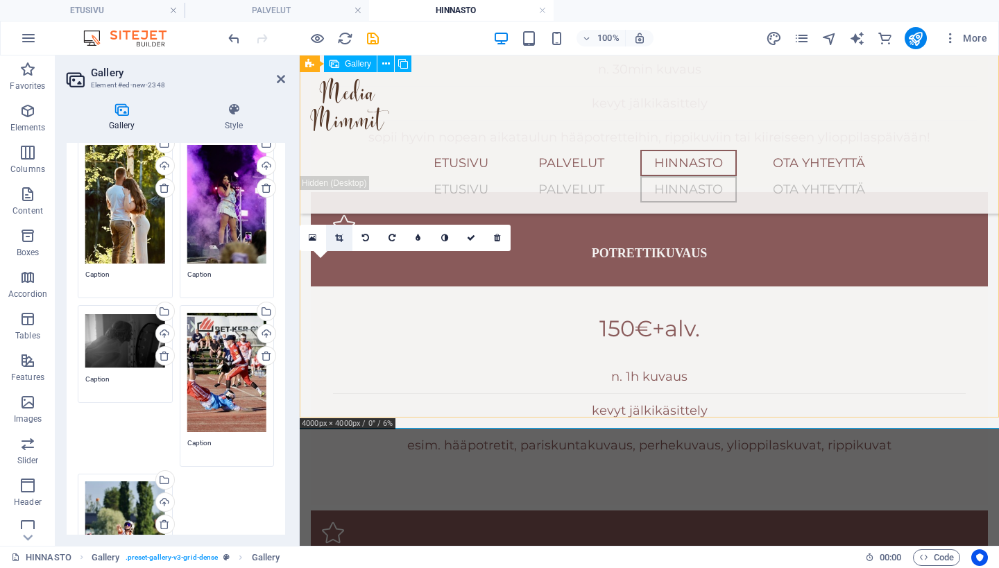
click at [344, 241] on link at bounding box center [339, 238] width 26 height 26
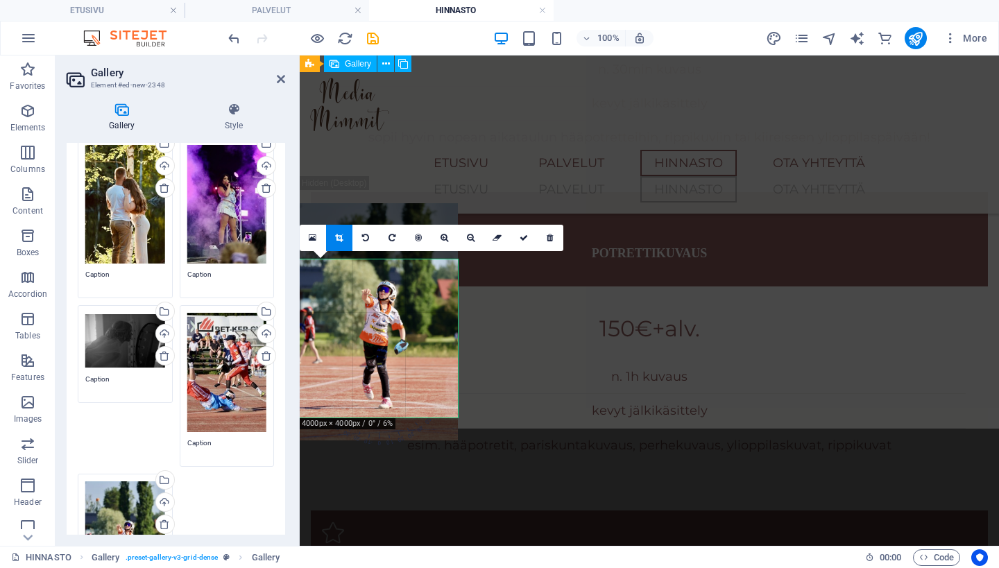
drag, startPoint x: 369, startPoint y: 354, endPoint x: 366, endPoint y: 298, distance: 56.3
click at [366, 298] on div at bounding box center [379, 321] width 158 height 237
click at [526, 236] on icon at bounding box center [524, 238] width 8 height 8
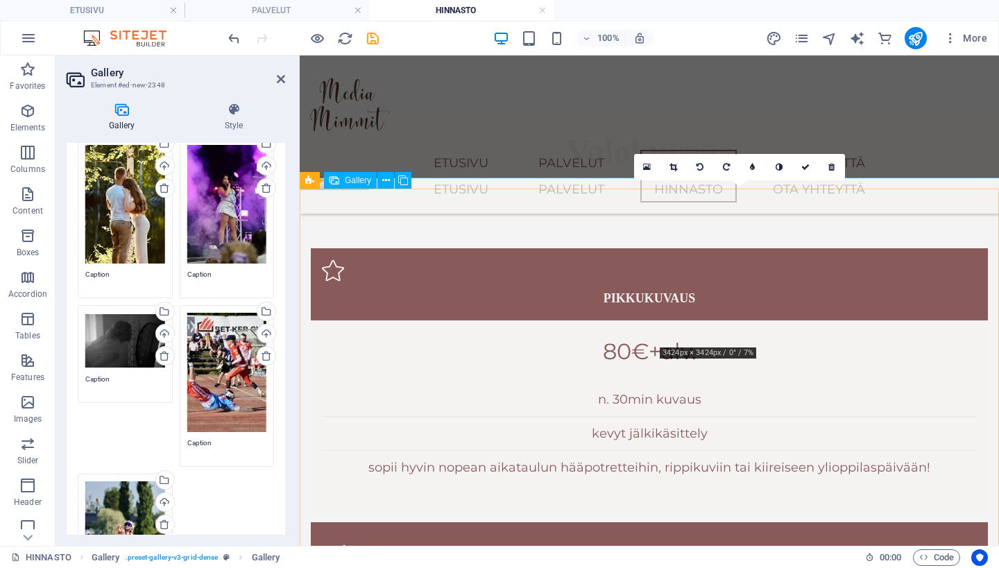
scroll to position [1507, 0]
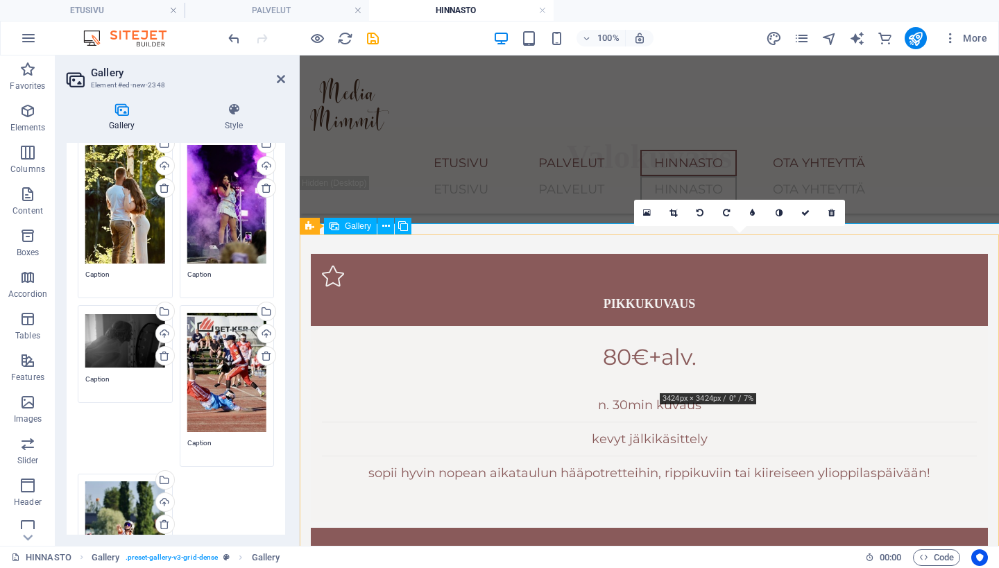
click at [673, 209] on icon at bounding box center [674, 213] width 8 height 8
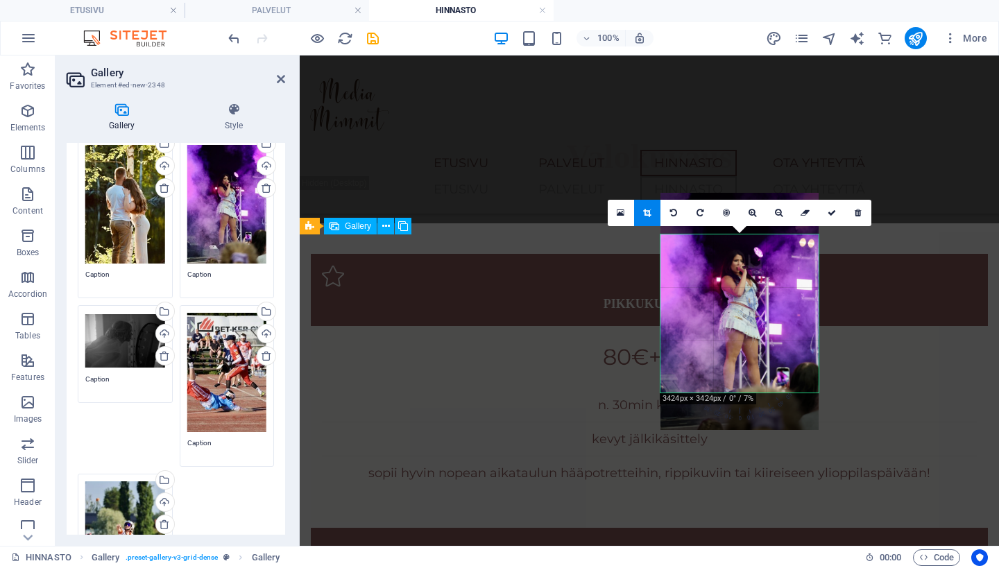
drag, startPoint x: 714, startPoint y: 308, endPoint x: 713, endPoint y: 267, distance: 41.7
click at [713, 267] on div at bounding box center [740, 311] width 158 height 237
click at [828, 214] on icon at bounding box center [832, 213] width 8 height 8
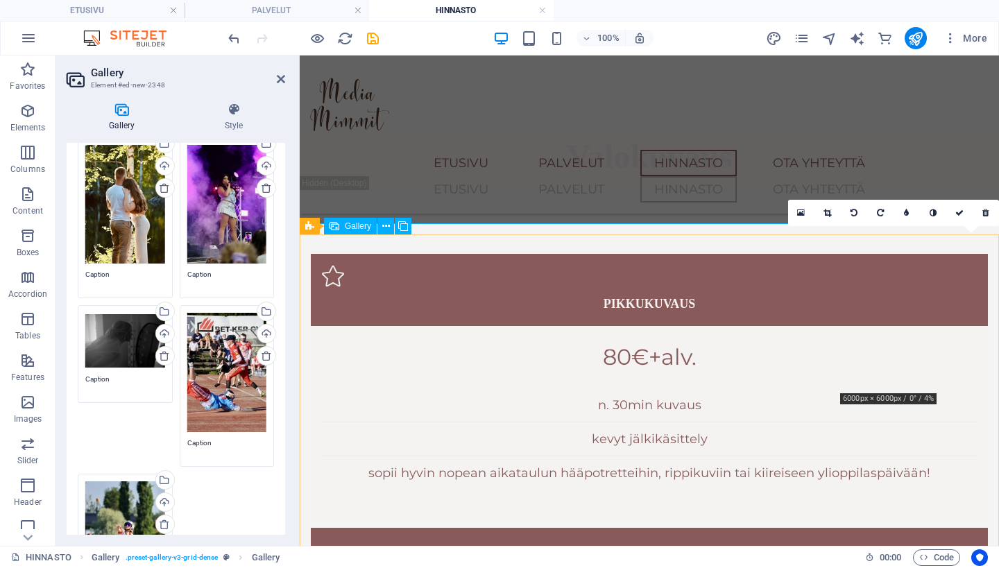
click at [830, 212] on icon at bounding box center [828, 213] width 8 height 8
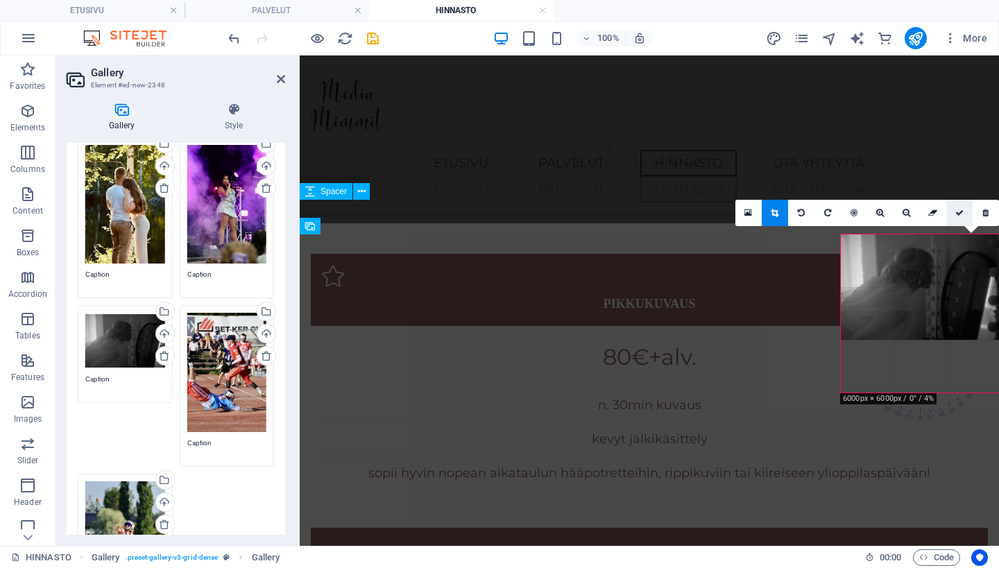
click at [958, 216] on icon at bounding box center [960, 213] width 8 height 8
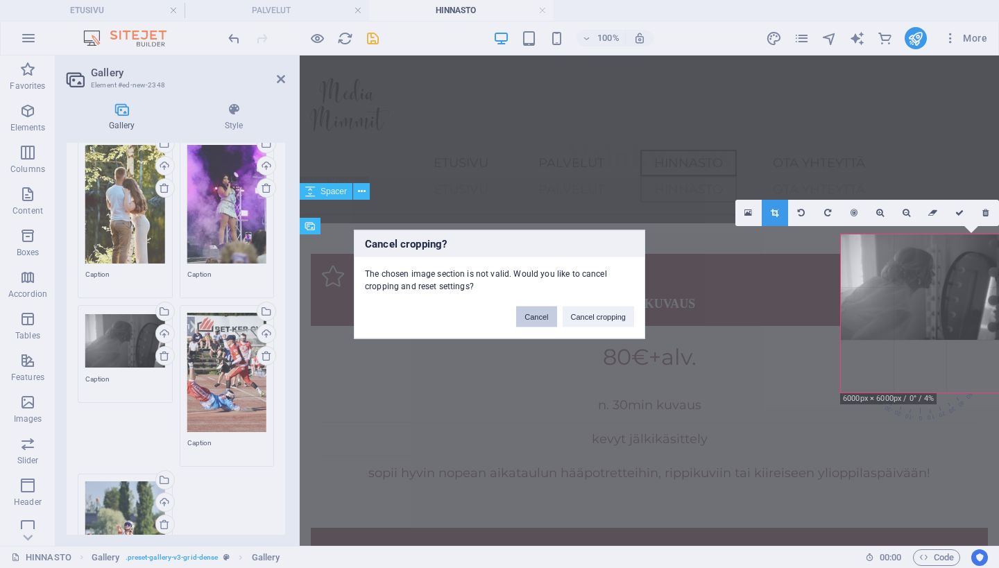
click at [536, 315] on button "Cancel" at bounding box center [536, 316] width 40 height 21
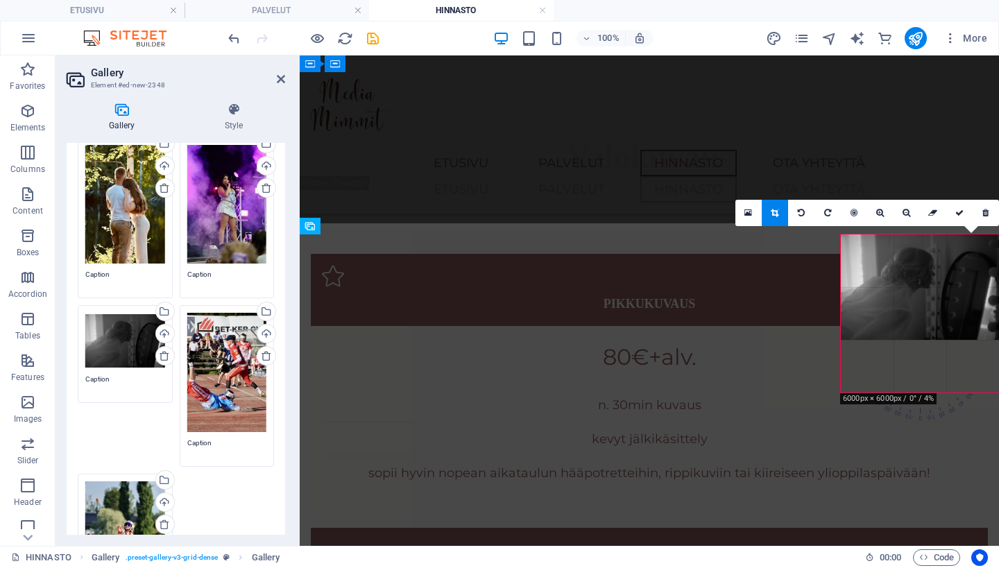
click at [707, 183] on div "ETUSIVU PALVELUT HINNASTO OTA YHTEYTTÄ ETUSIVU PALVELUT HINNASTO OTA YHTEYTTÄ" at bounding box center [650, 135] width 700 height 158
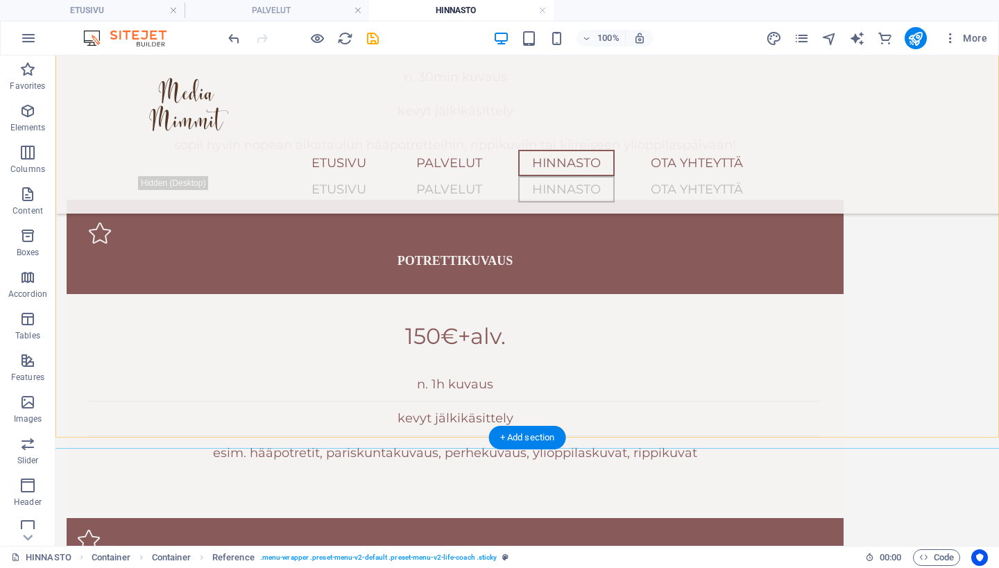
scroll to position [1939, 0]
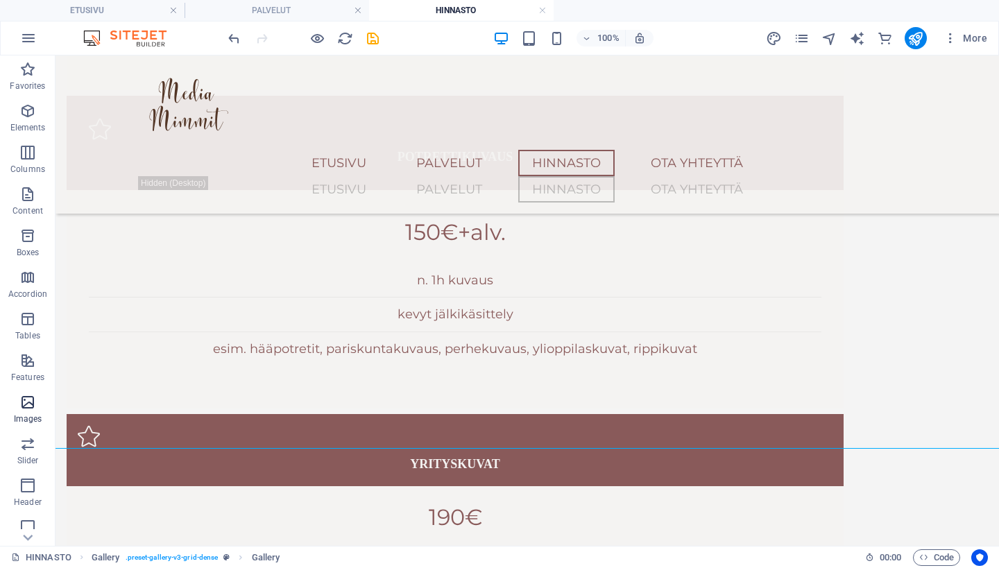
click at [16, 410] on span "Images" at bounding box center [28, 410] width 56 height 33
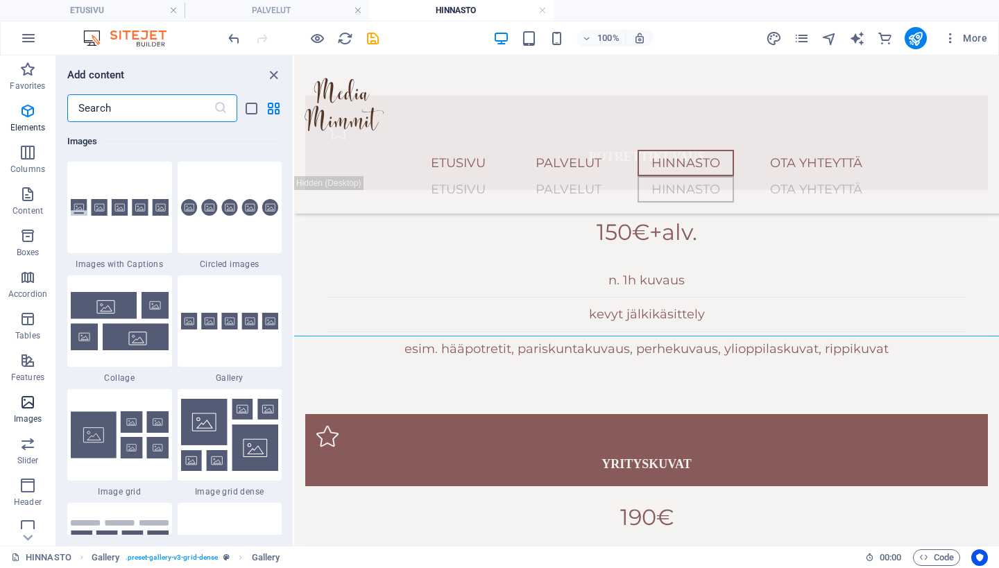
scroll to position [7038, 0]
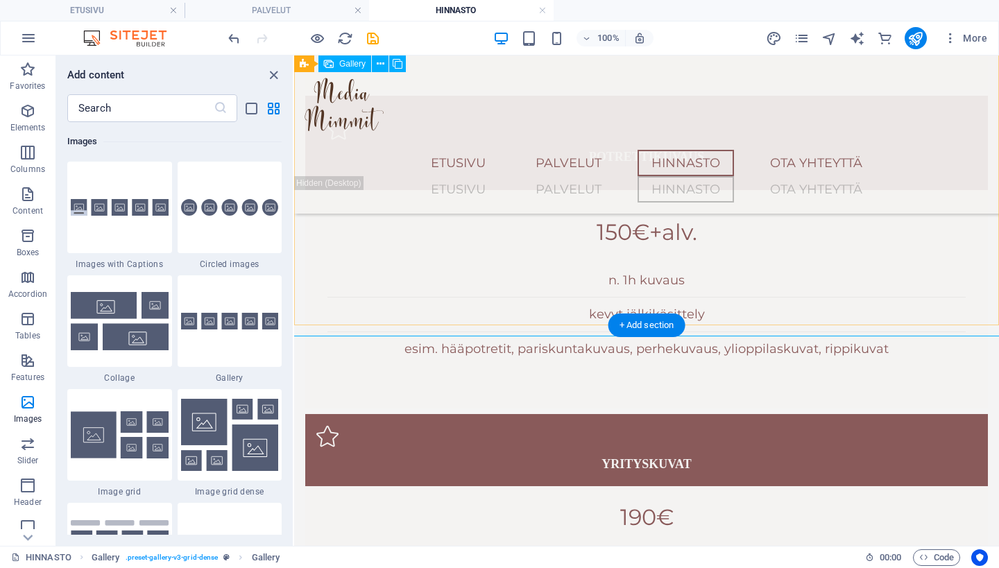
select select "4"
select select "px"
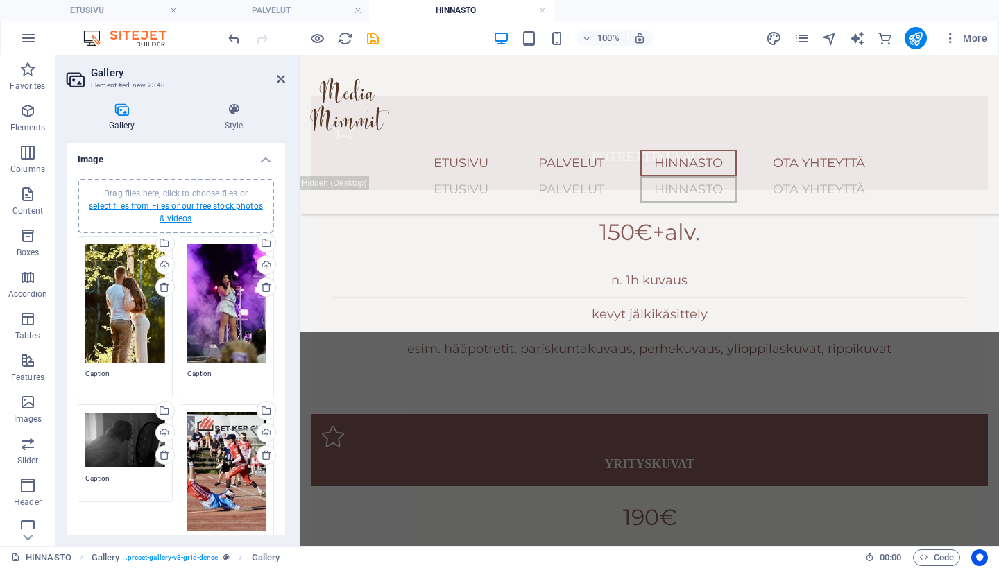
scroll to position [0, 0]
click at [210, 207] on link "select files from Files or our free stock photos & videos" at bounding box center [176, 212] width 174 height 22
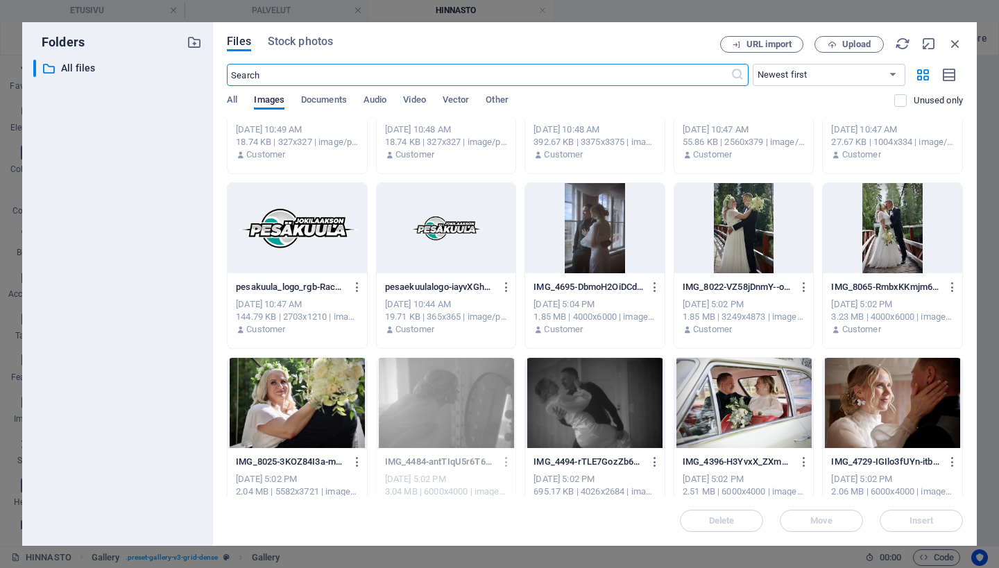
scroll to position [293, 0]
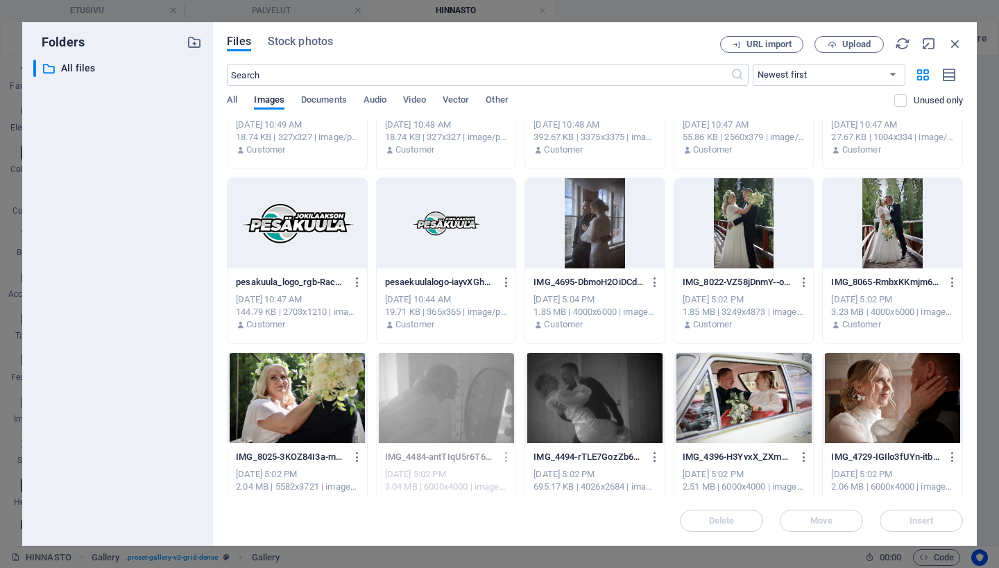
click at [739, 257] on div at bounding box center [745, 223] width 140 height 90
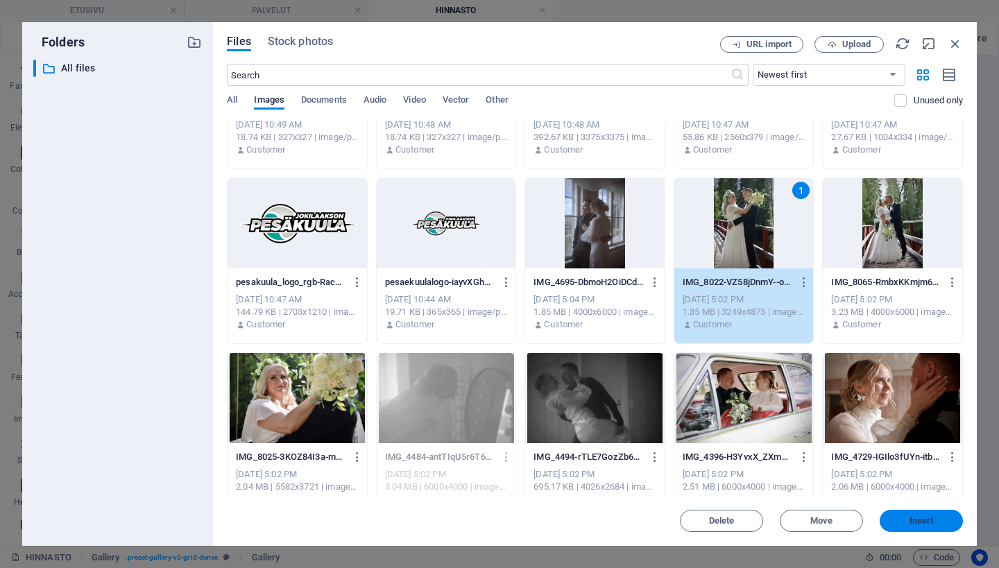
click at [918, 528] on button "Insert" at bounding box center [921, 521] width 83 height 22
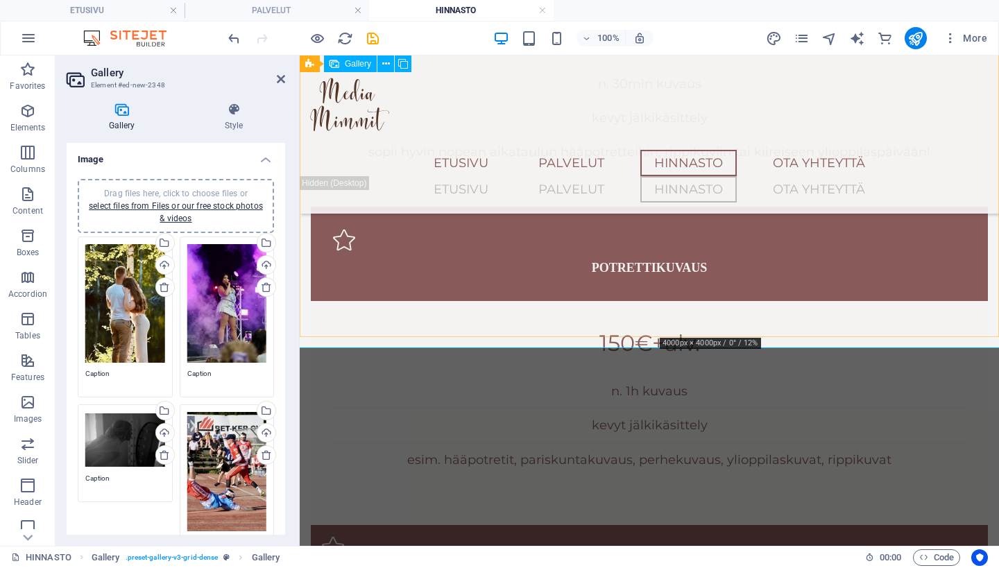
scroll to position [1752, 0]
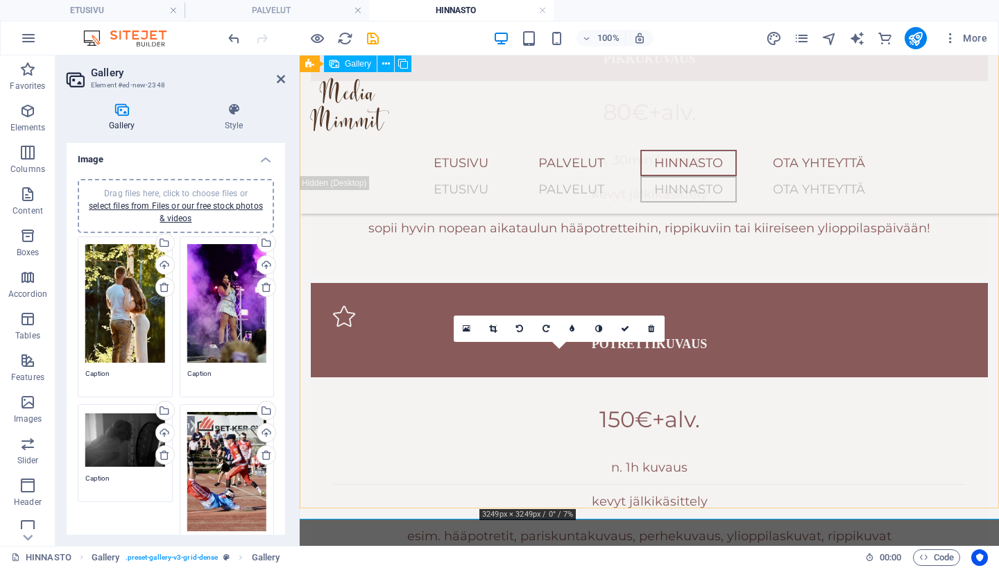
click at [489, 327] on link at bounding box center [493, 329] width 26 height 26
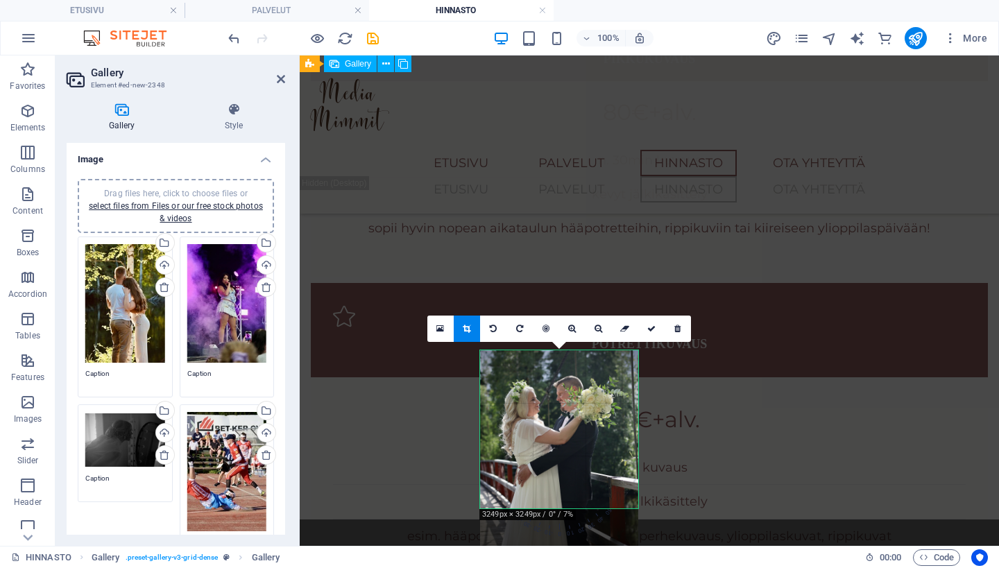
drag, startPoint x: 554, startPoint y: 423, endPoint x: 555, endPoint y: 458, distance: 34.7
click at [555, 458] on div at bounding box center [559, 469] width 158 height 237
click at [574, 332] on icon at bounding box center [572, 329] width 8 height 8
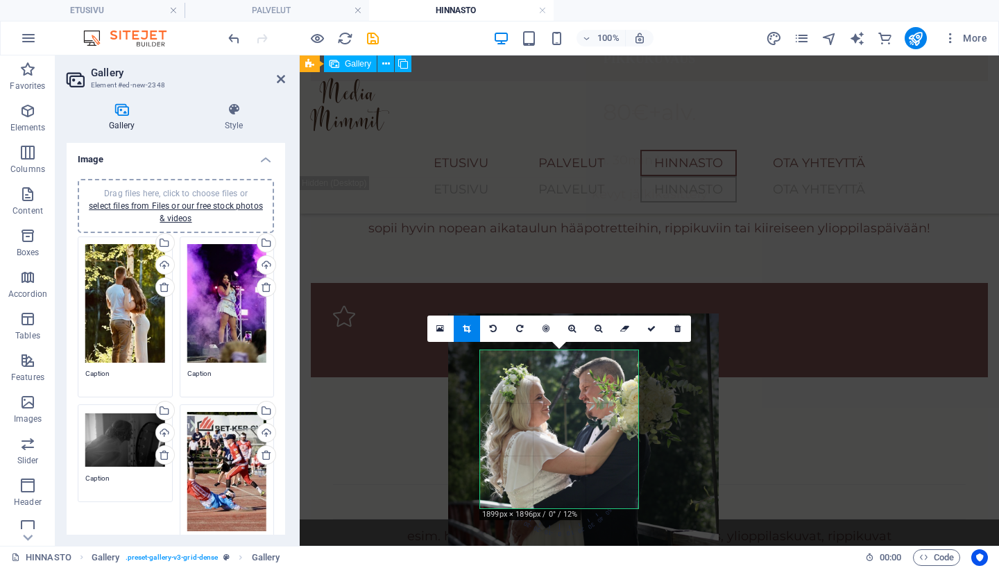
drag, startPoint x: 568, startPoint y: 411, endPoint x: 592, endPoint y: 459, distance: 53.4
click at [592, 459] on div at bounding box center [583, 517] width 271 height 406
click at [596, 325] on icon at bounding box center [599, 329] width 8 height 8
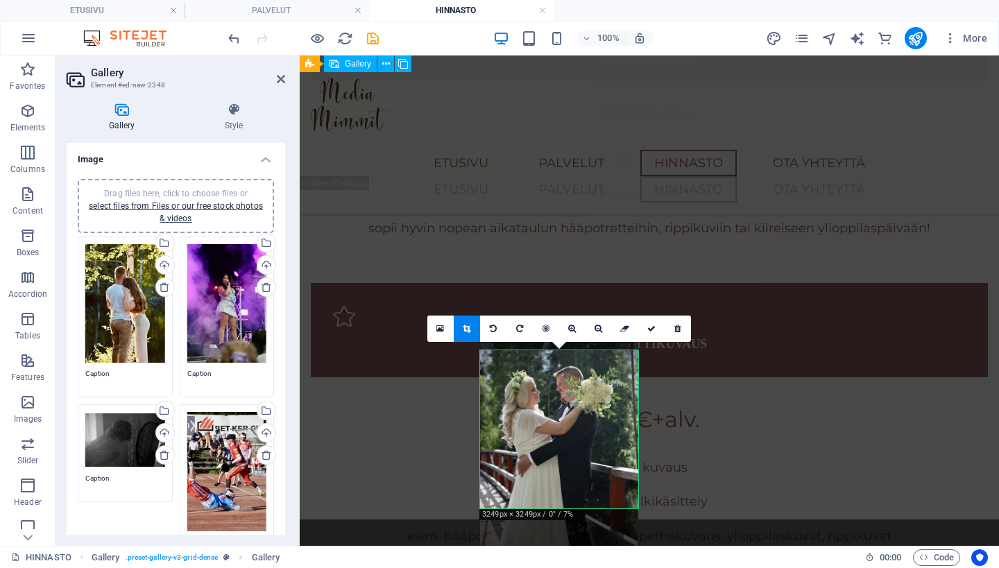
drag, startPoint x: 573, startPoint y: 421, endPoint x: 576, endPoint y: 411, distance: 10.1
click at [576, 411] on div at bounding box center [559, 459] width 158 height 237
click at [648, 326] on icon at bounding box center [652, 329] width 8 height 8
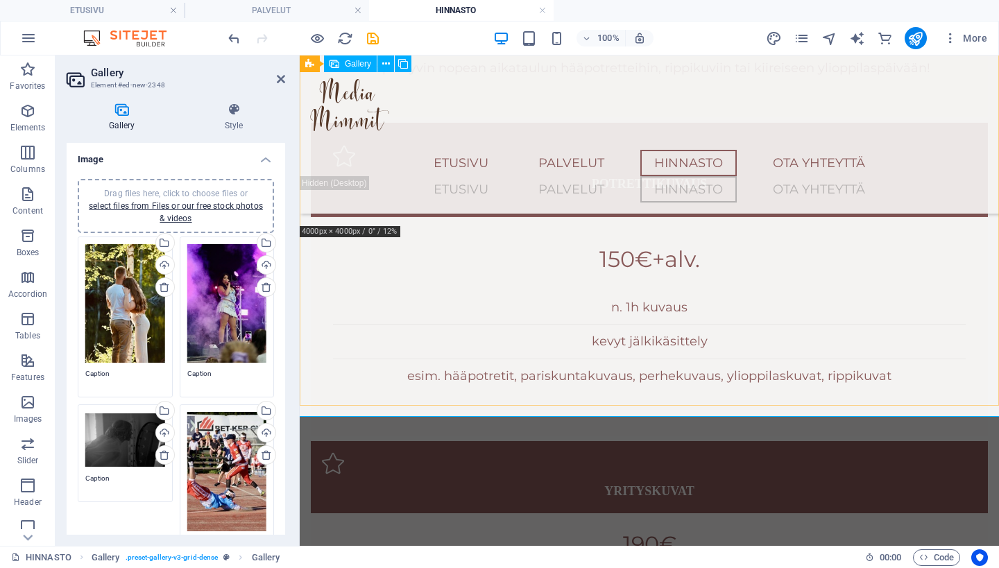
scroll to position [1922, 0]
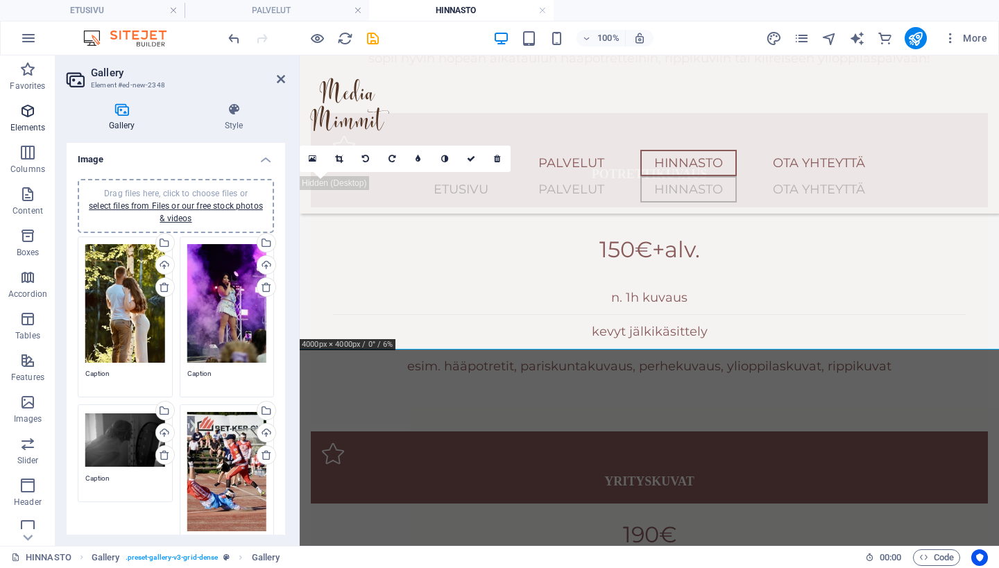
click at [28, 111] on icon "button" at bounding box center [27, 111] width 17 height 17
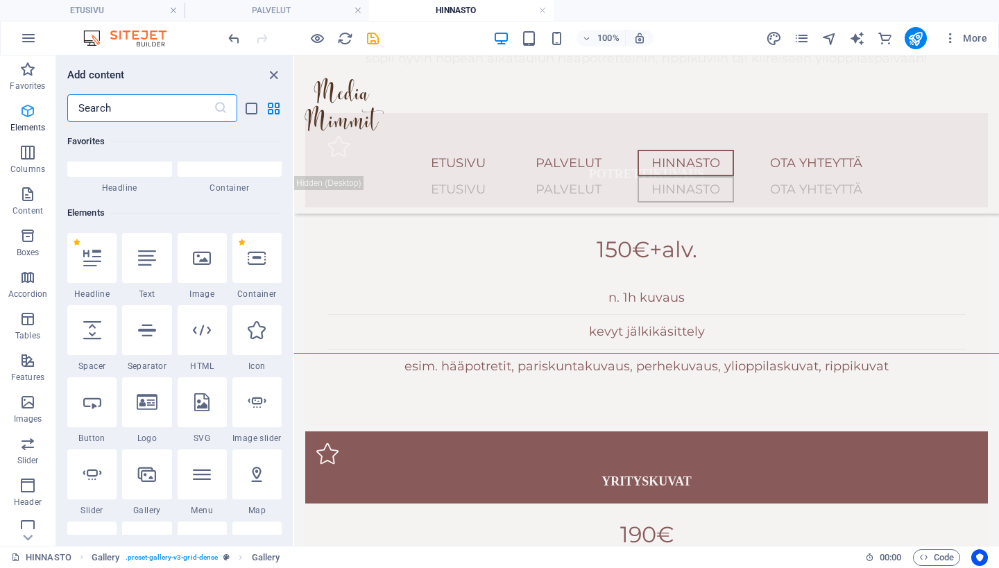
scroll to position [148, 0]
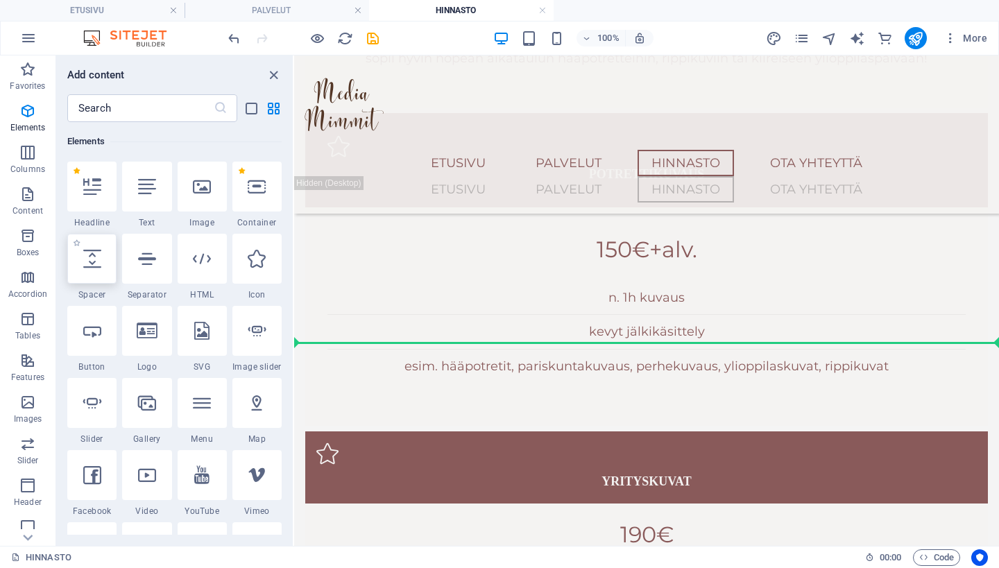
select select "px"
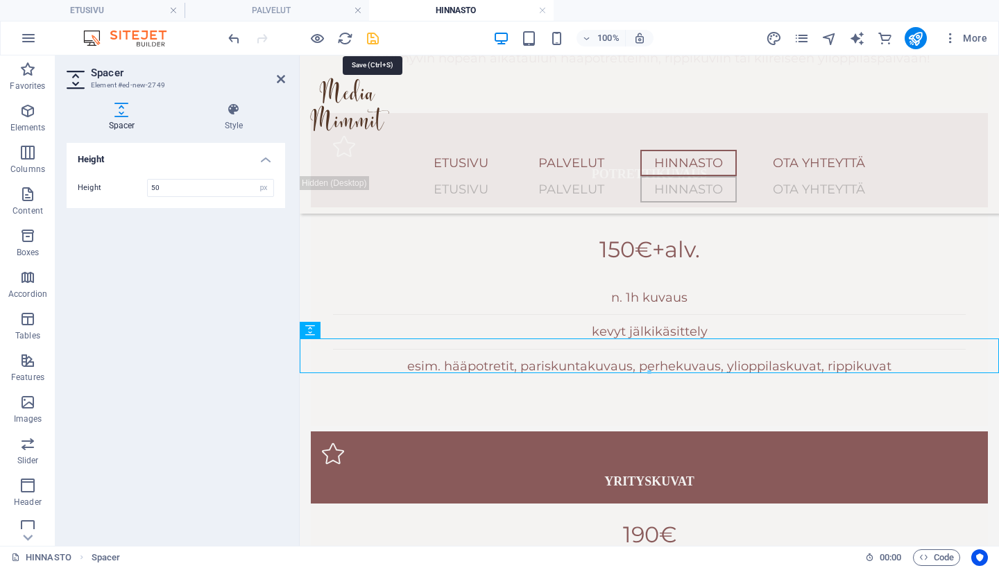
click at [368, 40] on icon "save" at bounding box center [373, 39] width 16 height 16
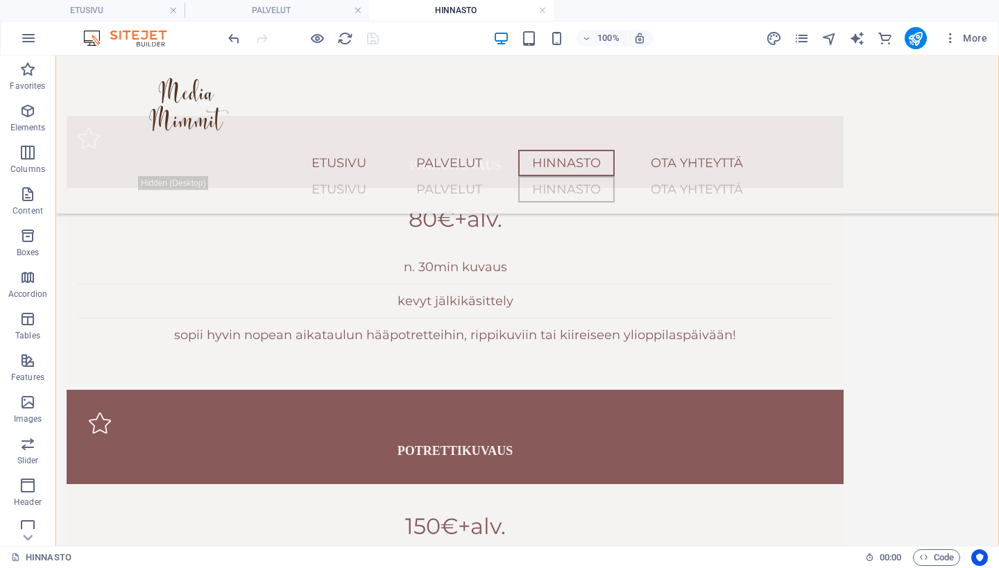
scroll to position [1678, 0]
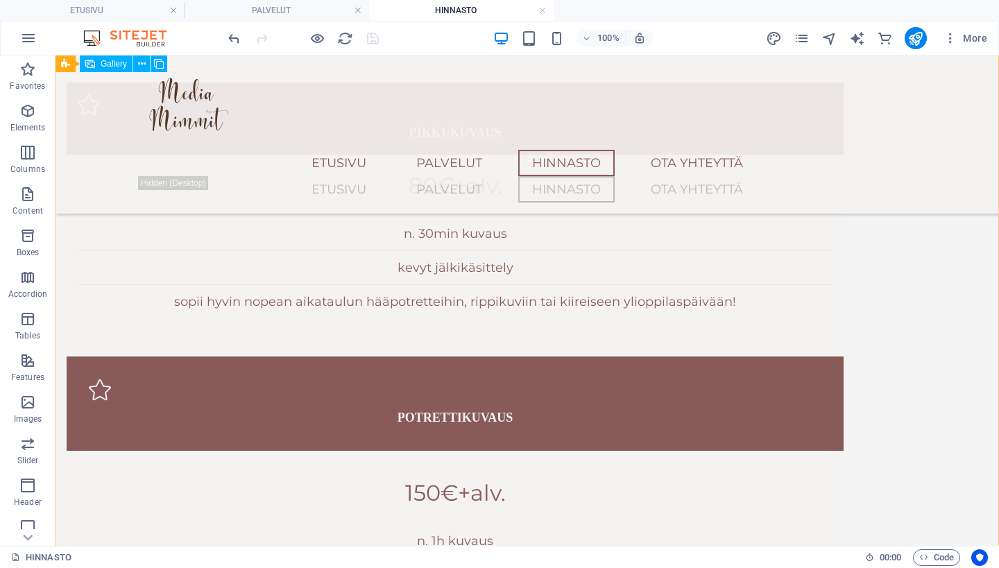
select select "4"
select select "px"
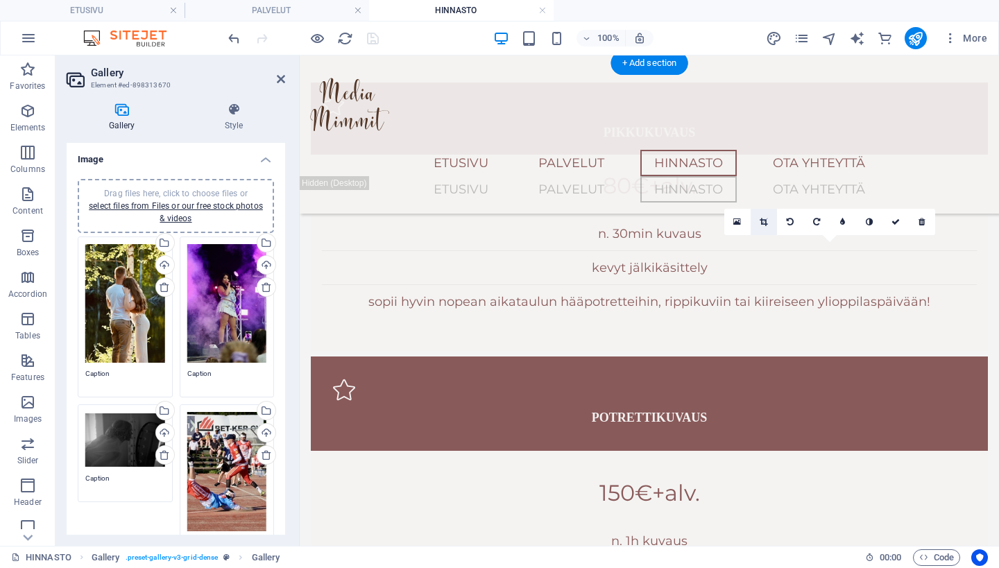
click at [770, 223] on link at bounding box center [764, 222] width 26 height 26
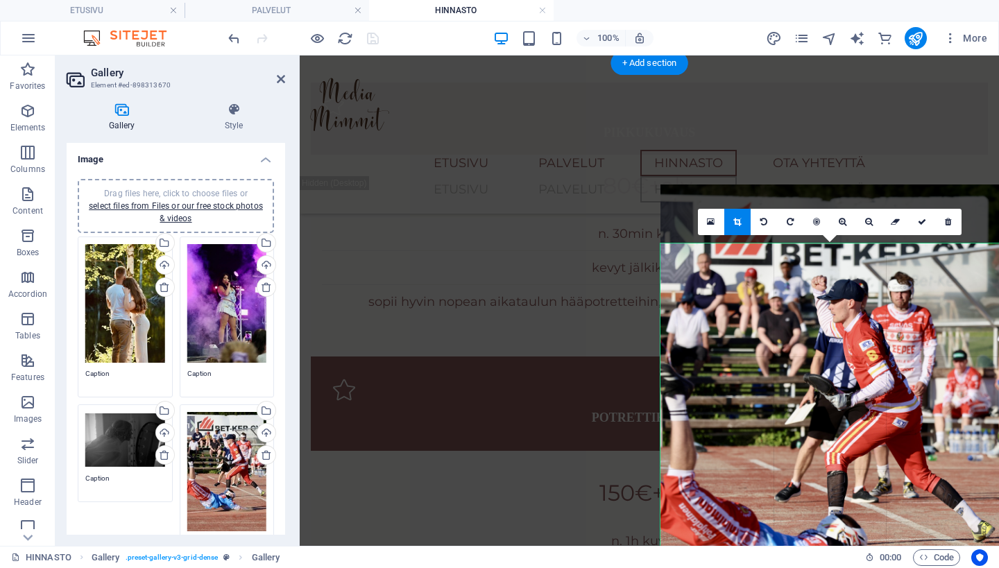
drag, startPoint x: 788, startPoint y: 309, endPoint x: 787, endPoint y: 253, distance: 56.2
click at [787, 253] on div at bounding box center [830, 439] width 339 height 508
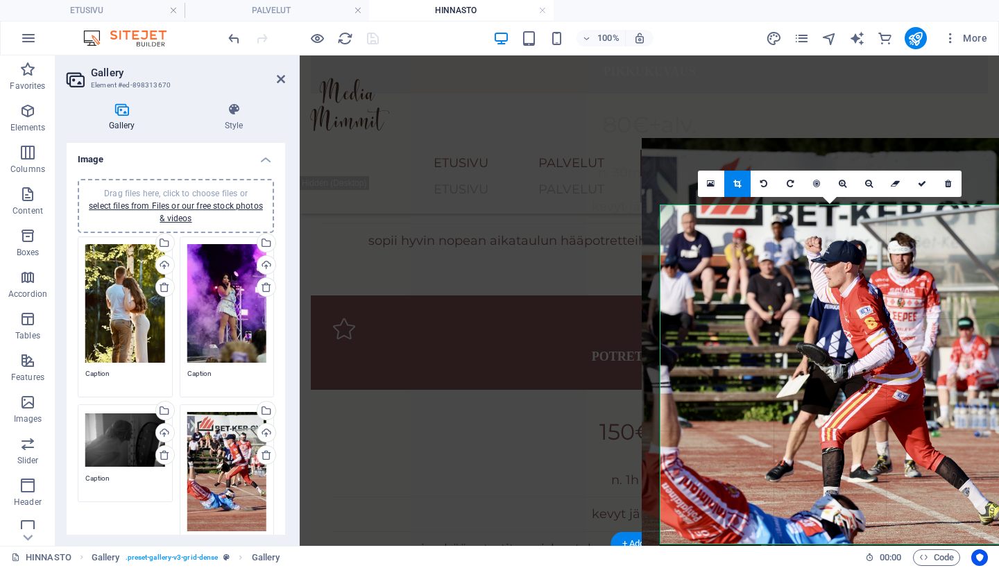
scroll to position [1738, 0]
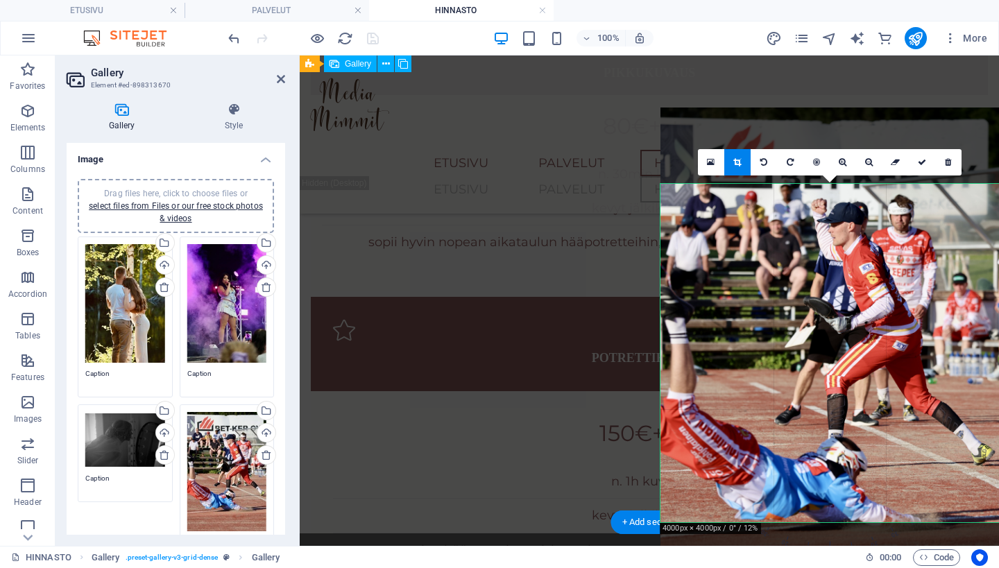
drag, startPoint x: 827, startPoint y: 314, endPoint x: 827, endPoint y: 403, distance: 88.8
click at [827, 403] on div at bounding box center [830, 362] width 339 height 508
click at [922, 160] on icon at bounding box center [922, 162] width 8 height 8
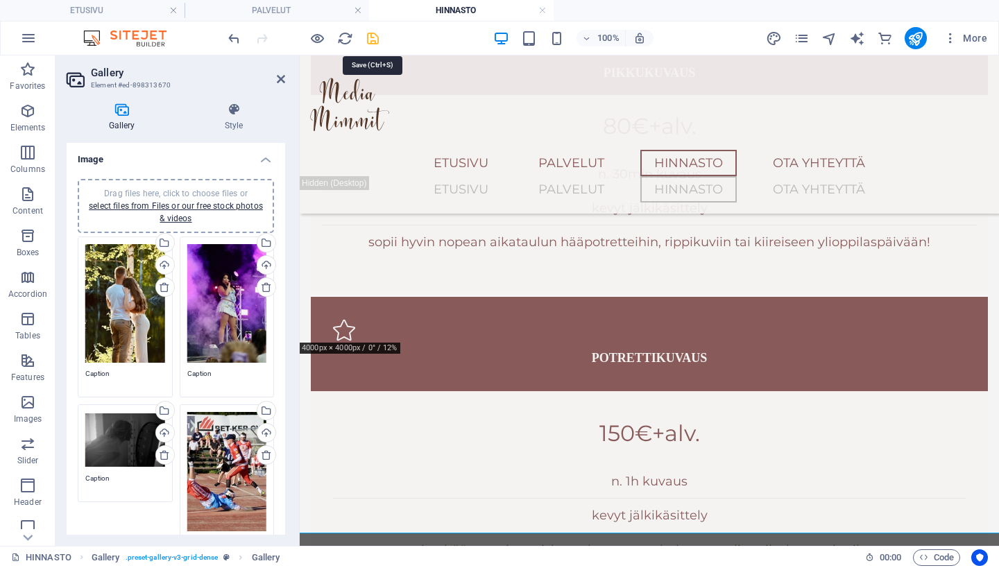
click at [372, 35] on icon "save" at bounding box center [373, 39] width 16 height 16
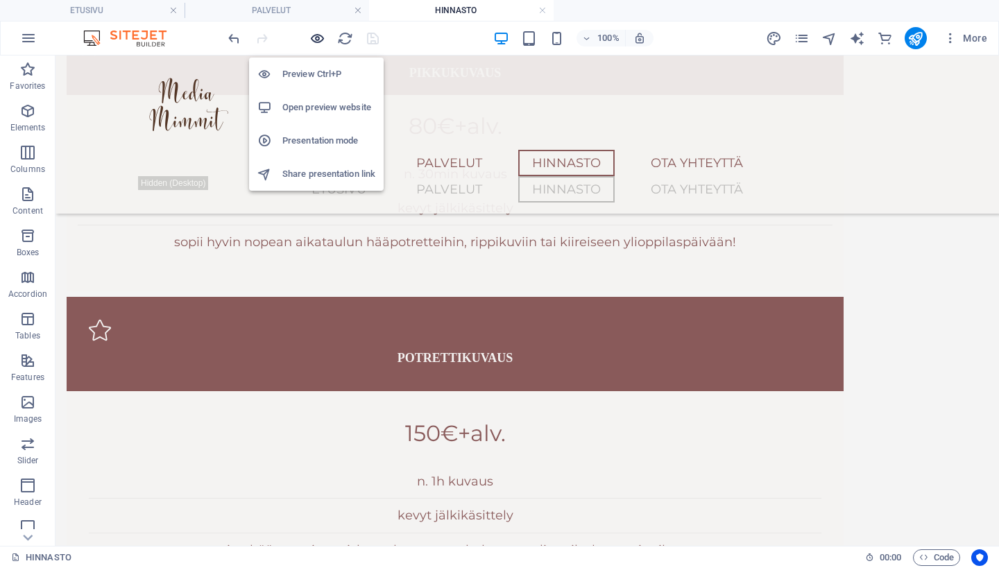
click at [314, 33] on icon "button" at bounding box center [318, 39] width 16 height 16
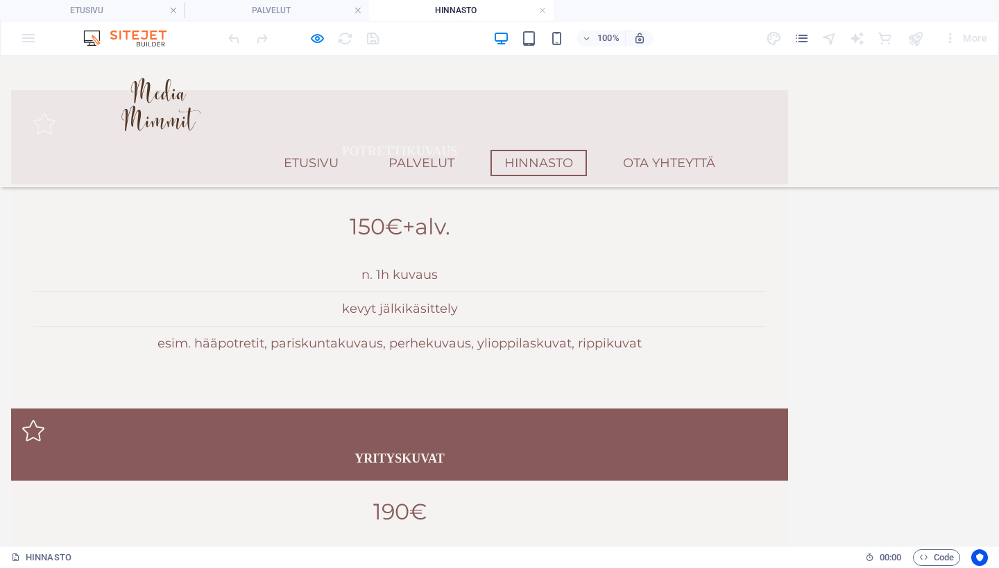
scroll to position [1923, 0]
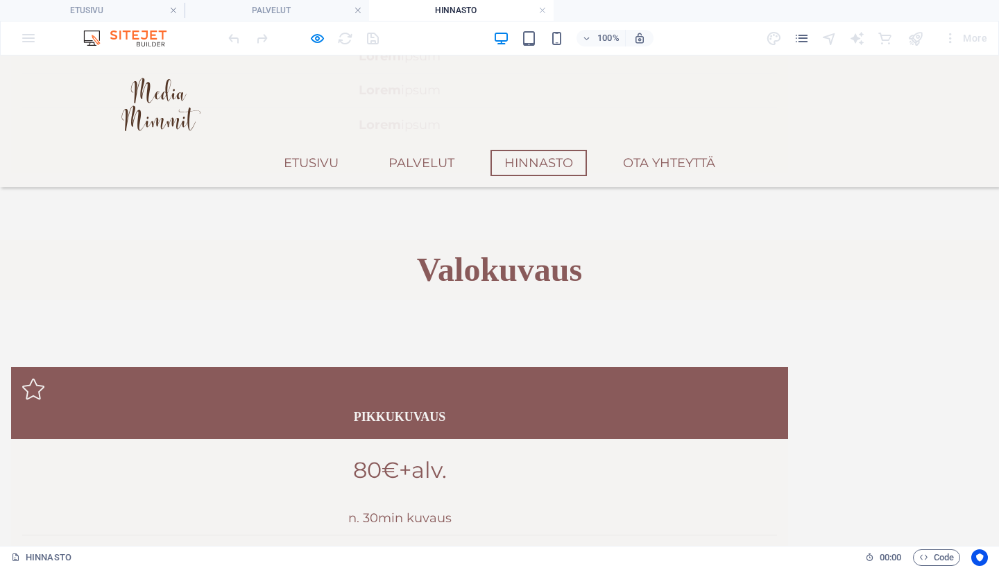
scroll to position [1360, 0]
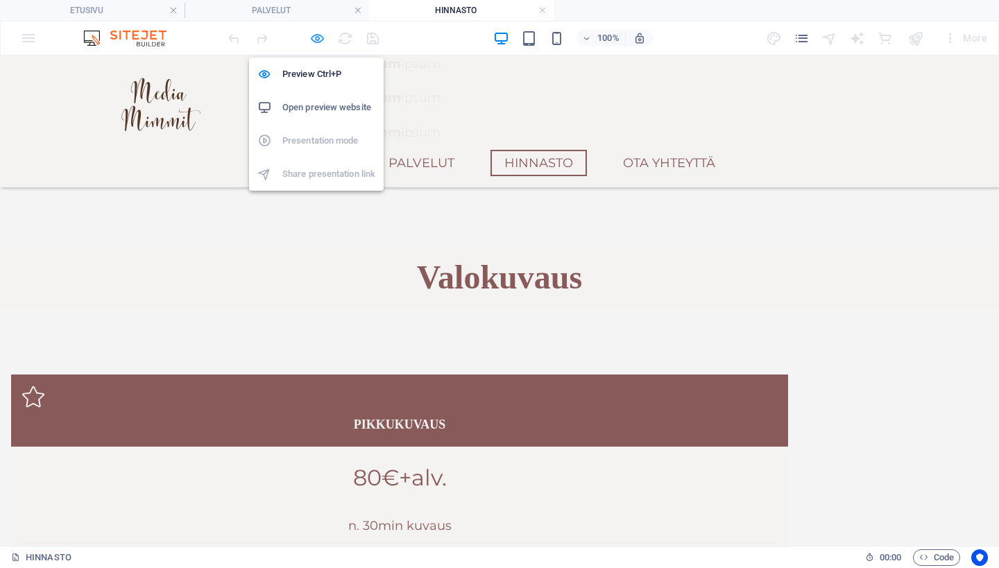
click at [322, 39] on icon "button" at bounding box center [318, 39] width 16 height 16
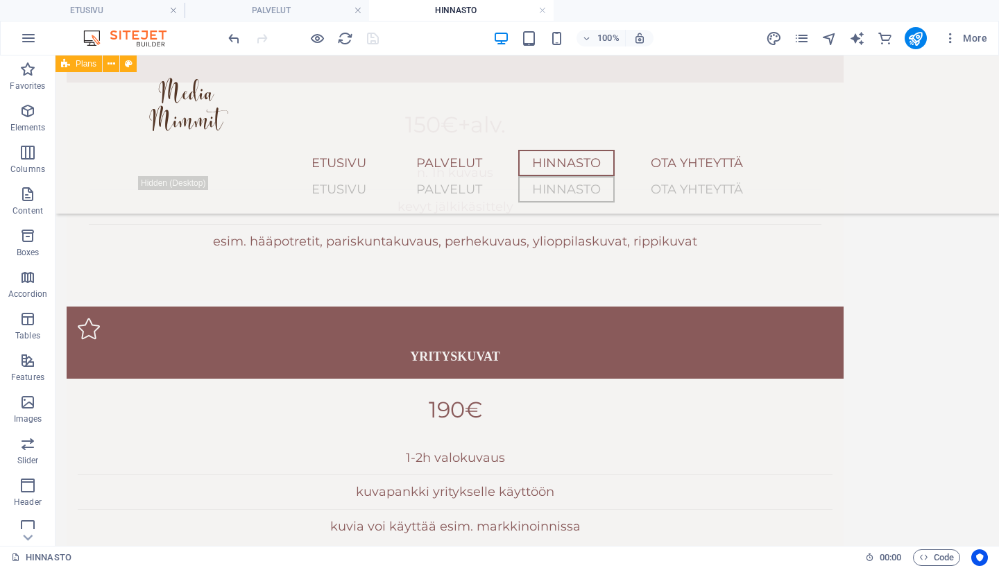
scroll to position [2049, 0]
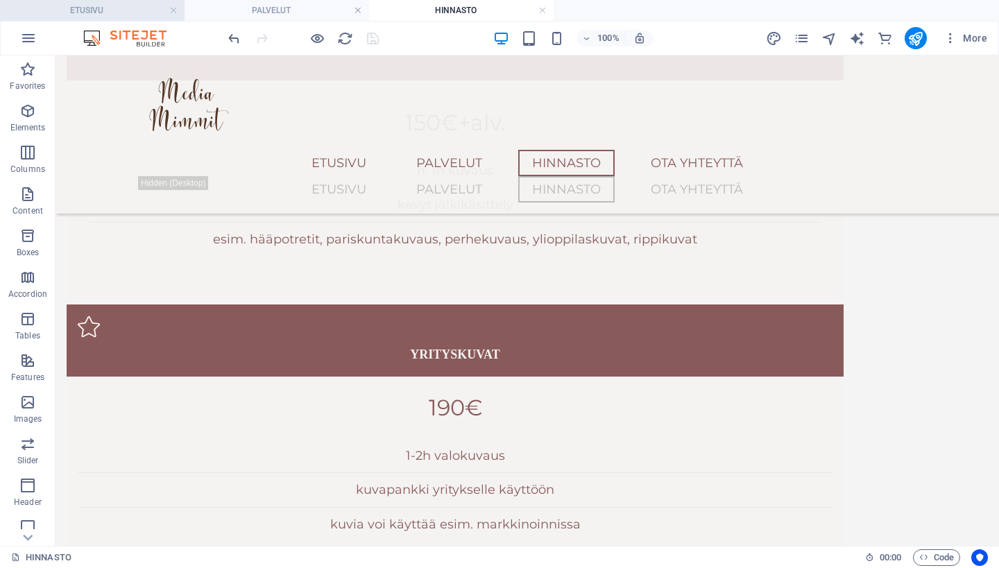
click at [99, 9] on h4 "ETUSIVU" at bounding box center [92, 10] width 185 height 15
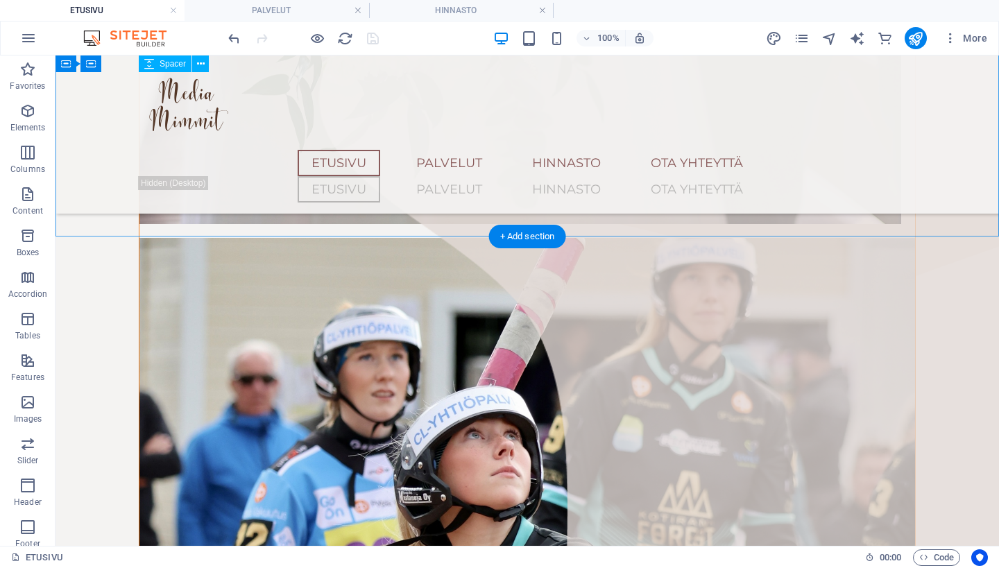
scroll to position [759, 0]
